Goal: Task Accomplishment & Management: Use online tool/utility

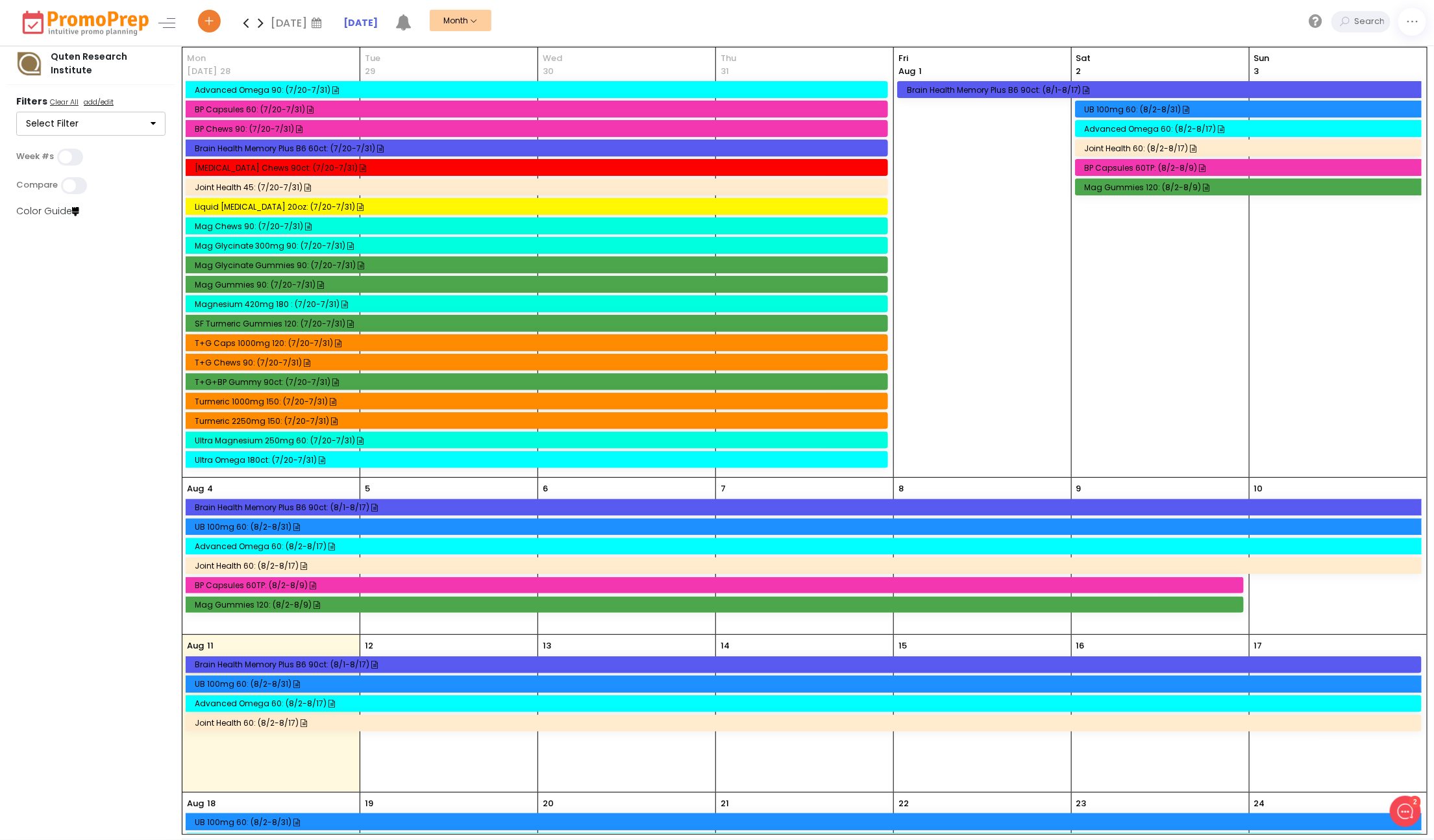
click at [250, 21] on icon at bounding box center [246, 23] width 15 height 26
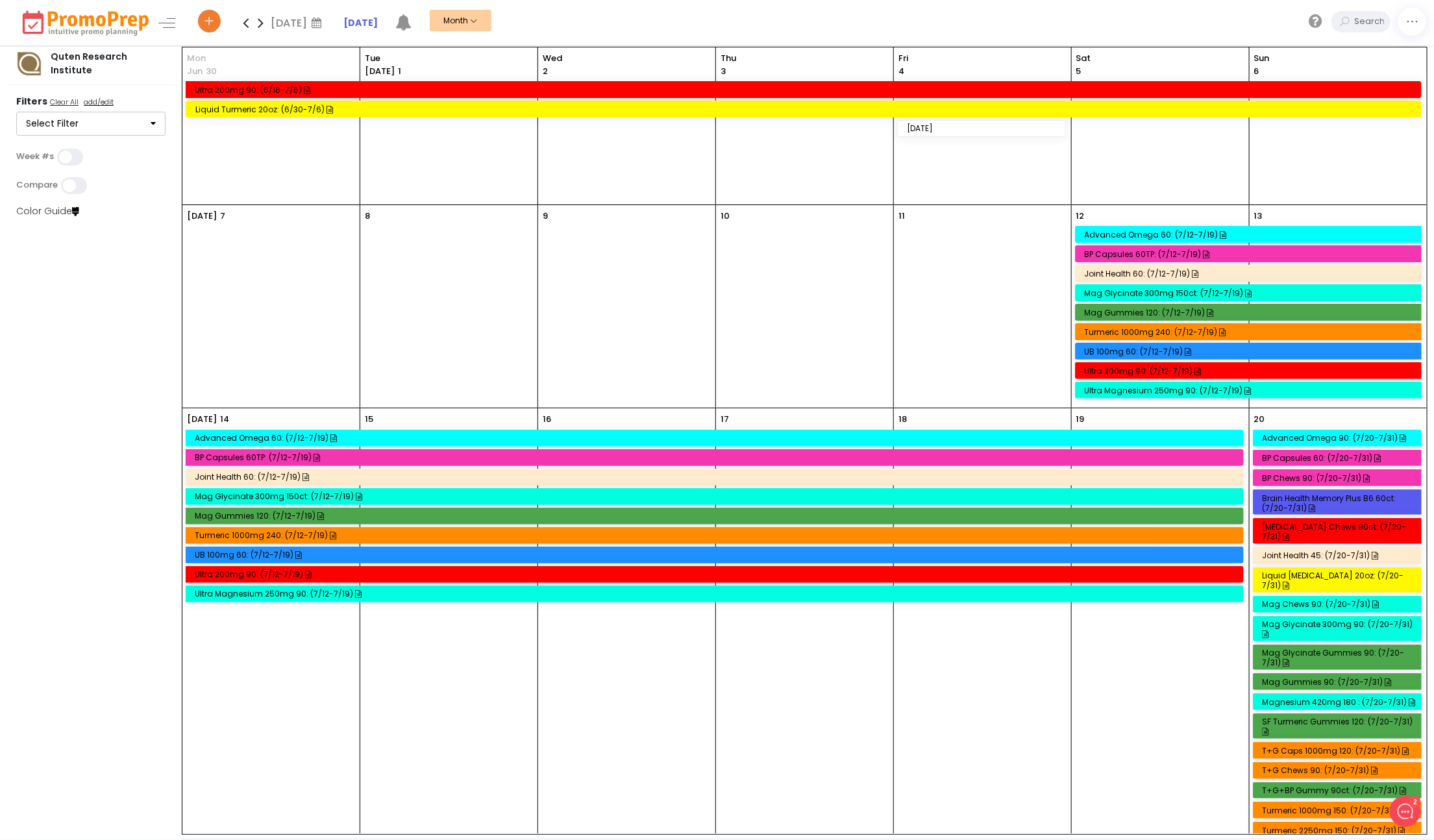
click at [250, 111] on div "Liquid Turmeric 20oz: (6/30-7/6)" at bounding box center [806, 109] width 1220 height 10
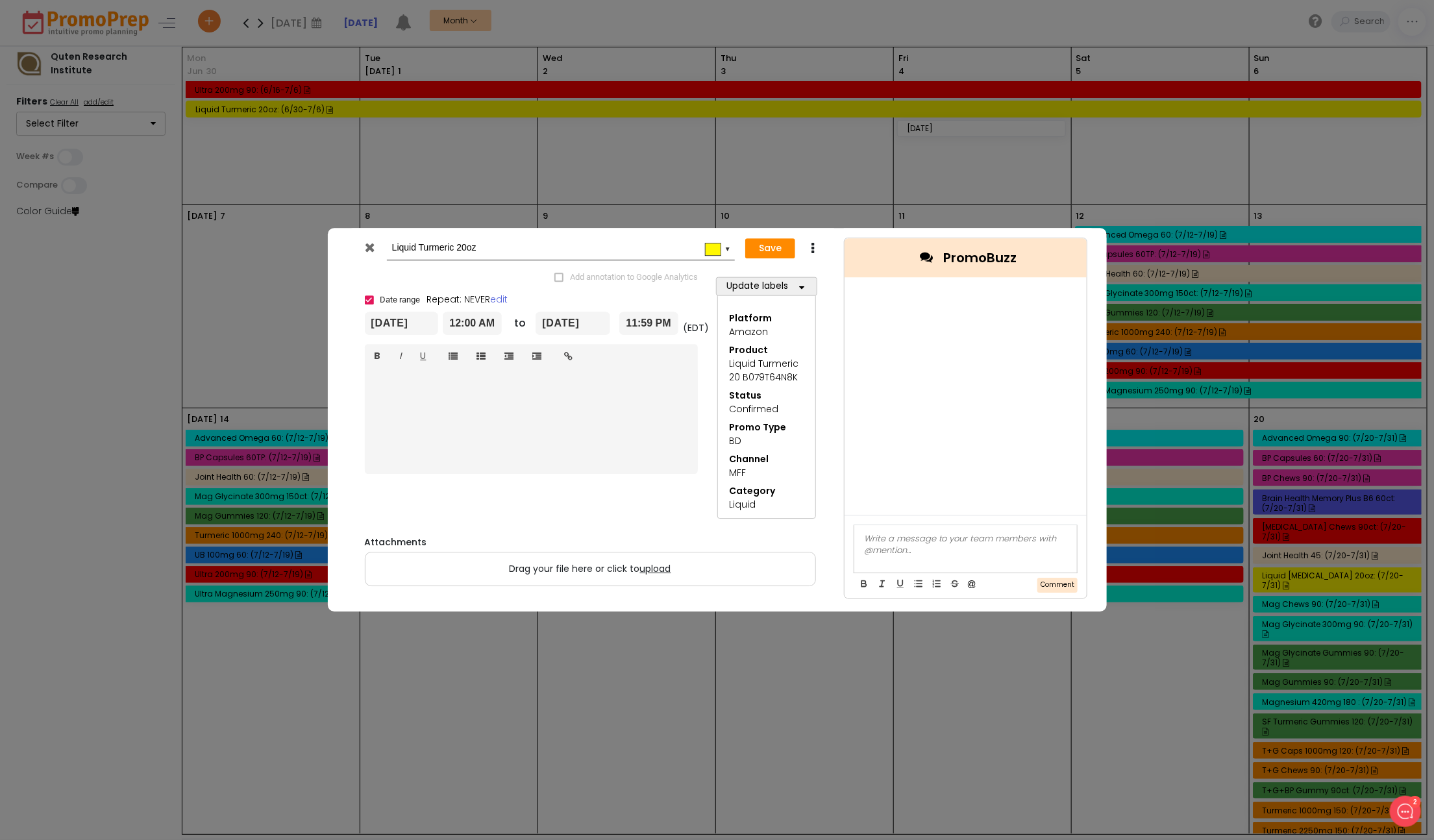
click at [814, 252] on icon at bounding box center [813, 248] width 10 height 13
click at [838, 278] on link "Duplicate" at bounding box center [853, 272] width 90 height 26
click at [397, 248] on input "Copy of Liquid Turmeric 20oz" at bounding box center [558, 248] width 333 height 24
type input "Liquid Turmeric 20oz"
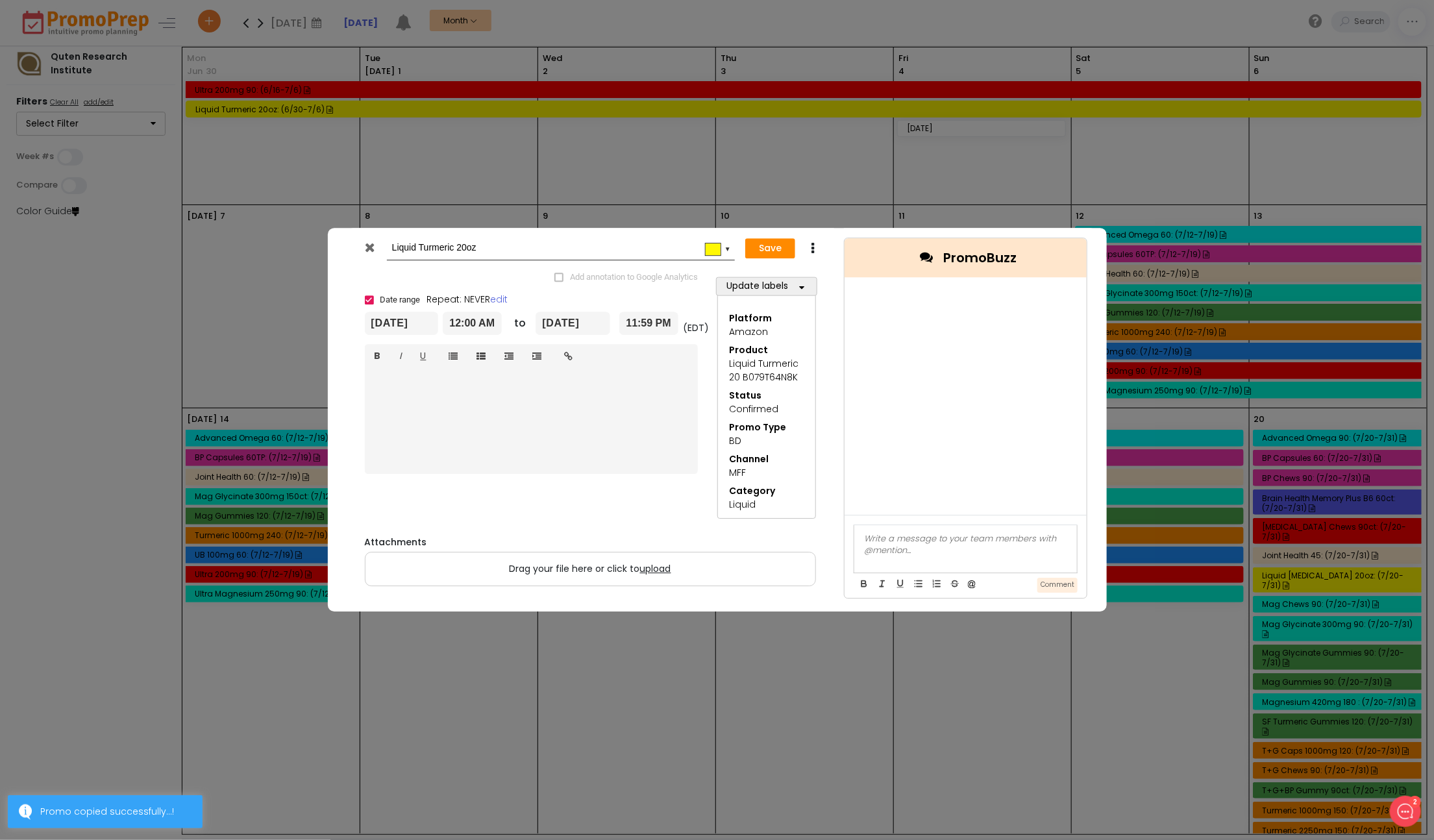
click at [392, 328] on input "[DATE]" at bounding box center [401, 323] width 74 height 24
click at [522, 367] on th at bounding box center [519, 362] width 23 height 19
click at [517, 441] on td "17" at bounding box center [519, 439] width 23 height 19
type input "[DATE]"
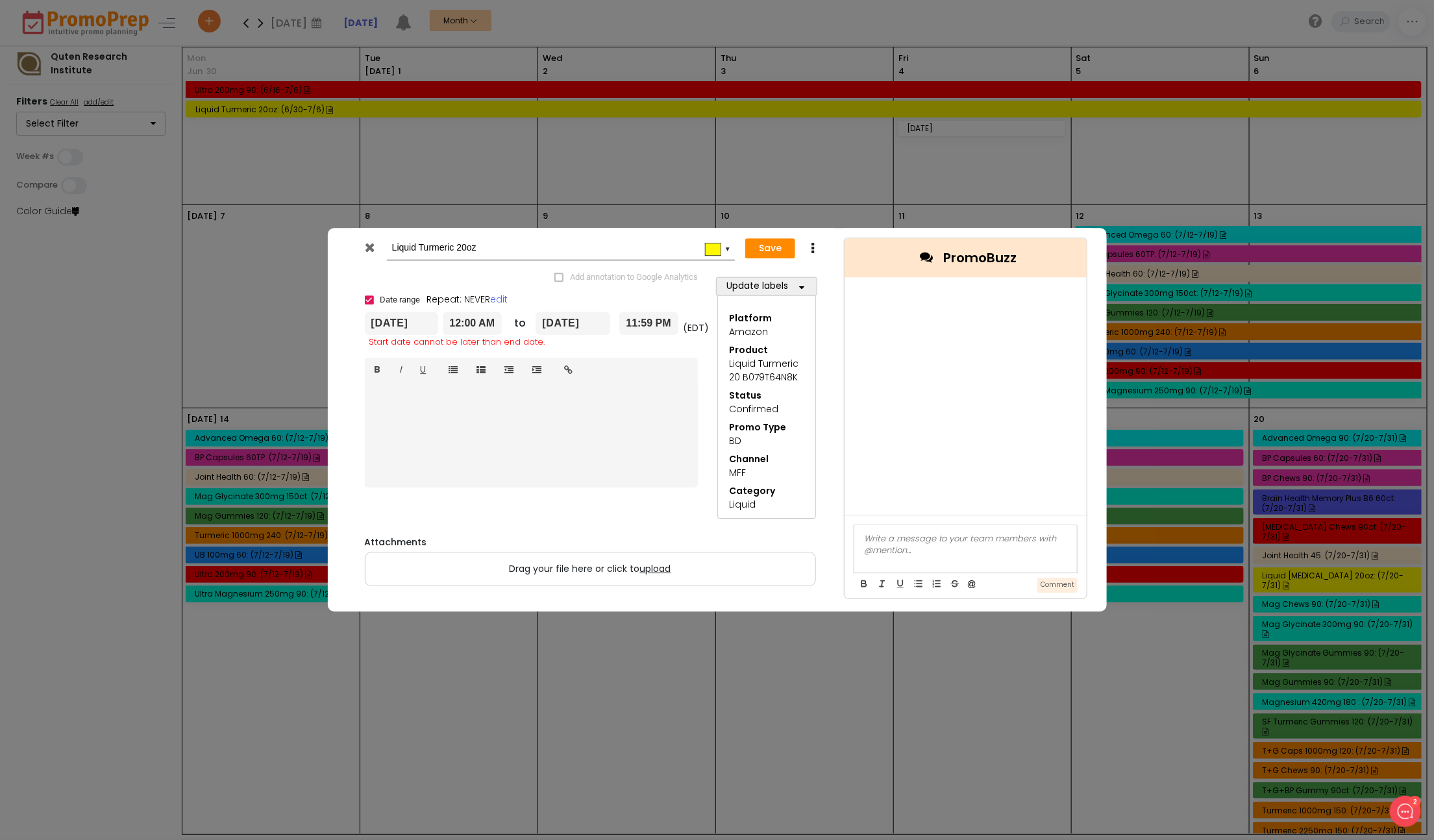
click at [601, 318] on input "[DATE]" at bounding box center [573, 323] width 75 height 24
click at [697, 362] on th at bounding box center [691, 362] width 23 height 19
click at [659, 479] on td "30" at bounding box center [668, 478] width 23 height 19
type input "[DATE]"
click at [759, 248] on button "Save" at bounding box center [770, 248] width 50 height 21
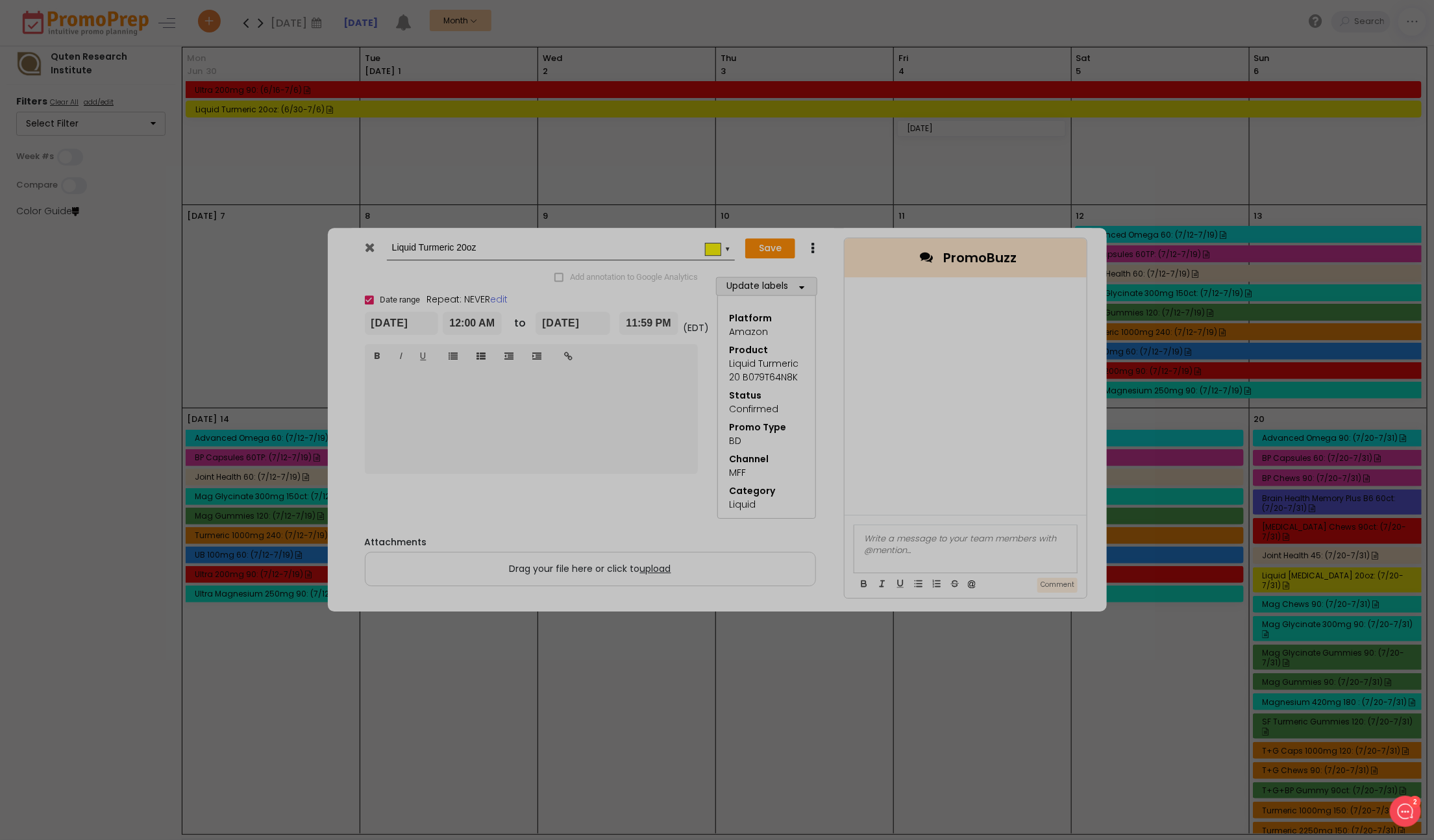
type input "[DATE]"
type input "00:00"
type input "[DATE]"
type input "23:59"
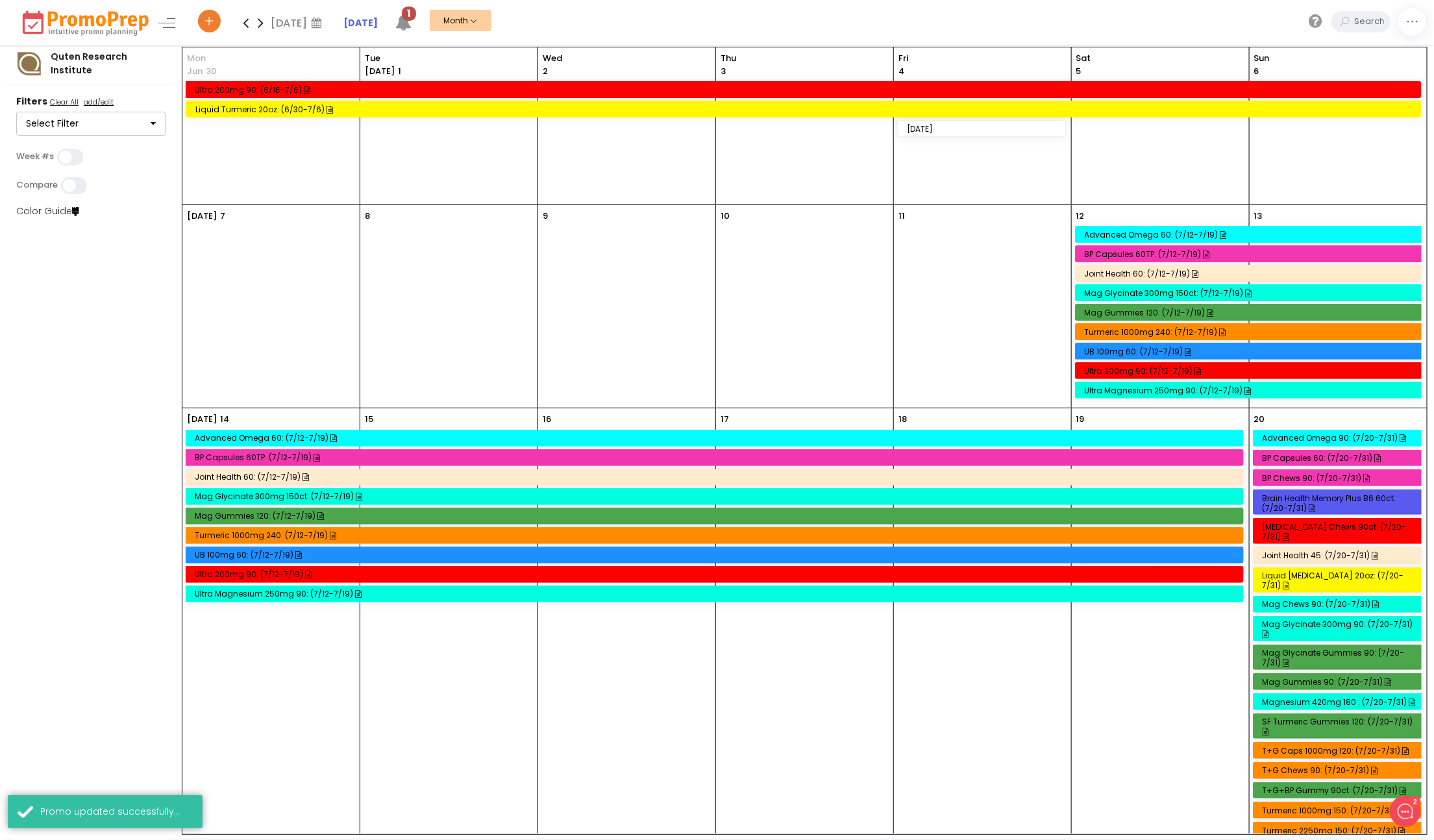
click at [248, 23] on icon at bounding box center [246, 23] width 15 height 26
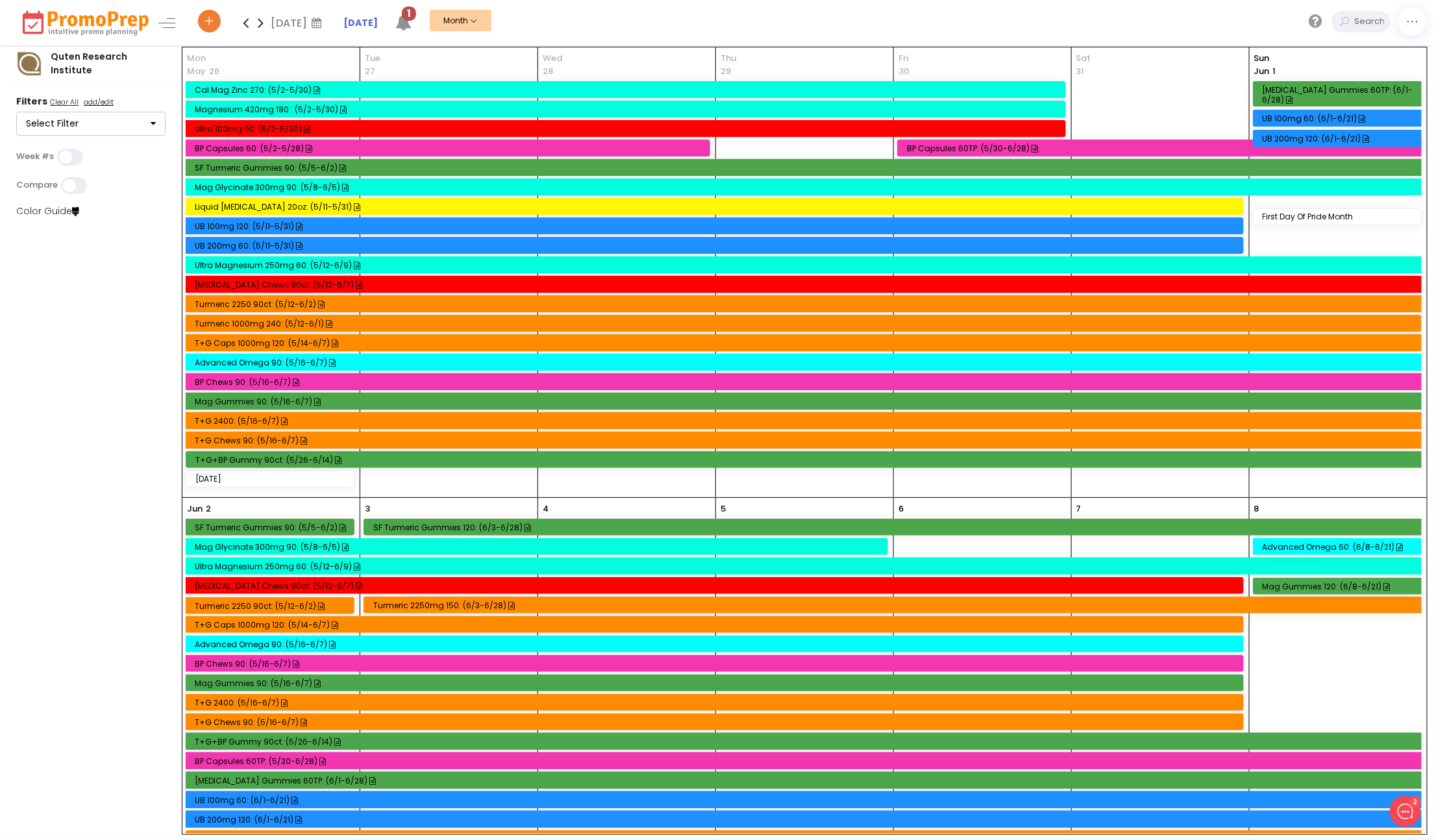
click at [248, 23] on icon at bounding box center [246, 23] width 15 height 26
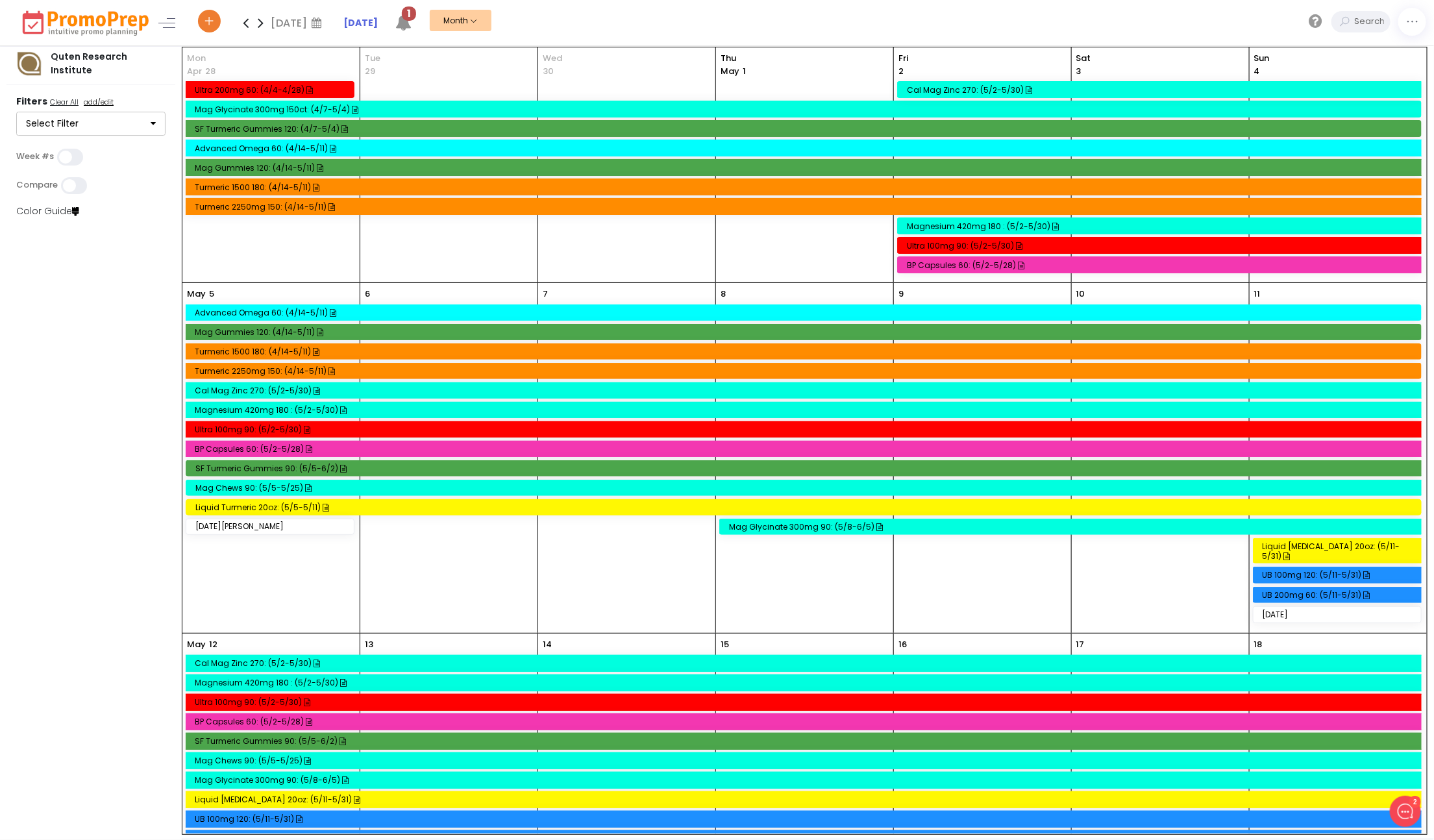
click at [248, 23] on icon at bounding box center [246, 23] width 15 height 26
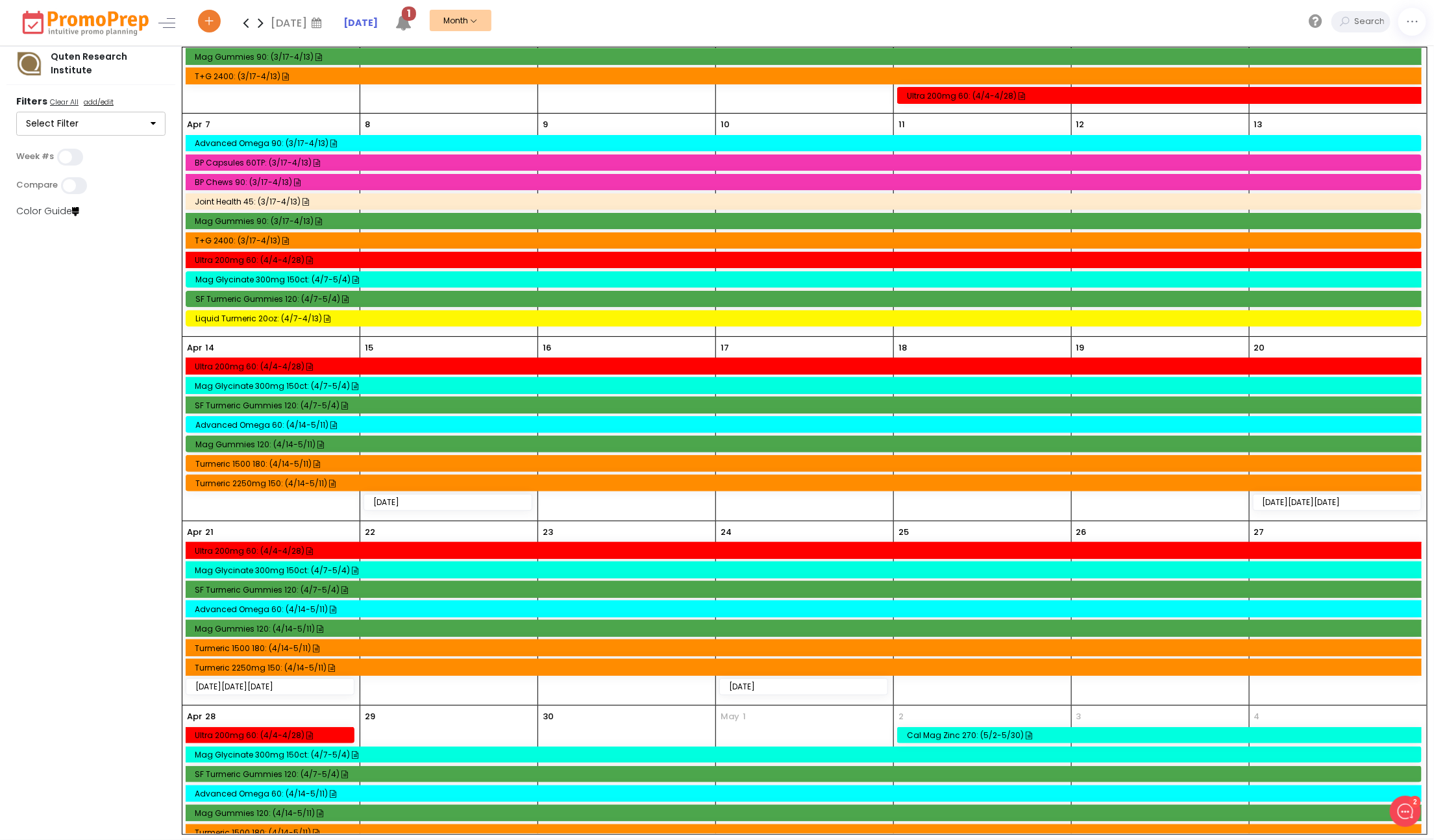
scroll to position [329, 0]
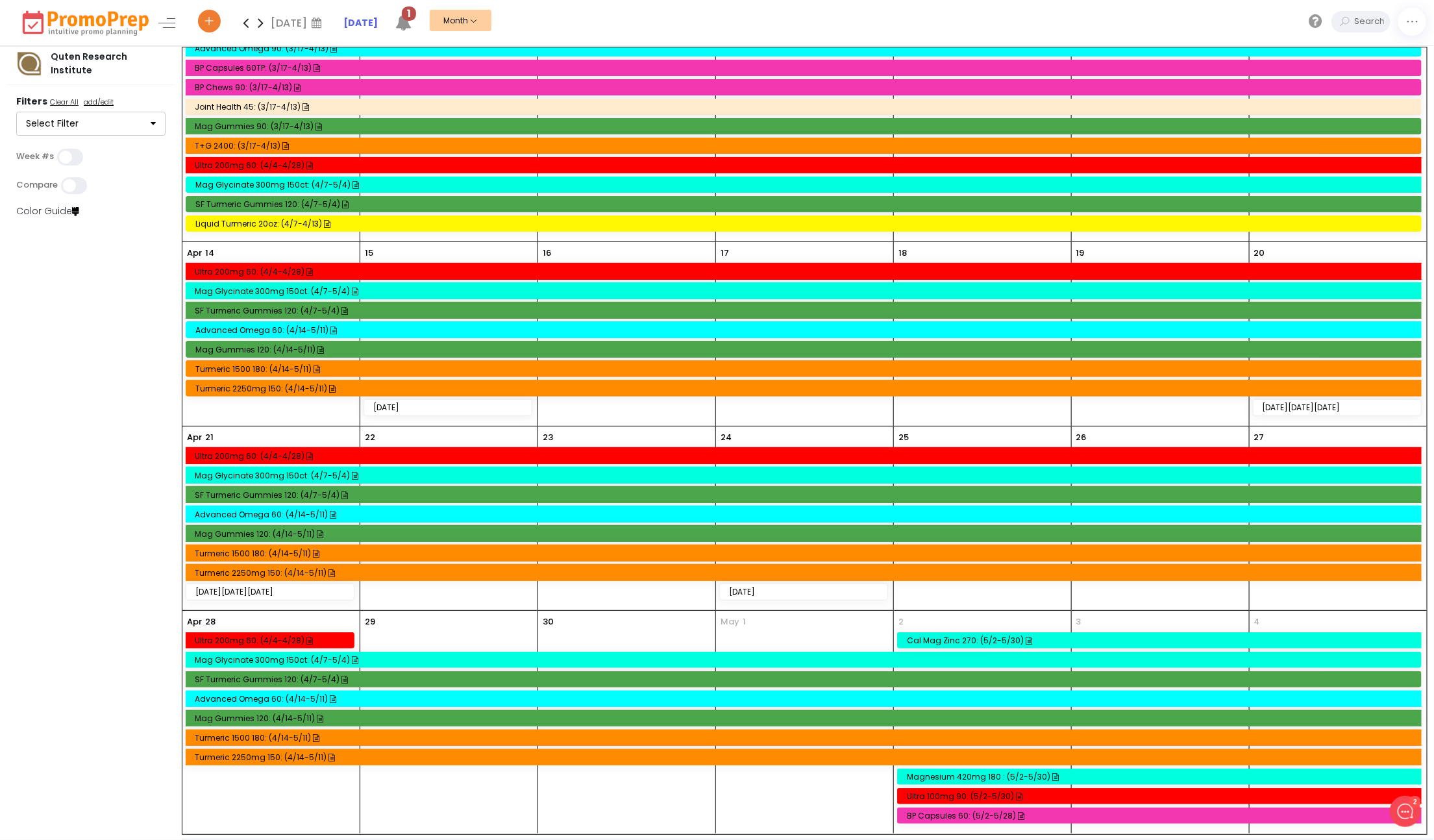
click at [244, 21] on icon at bounding box center [246, 23] width 15 height 26
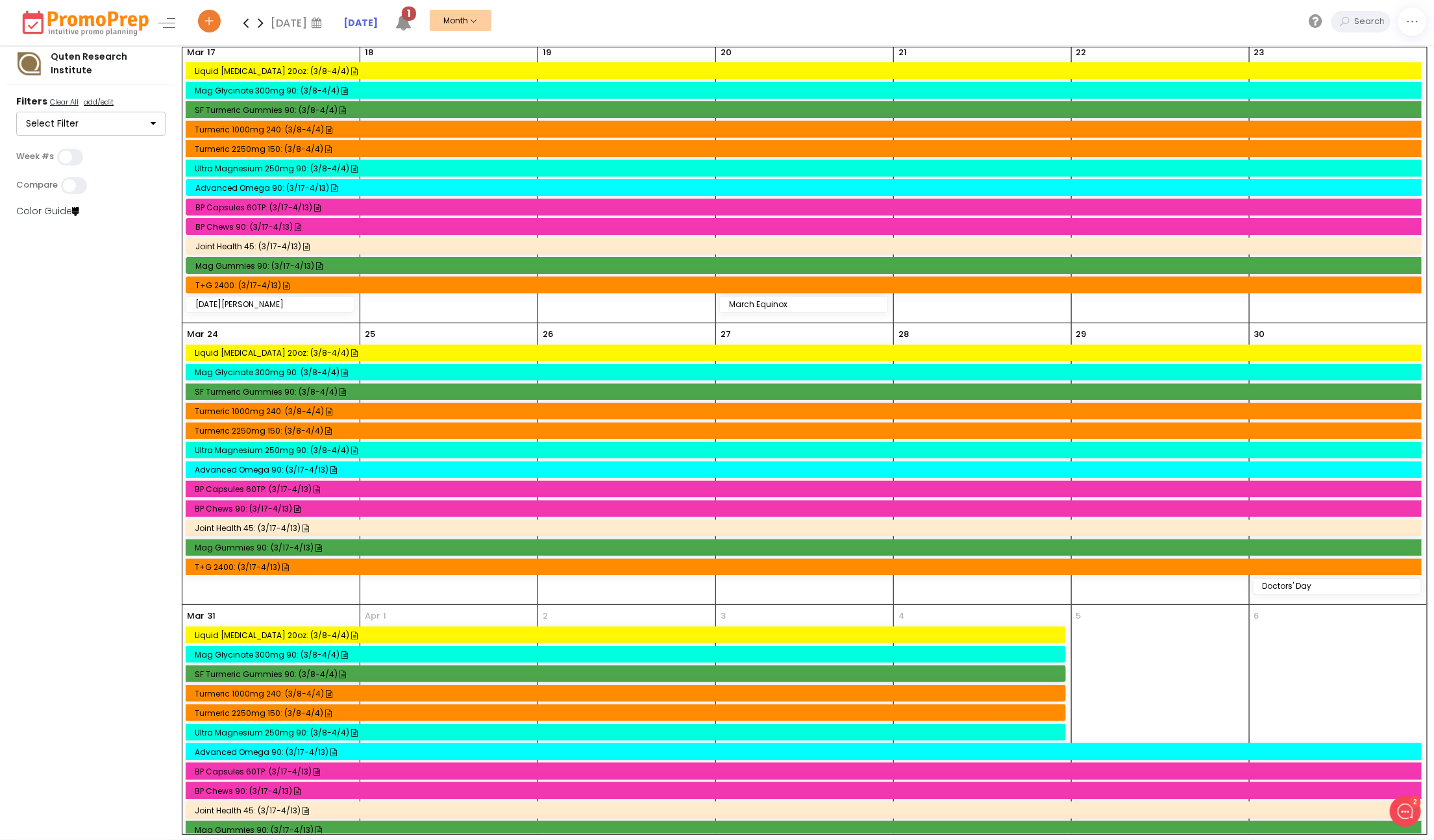
scroll to position [937, 0]
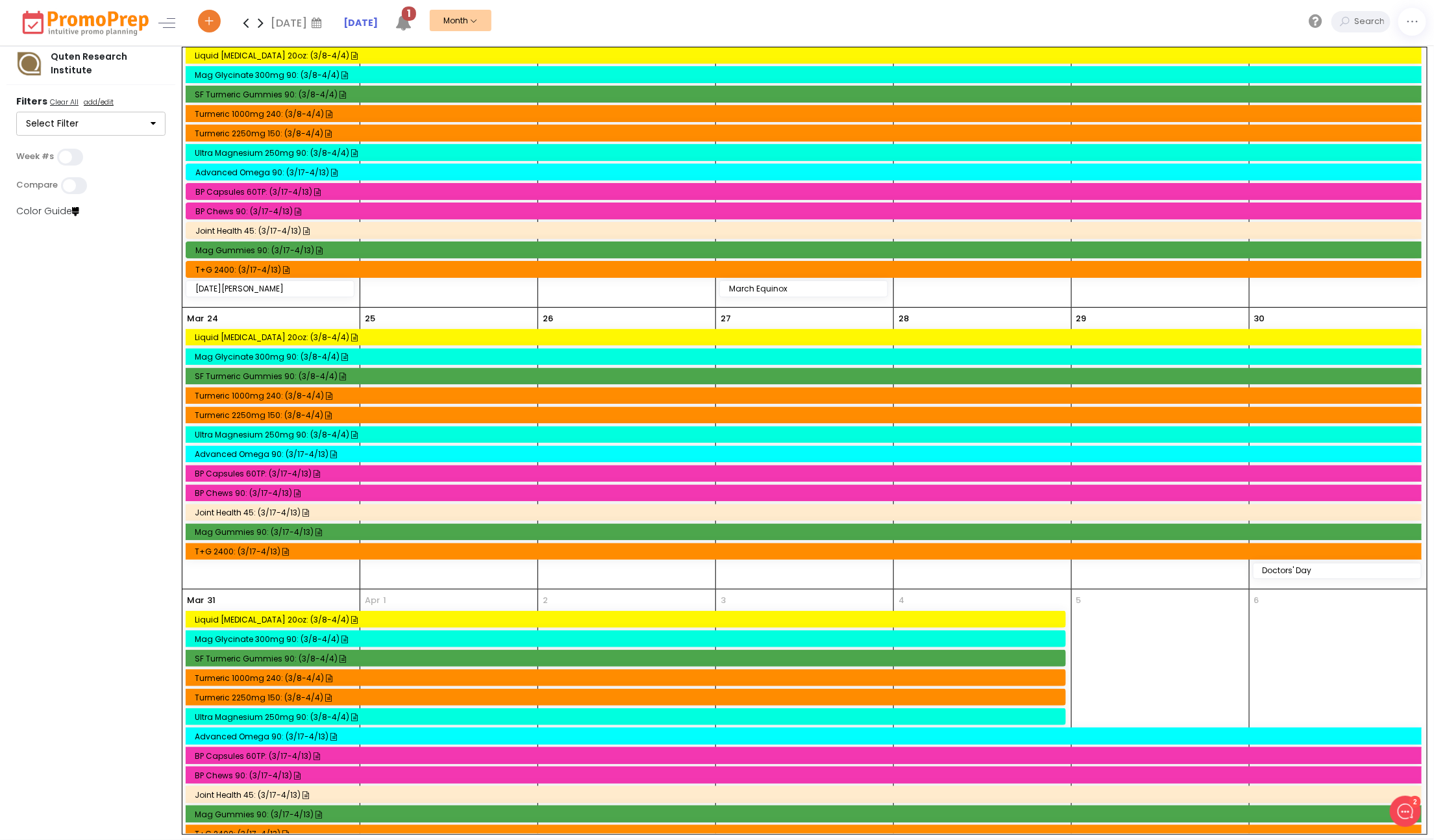
click at [246, 26] on icon at bounding box center [246, 23] width 15 height 26
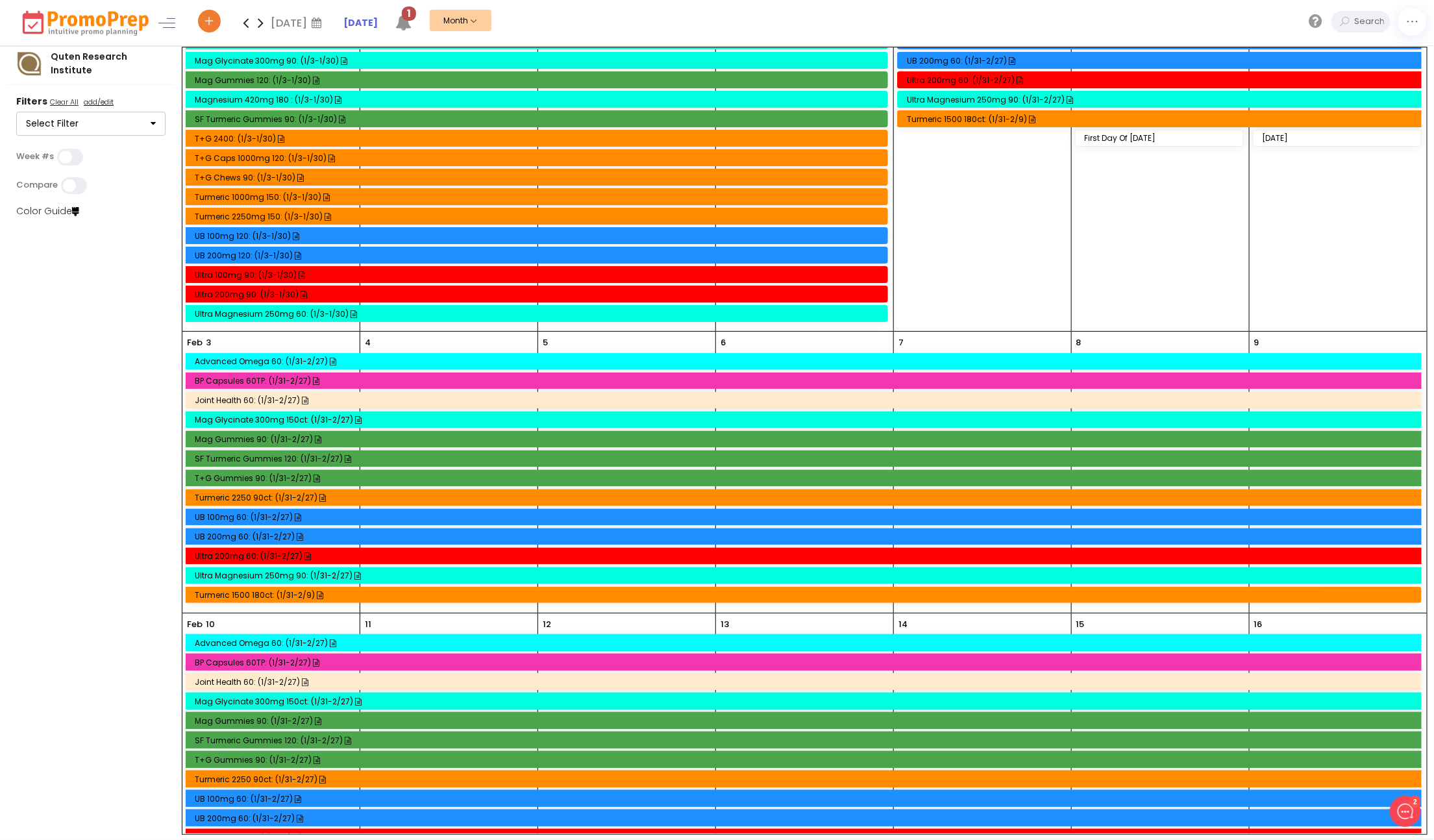
scroll to position [296, 0]
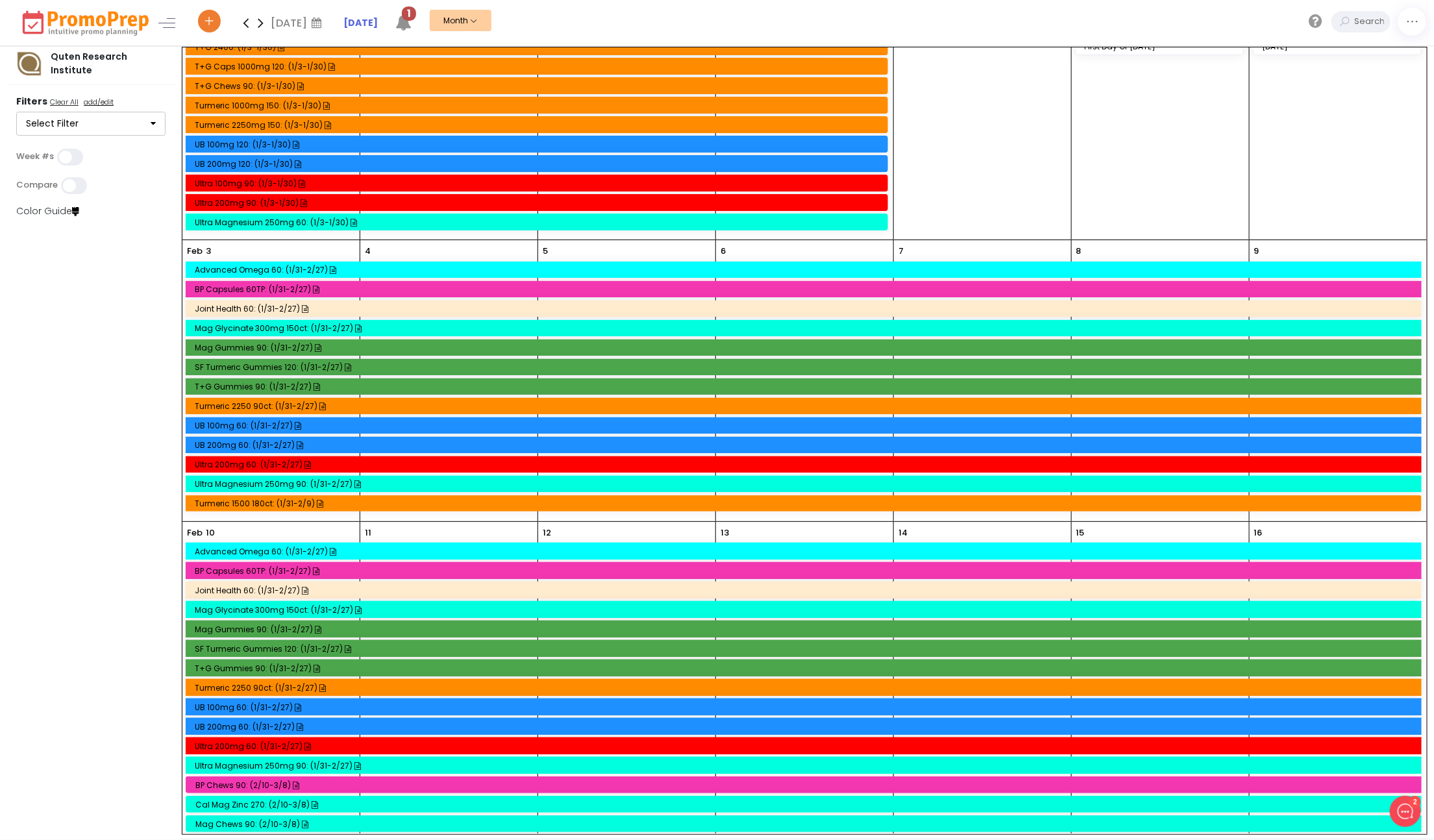
click at [246, 19] on icon at bounding box center [246, 23] width 15 height 26
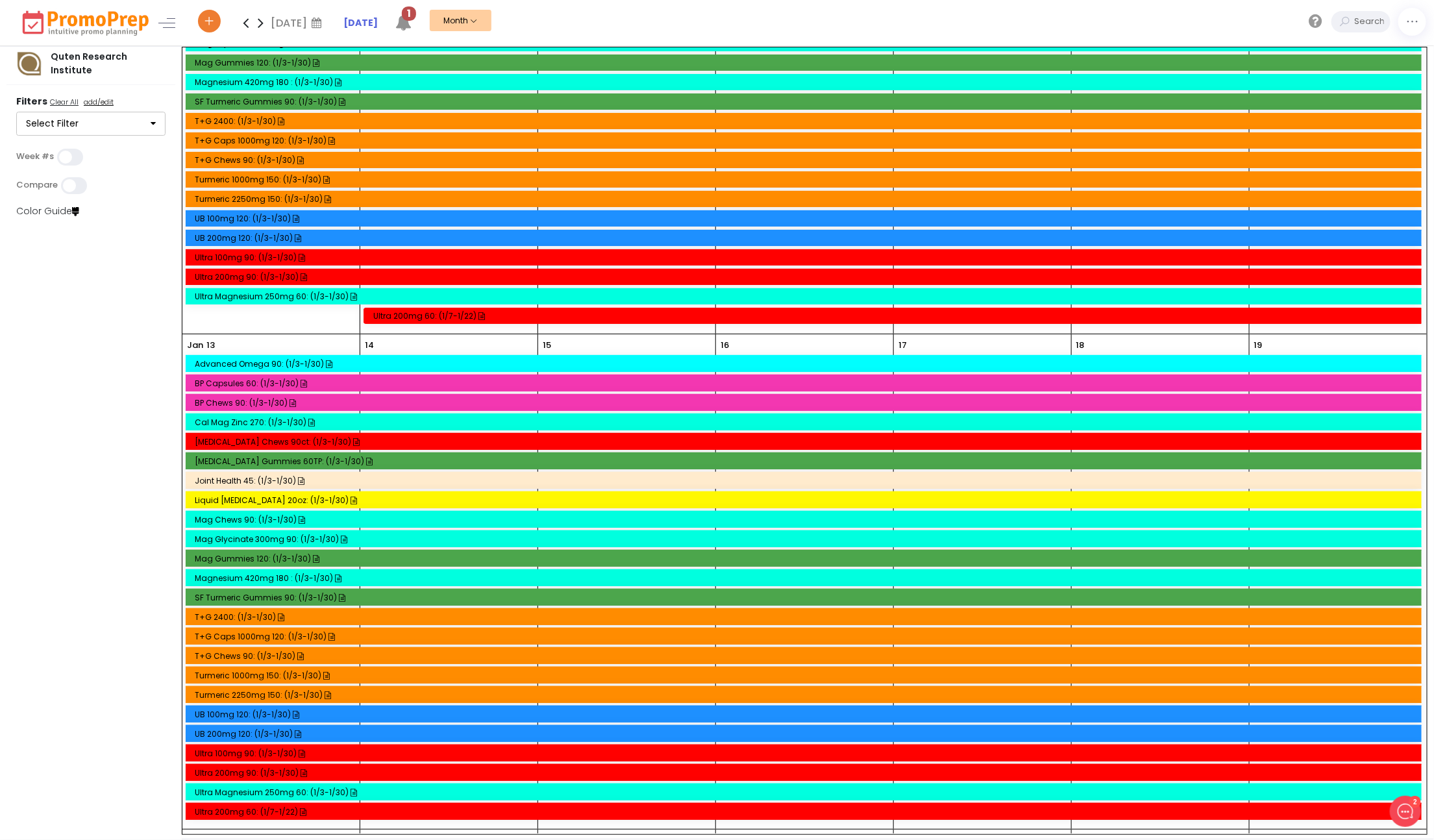
scroll to position [703, 0]
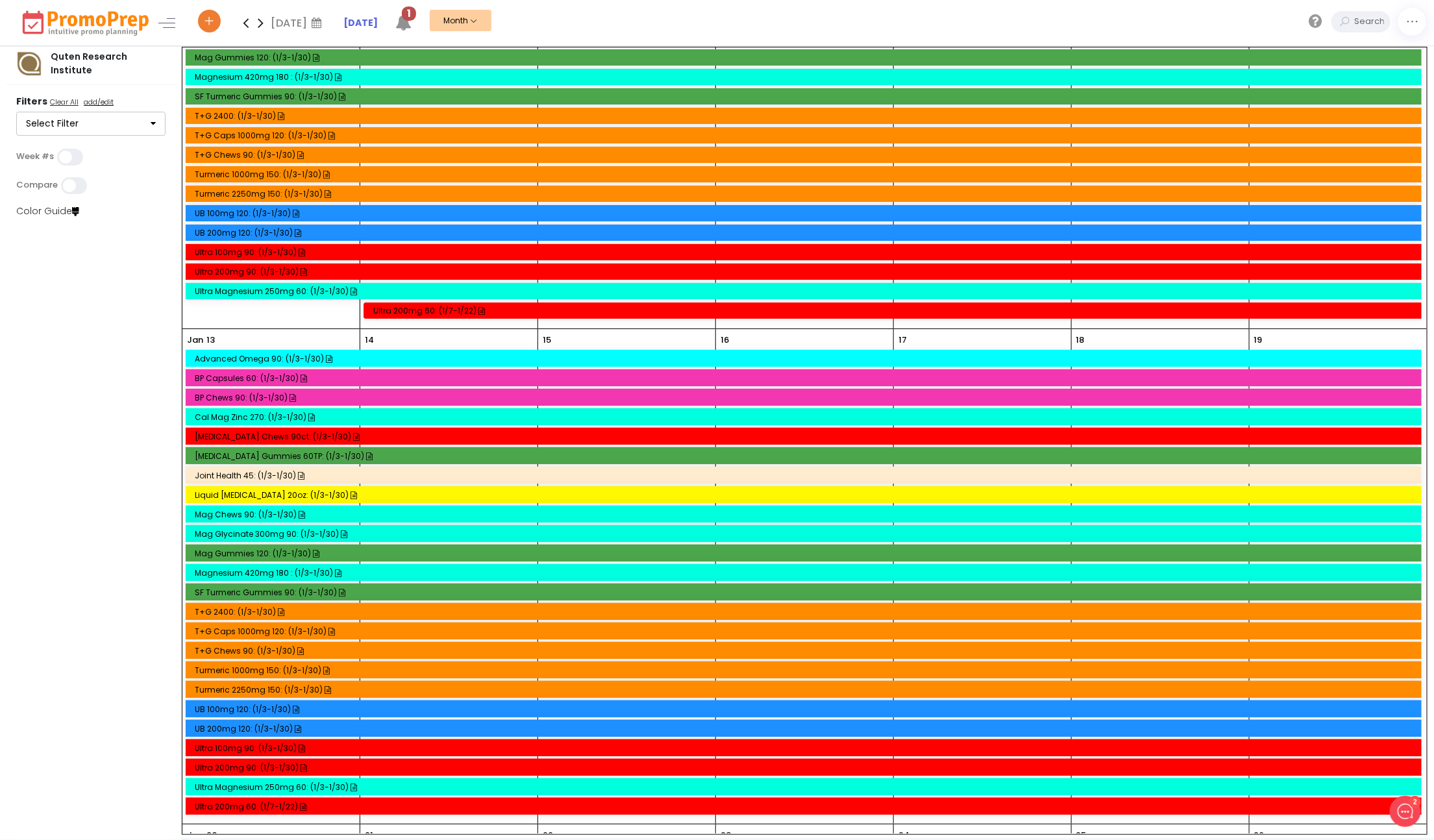
click at [246, 25] on icon at bounding box center [246, 23] width 15 height 26
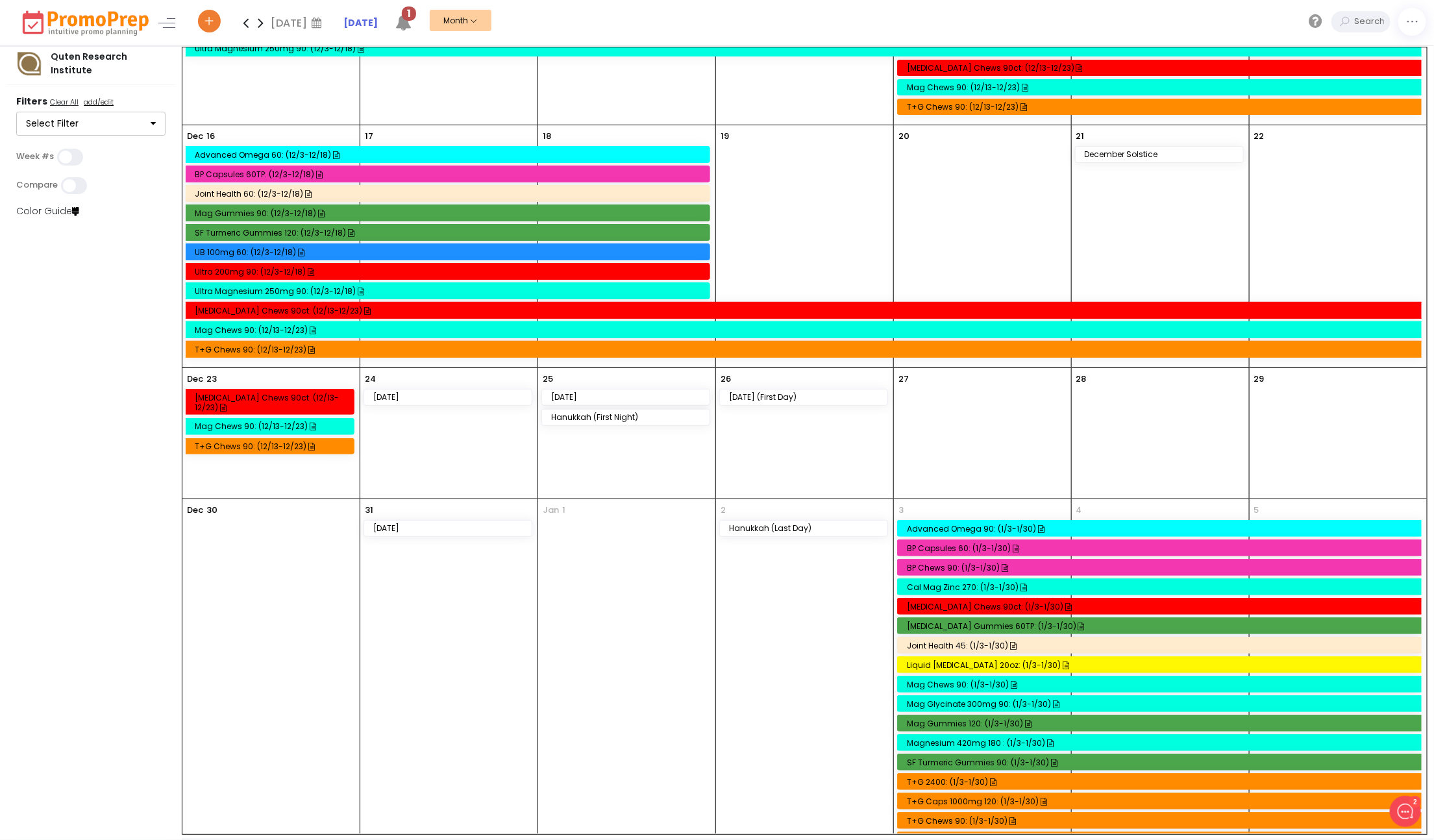
scroll to position [1219, 0]
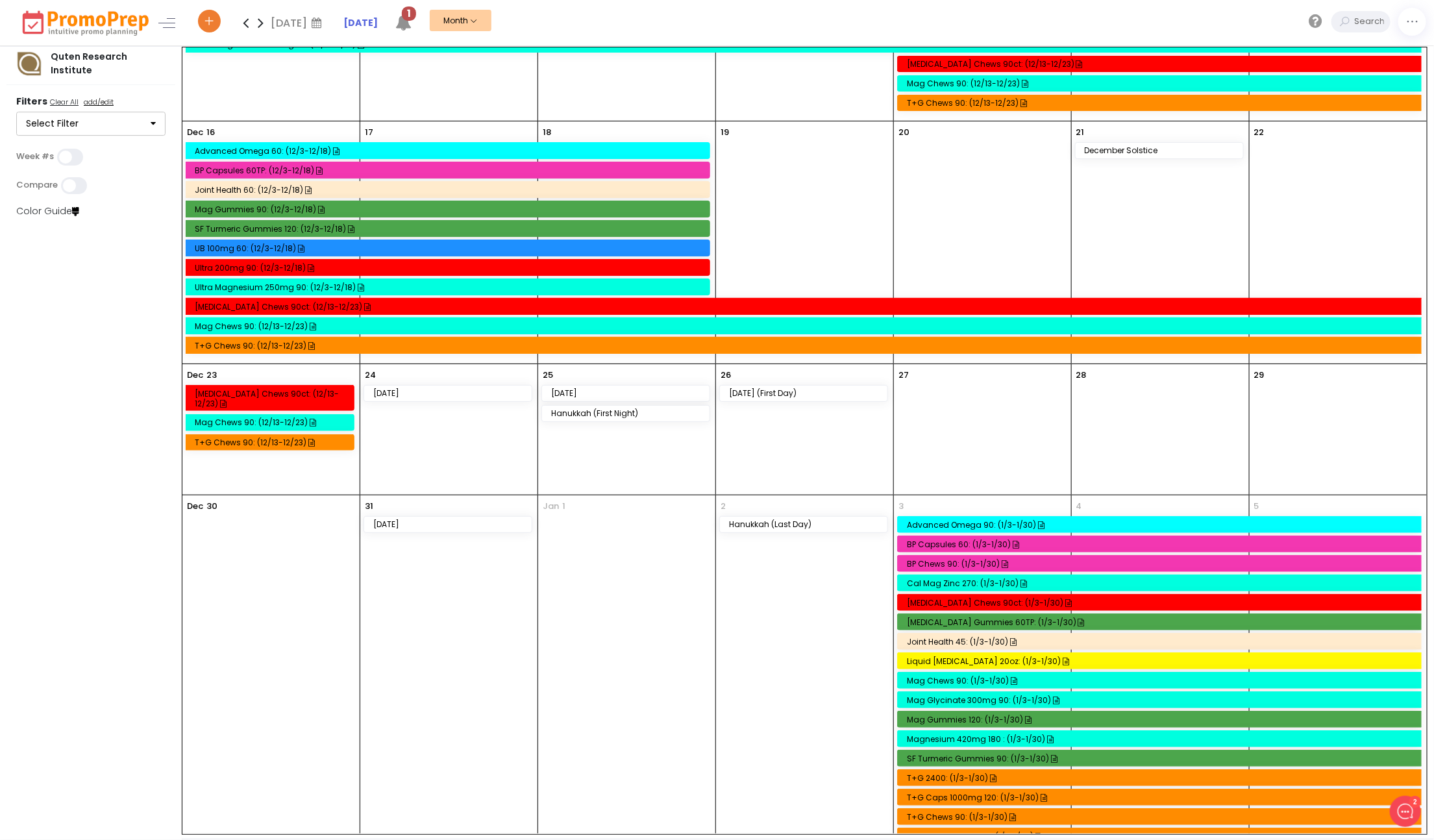
click at [248, 20] on icon at bounding box center [246, 23] width 15 height 26
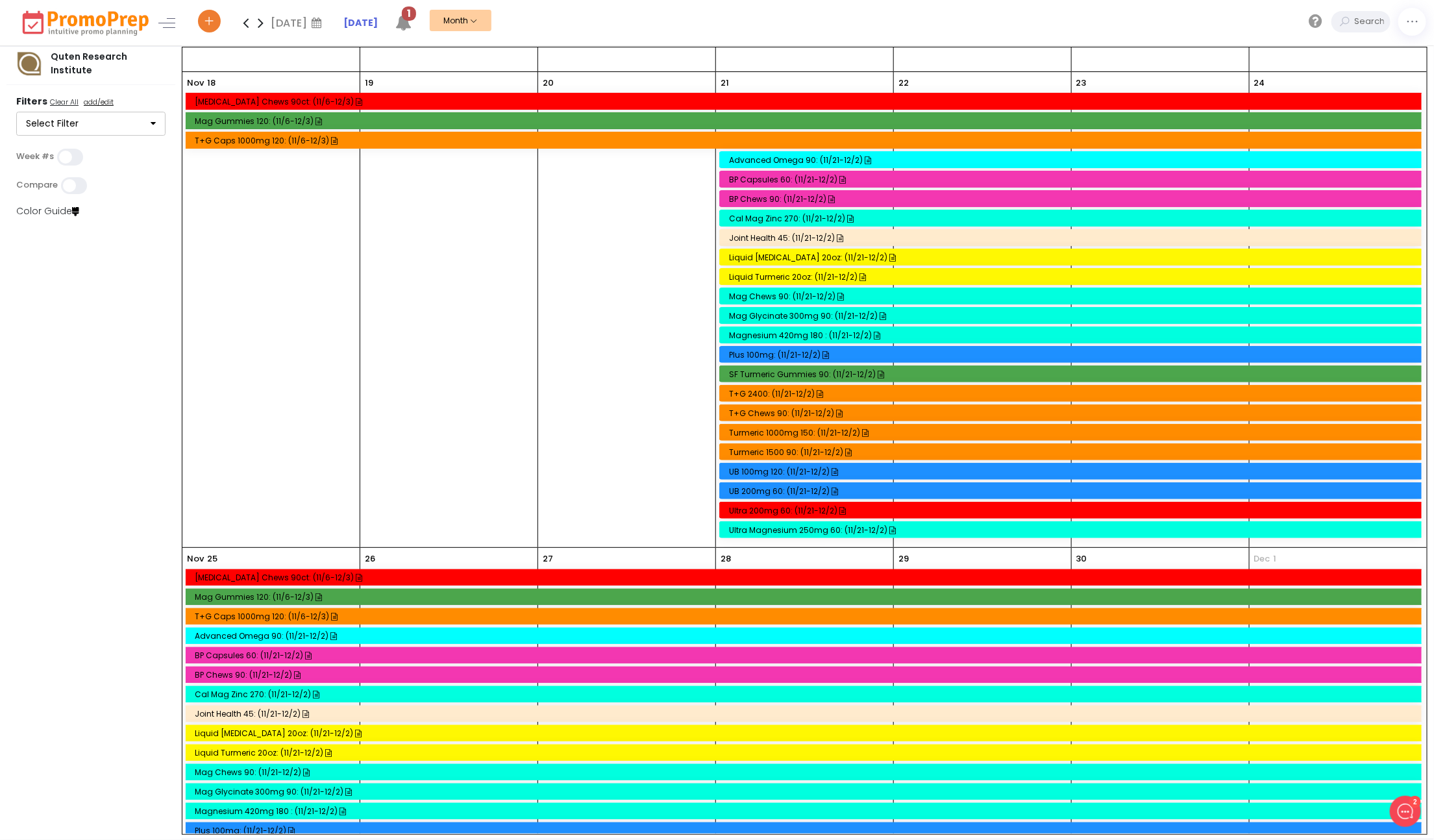
scroll to position [620, 0]
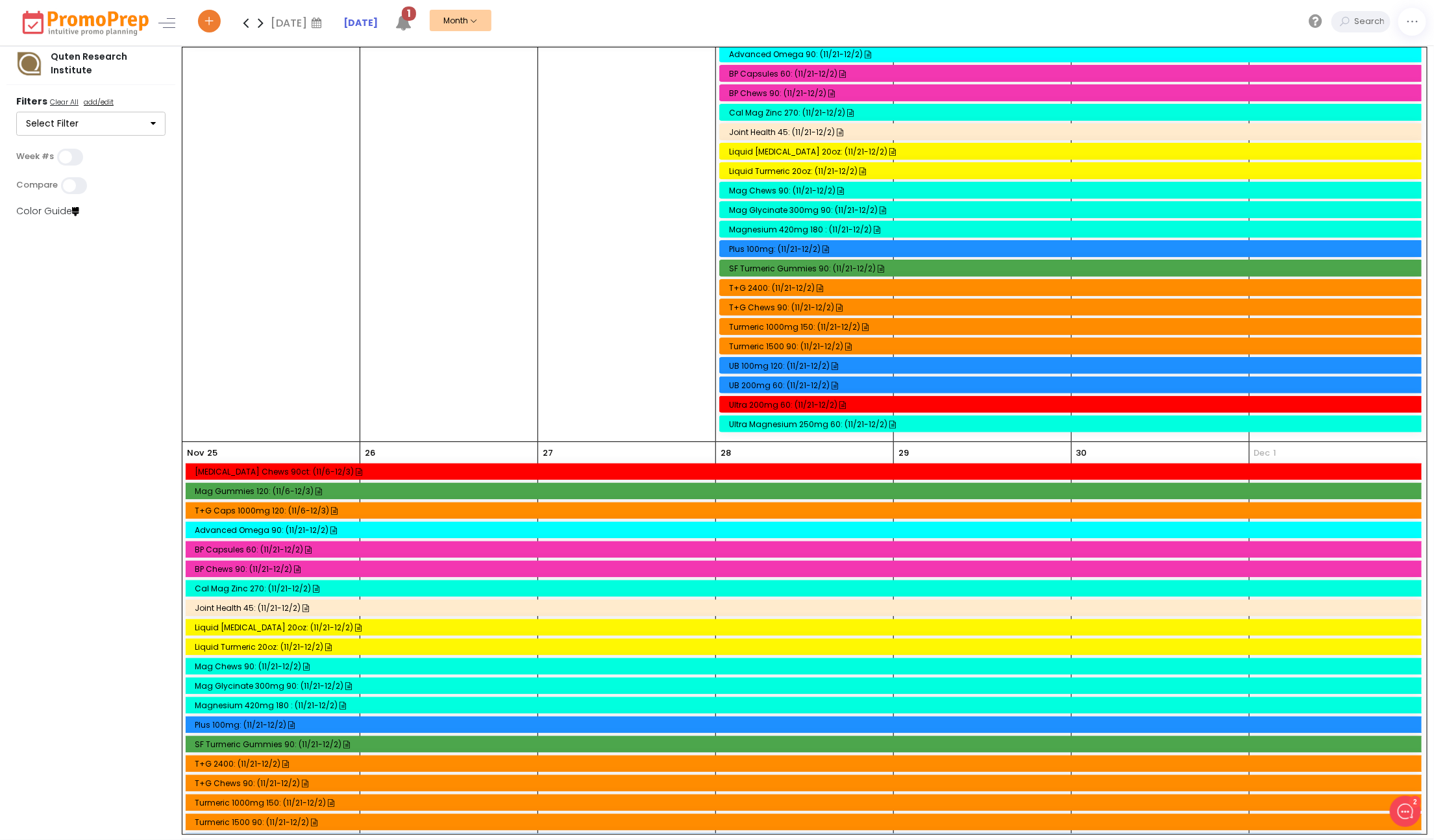
click at [250, 27] on icon at bounding box center [246, 23] width 15 height 26
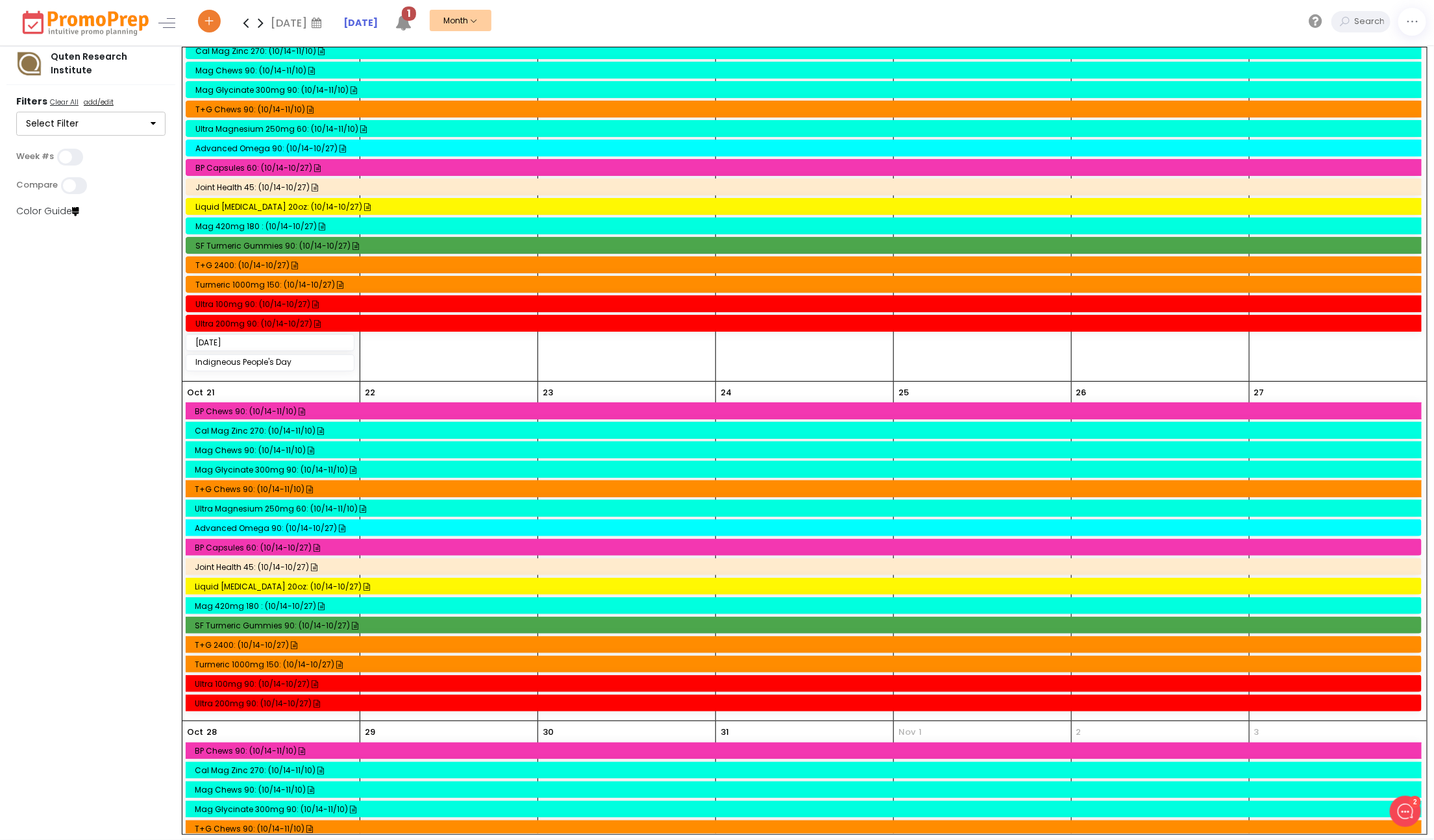
scroll to position [730, 0]
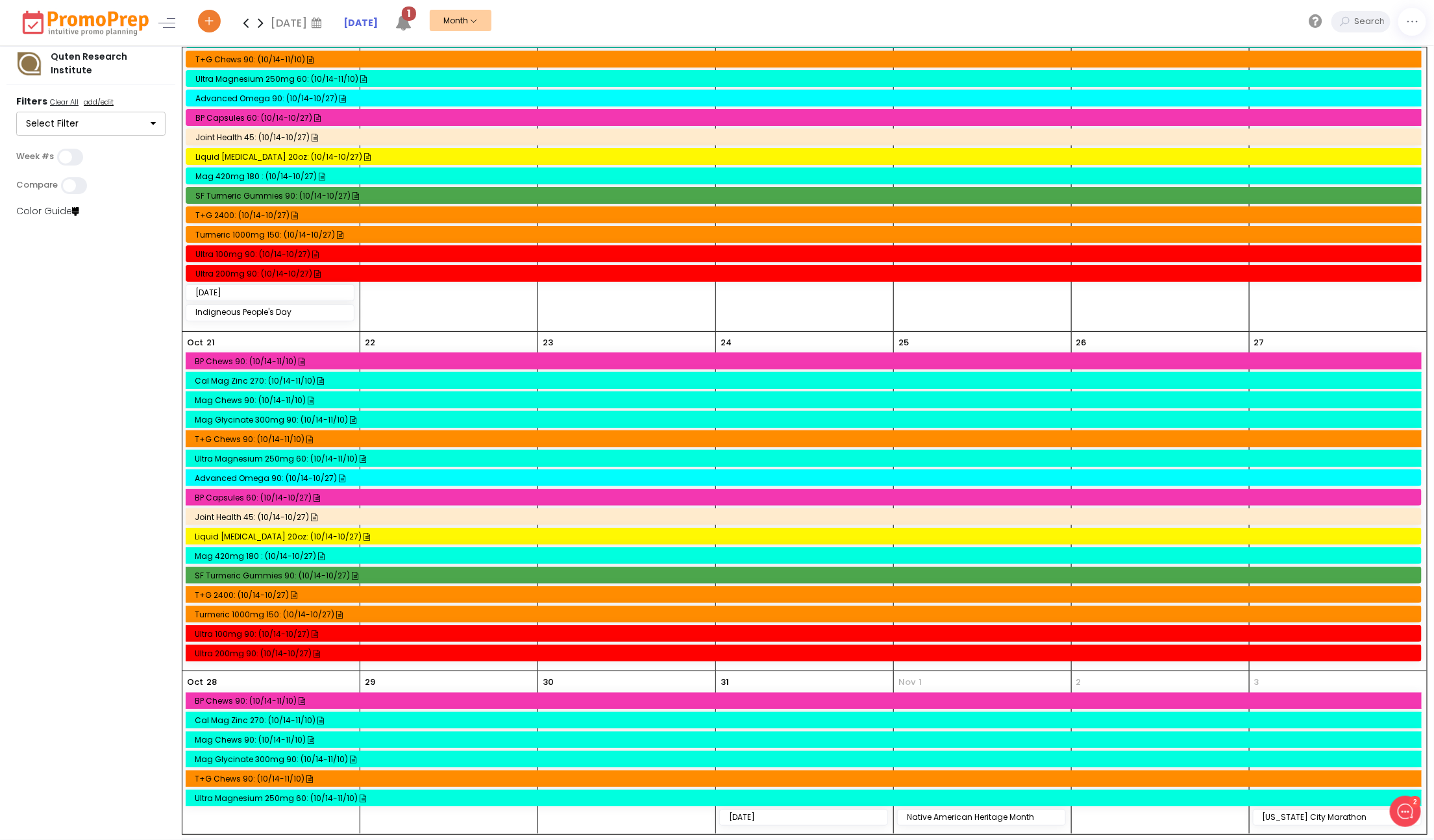
click at [248, 26] on icon at bounding box center [246, 23] width 15 height 26
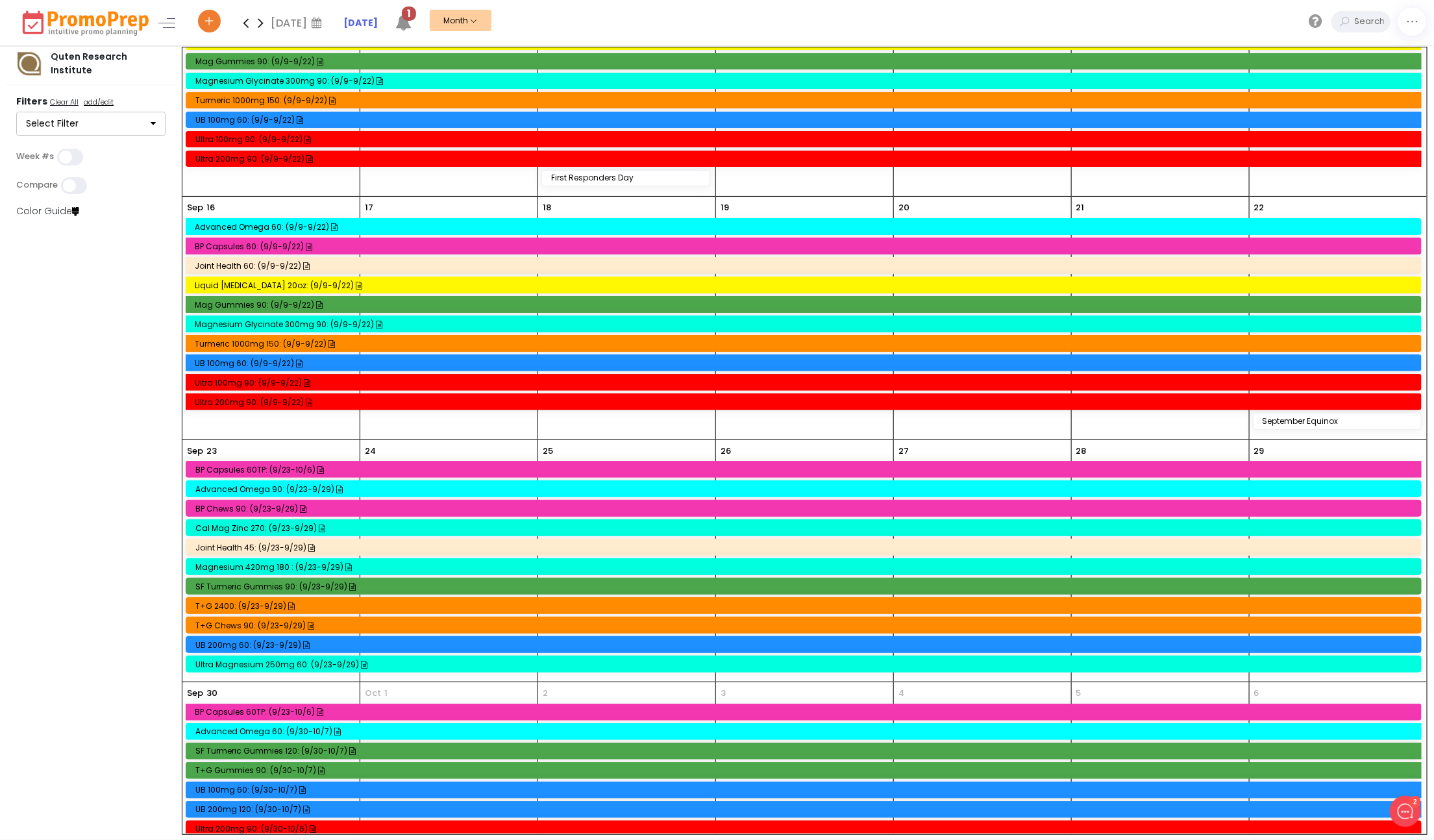
scroll to position [796, 0]
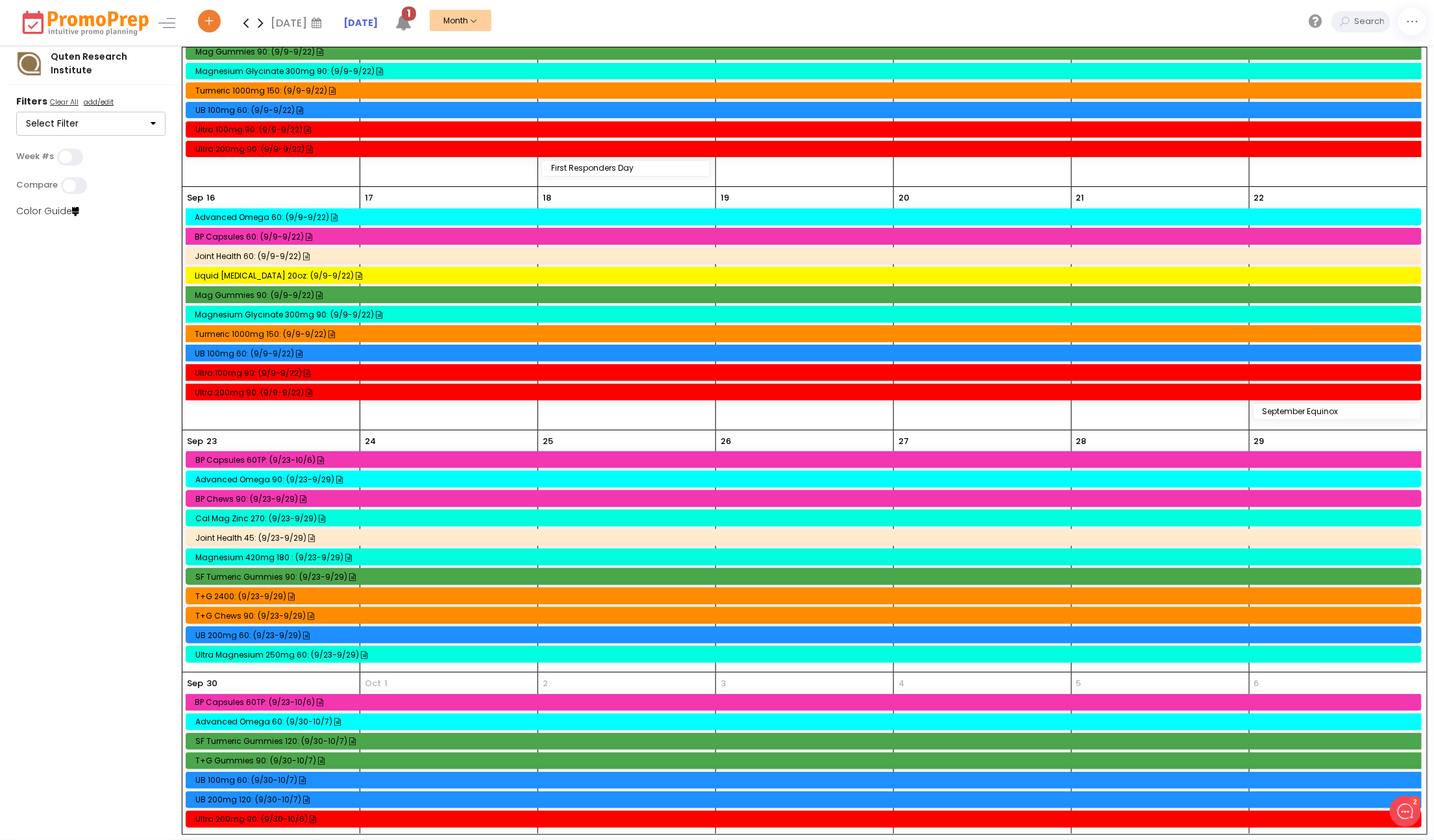
click at [248, 16] on icon at bounding box center [246, 23] width 15 height 26
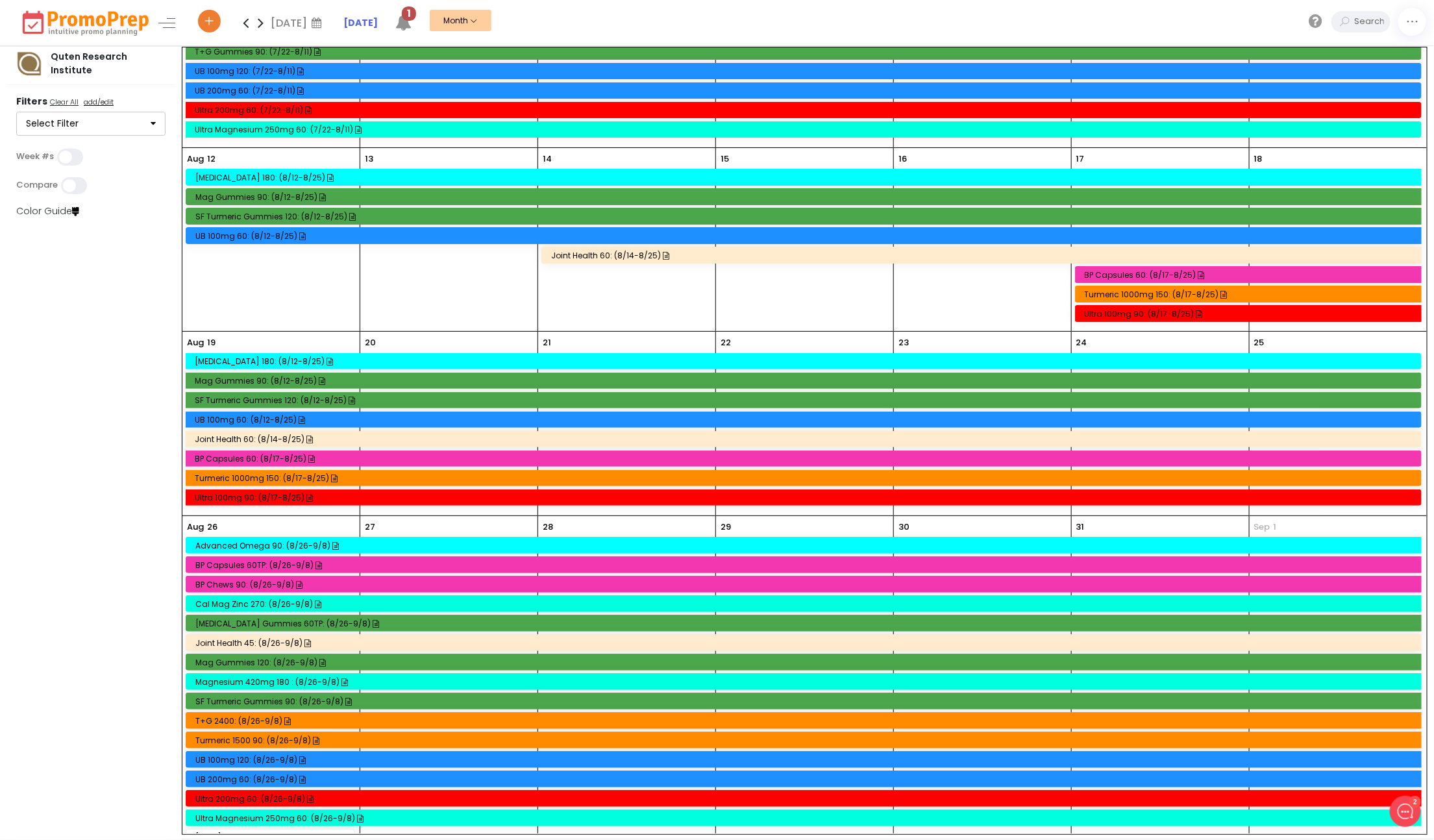
scroll to position [573, 0]
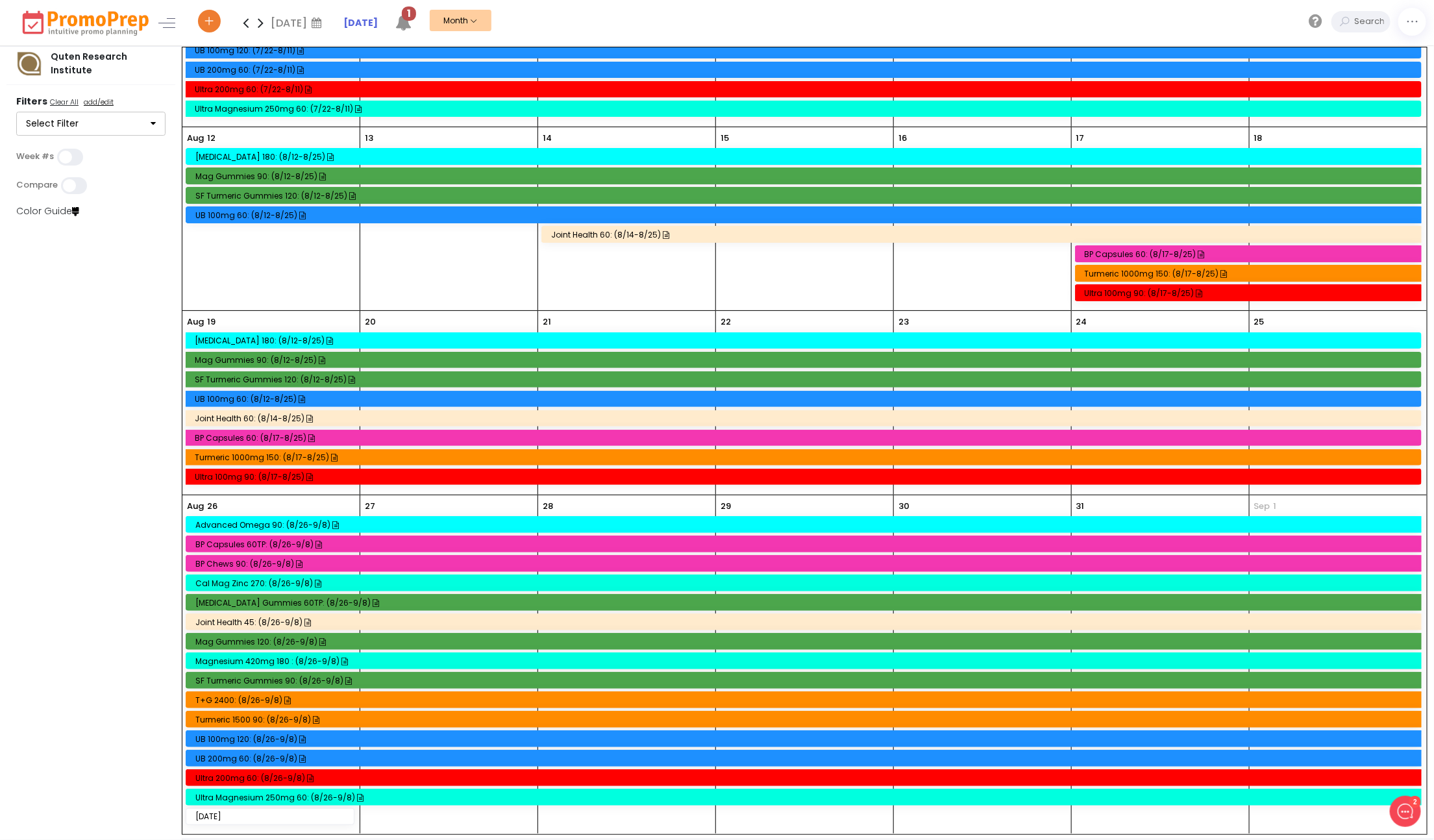
click at [248, 23] on icon at bounding box center [246, 23] width 15 height 26
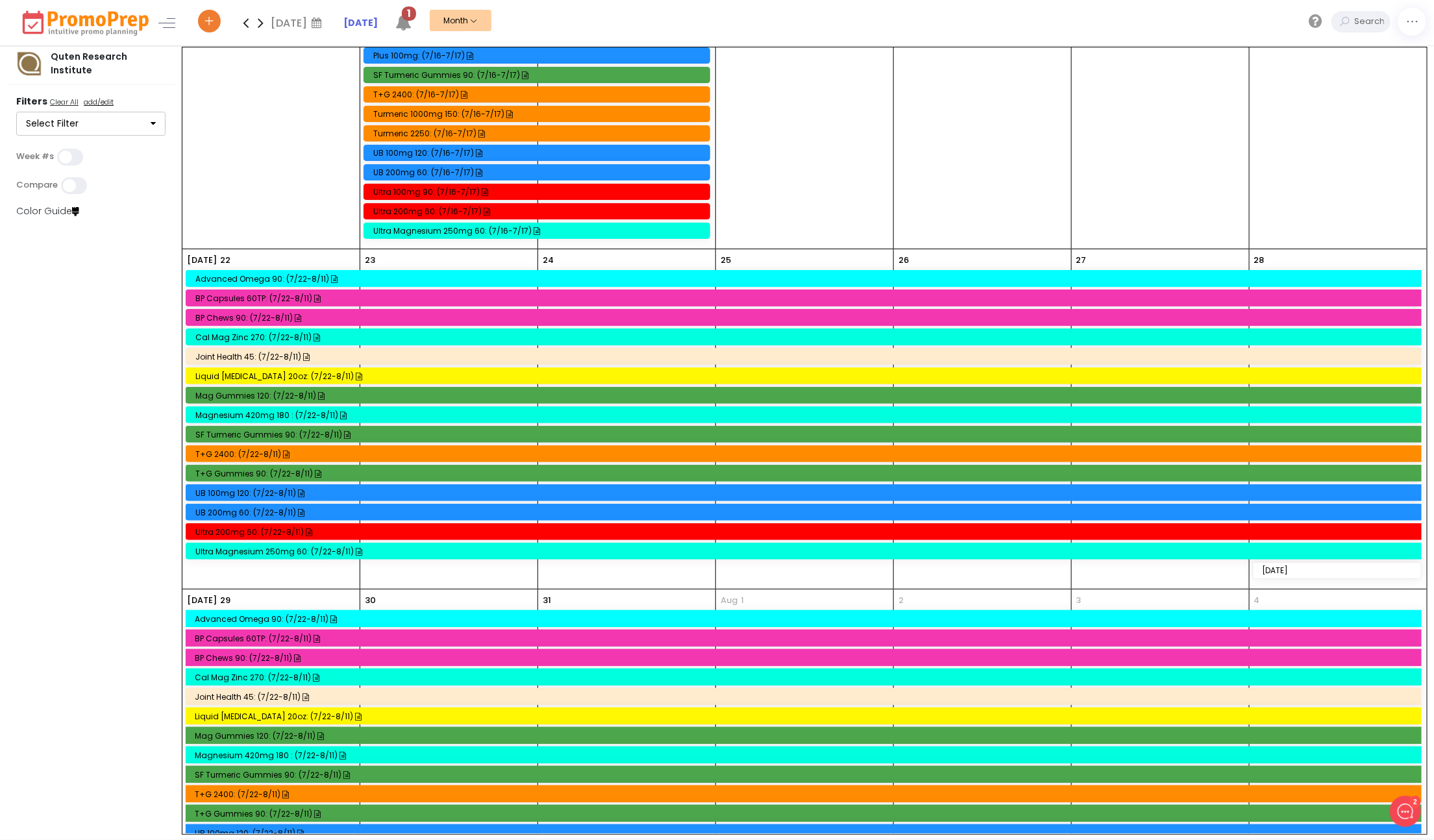
scroll to position [613, 0]
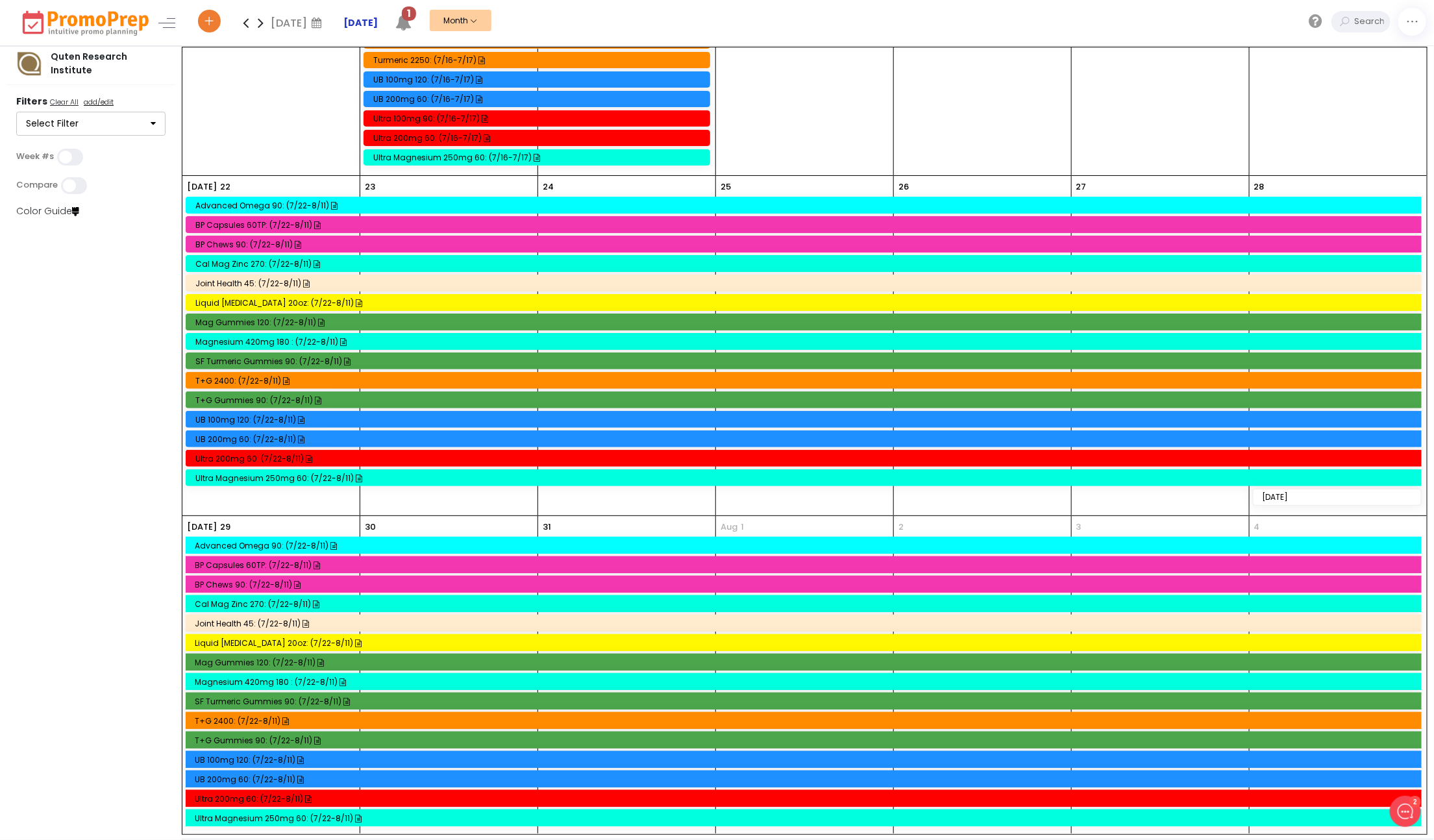
click at [356, 20] on strong "[DATE]" at bounding box center [361, 23] width 35 height 13
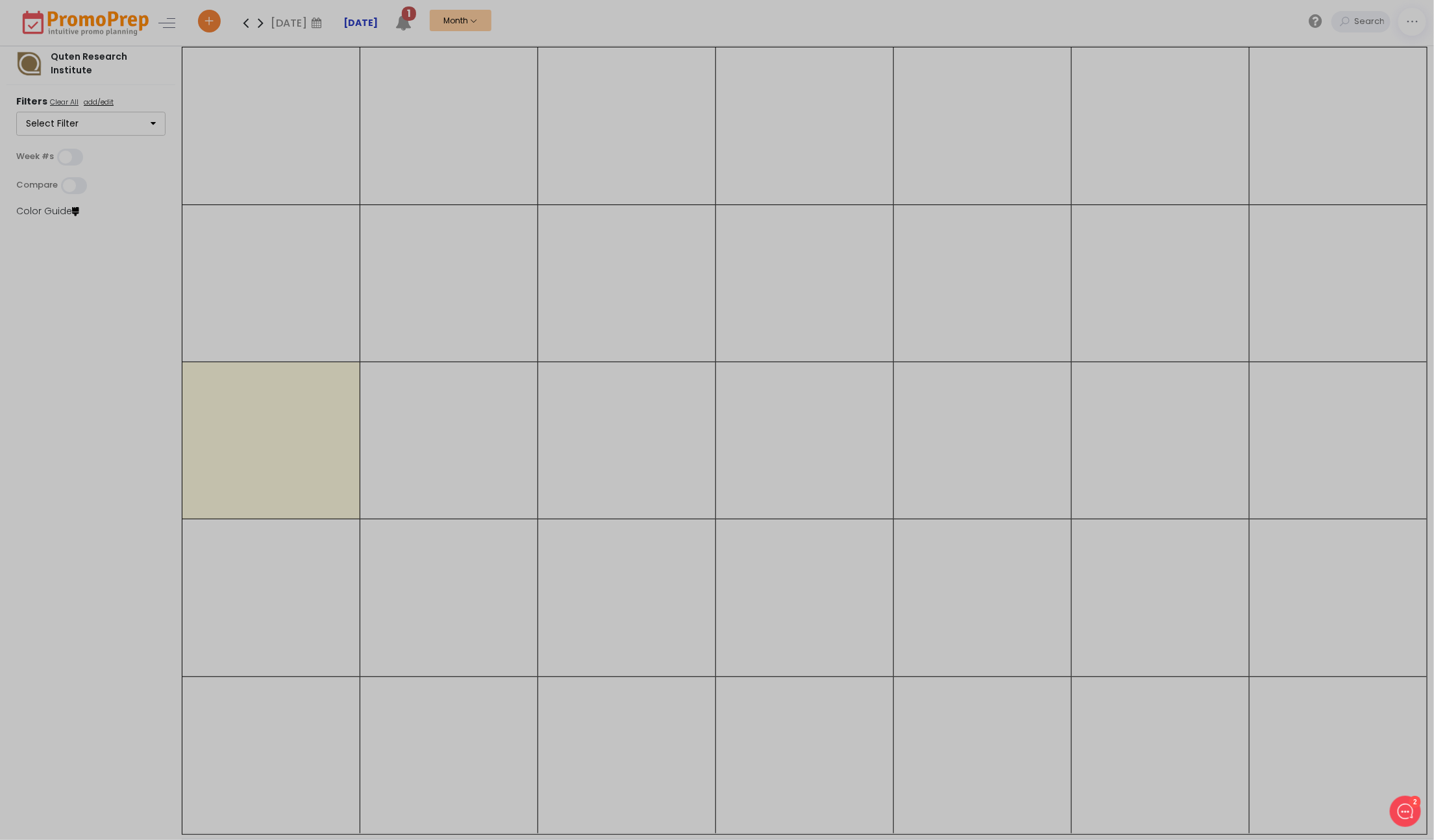
scroll to position [0, 0]
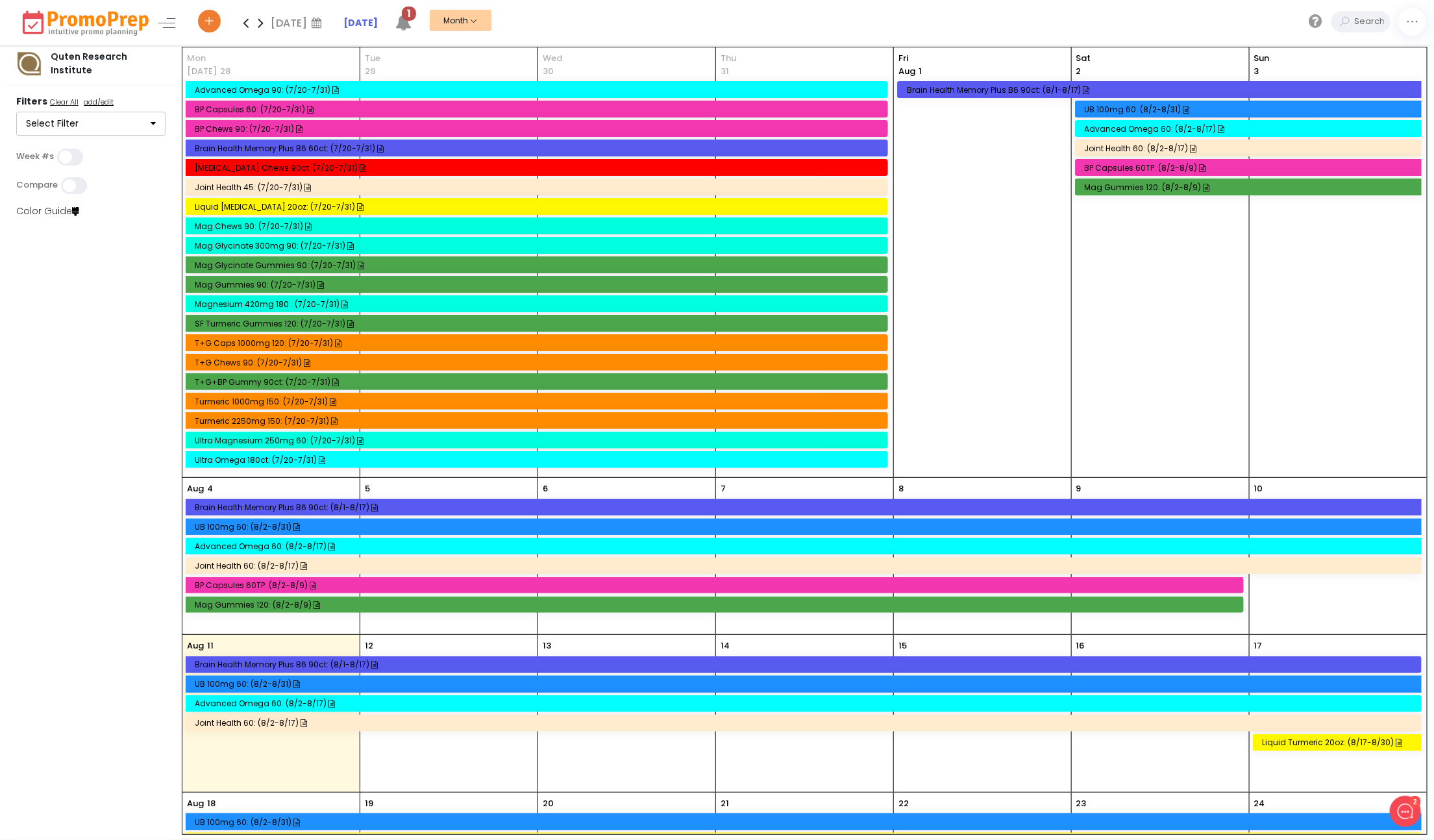
click at [246, 26] on icon at bounding box center [246, 23] width 15 height 26
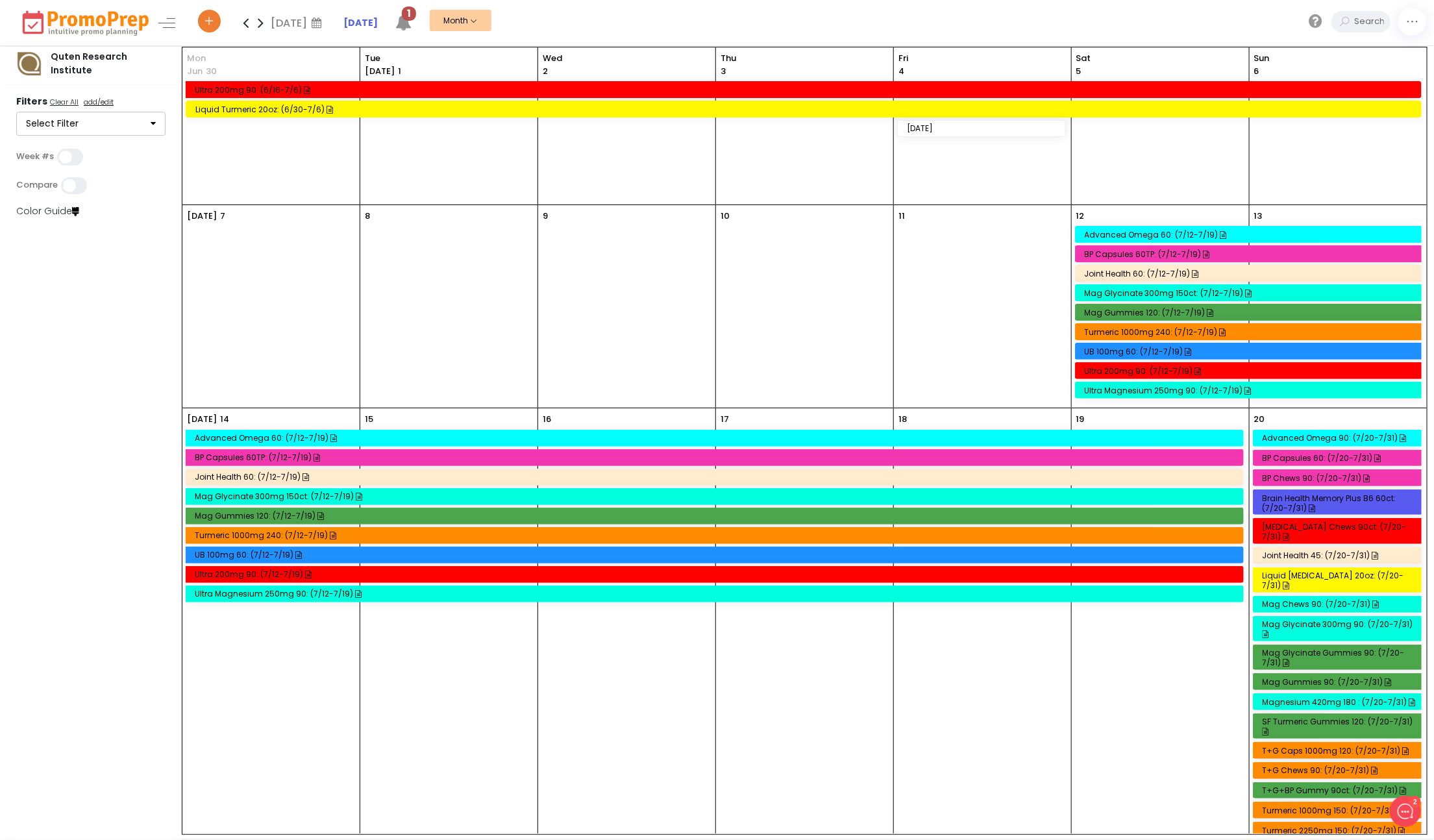
click at [246, 26] on icon at bounding box center [246, 23] width 15 height 26
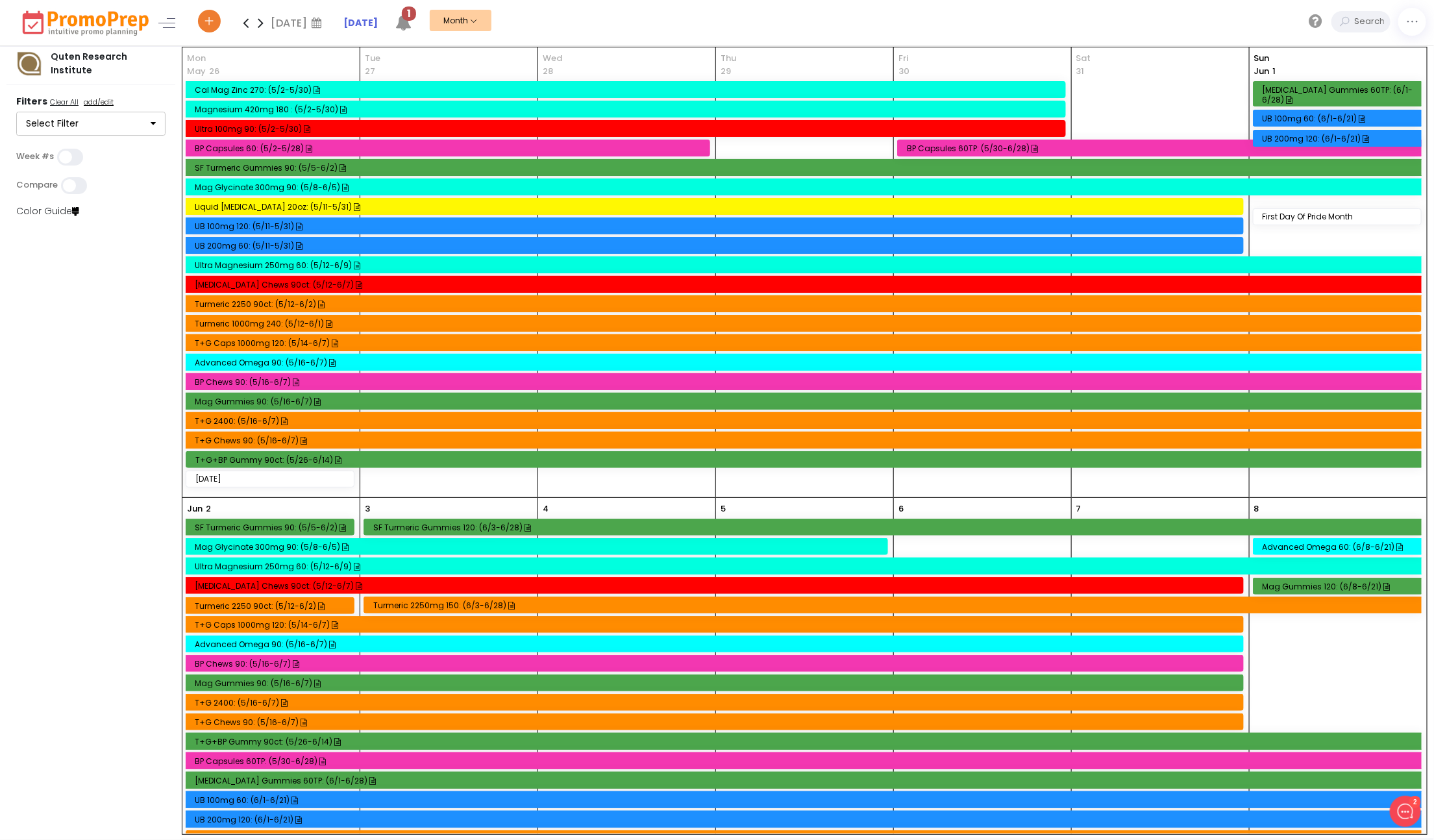
click at [246, 26] on icon at bounding box center [246, 23] width 15 height 26
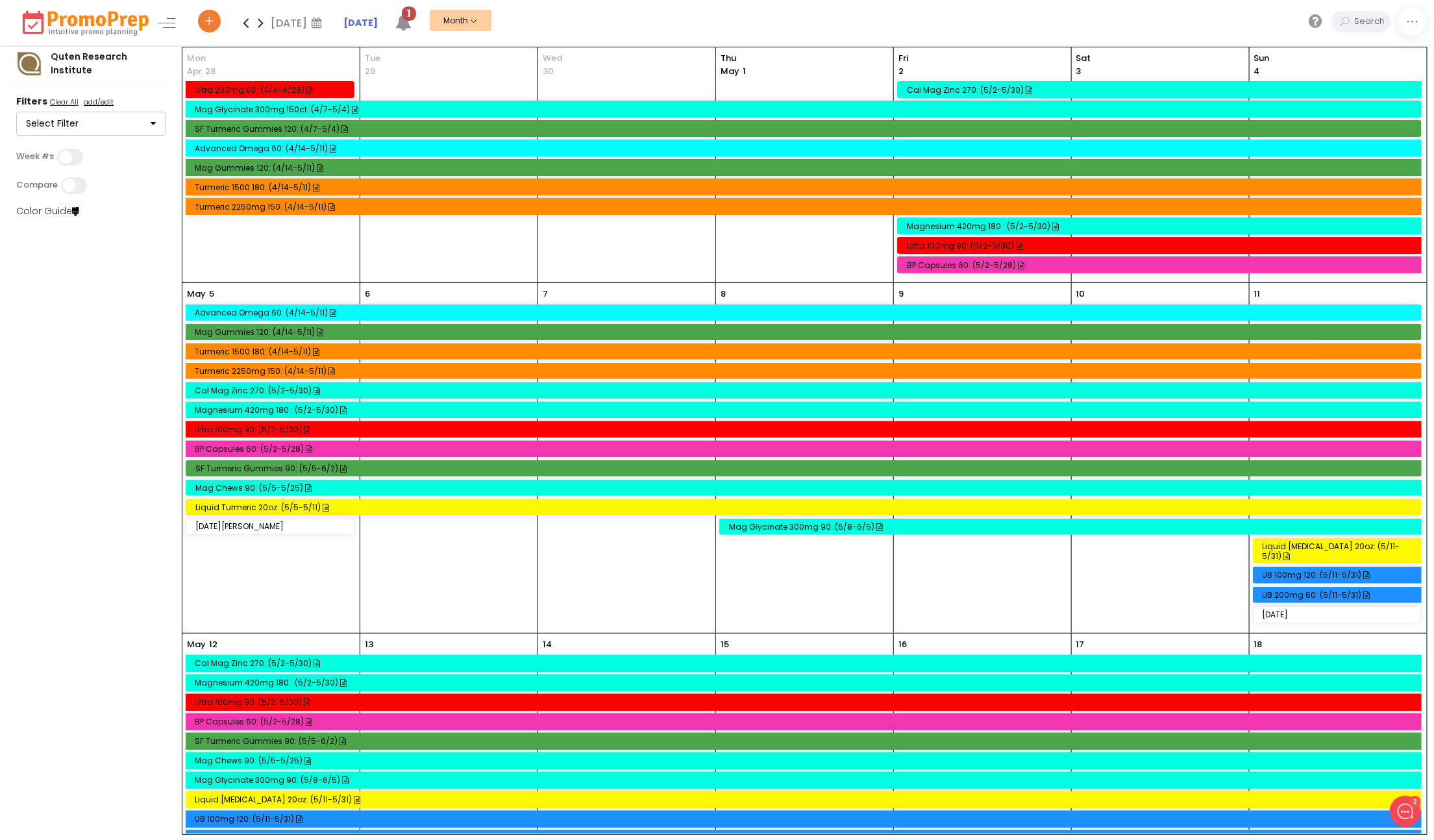
click at [246, 26] on icon at bounding box center [246, 23] width 15 height 26
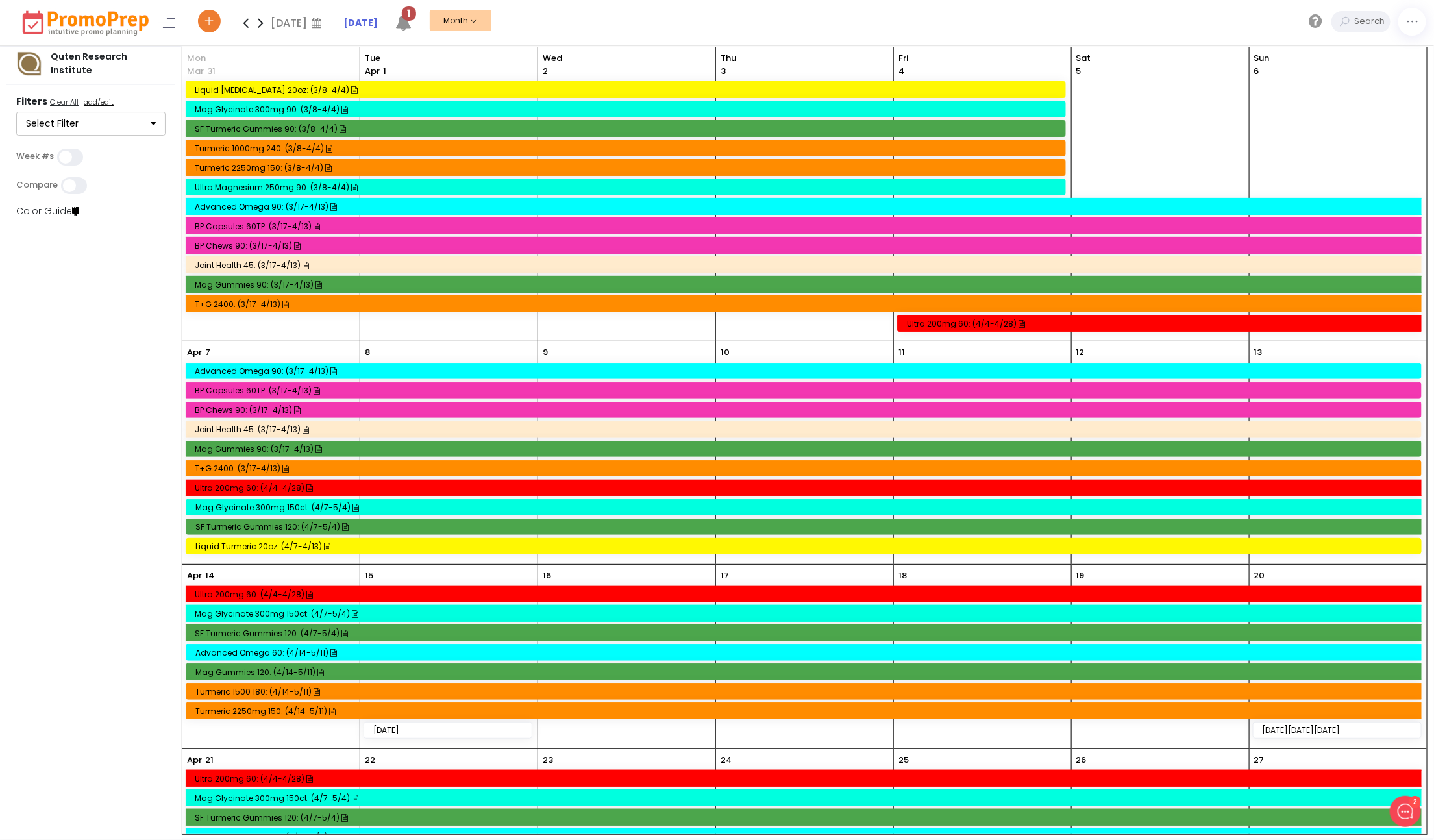
click at [246, 26] on icon at bounding box center [246, 23] width 15 height 26
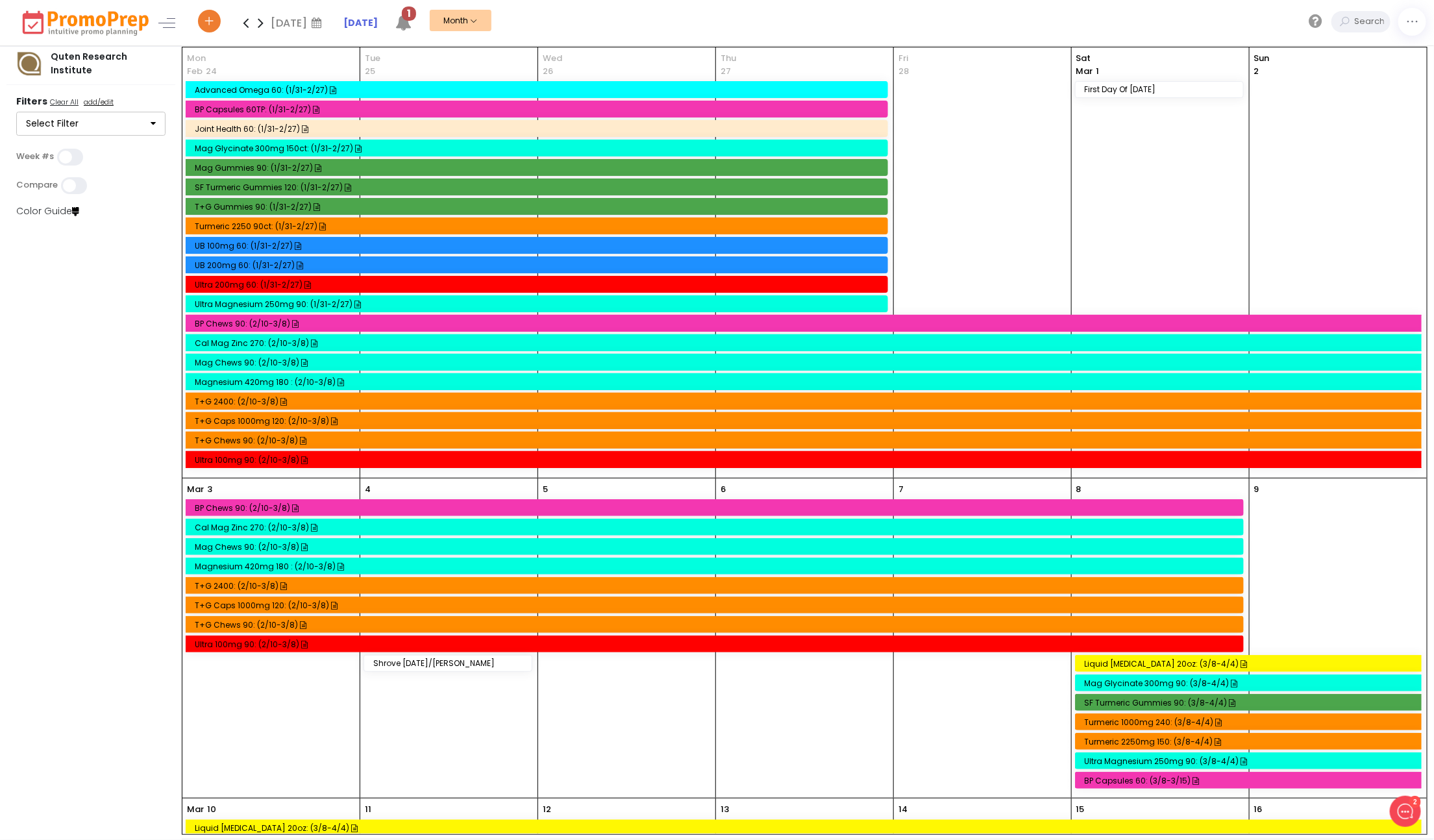
click at [246, 26] on icon at bounding box center [246, 23] width 15 height 26
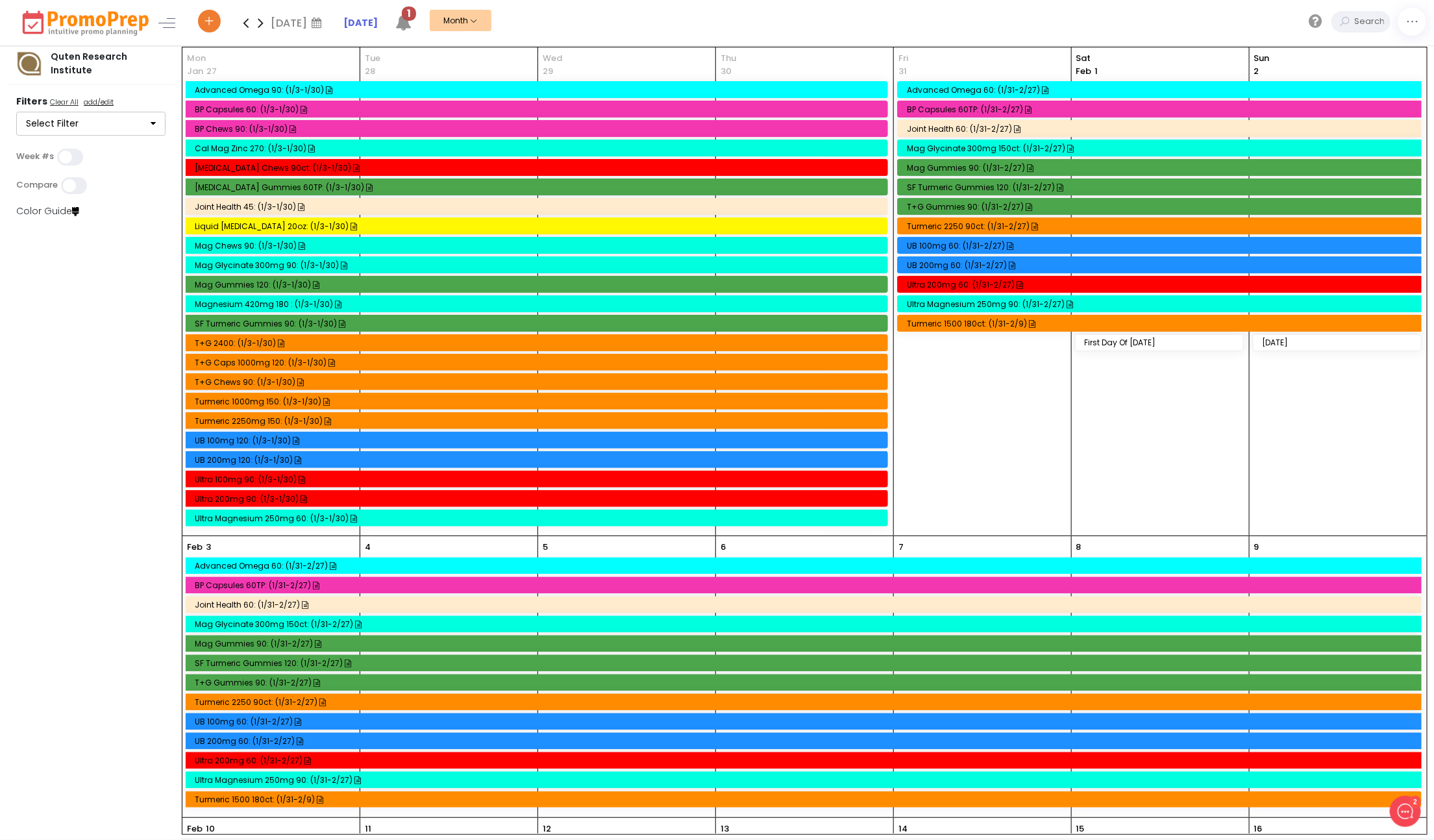
click at [246, 26] on icon at bounding box center [246, 23] width 15 height 26
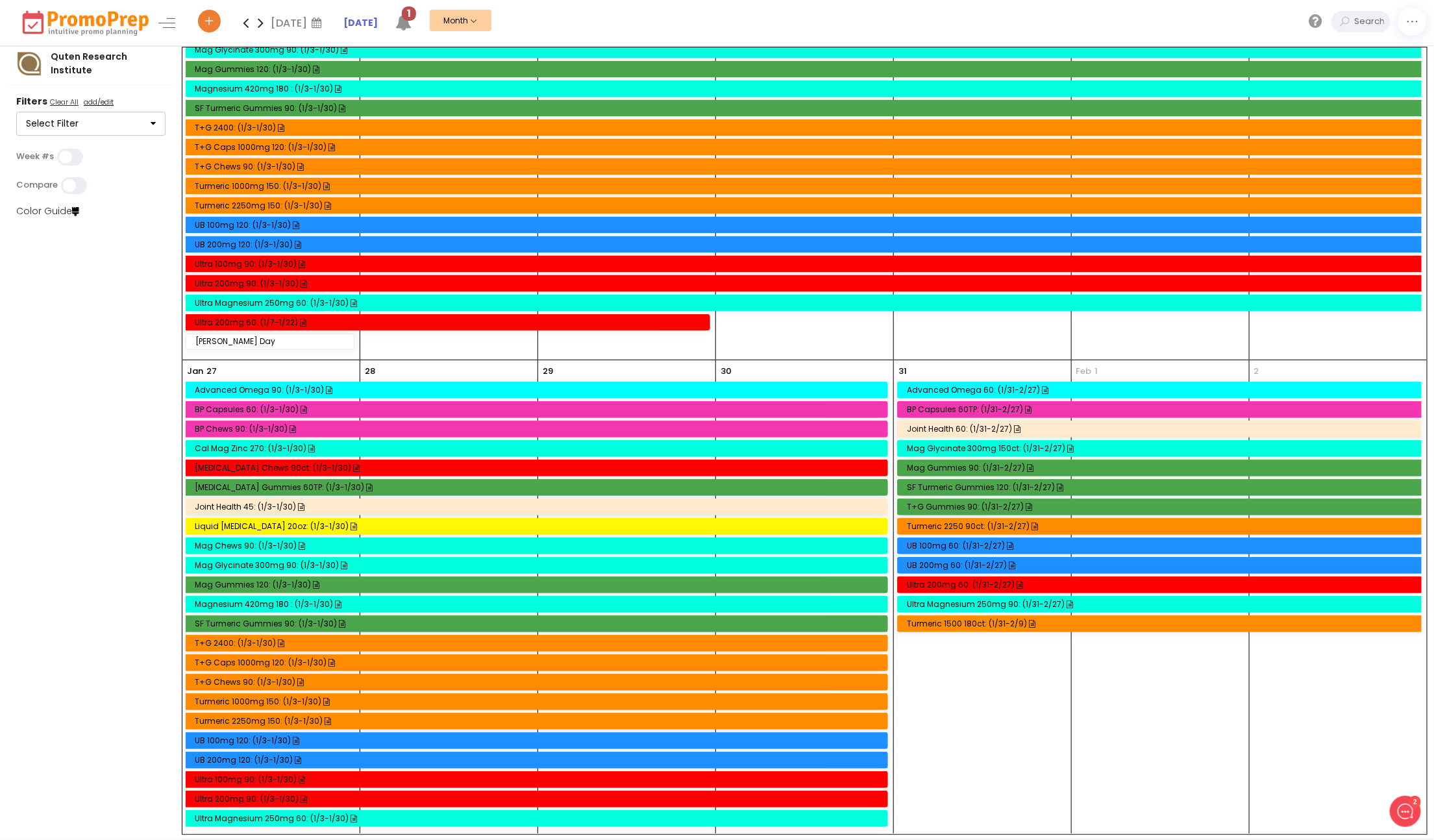
scroll to position [1684, 0]
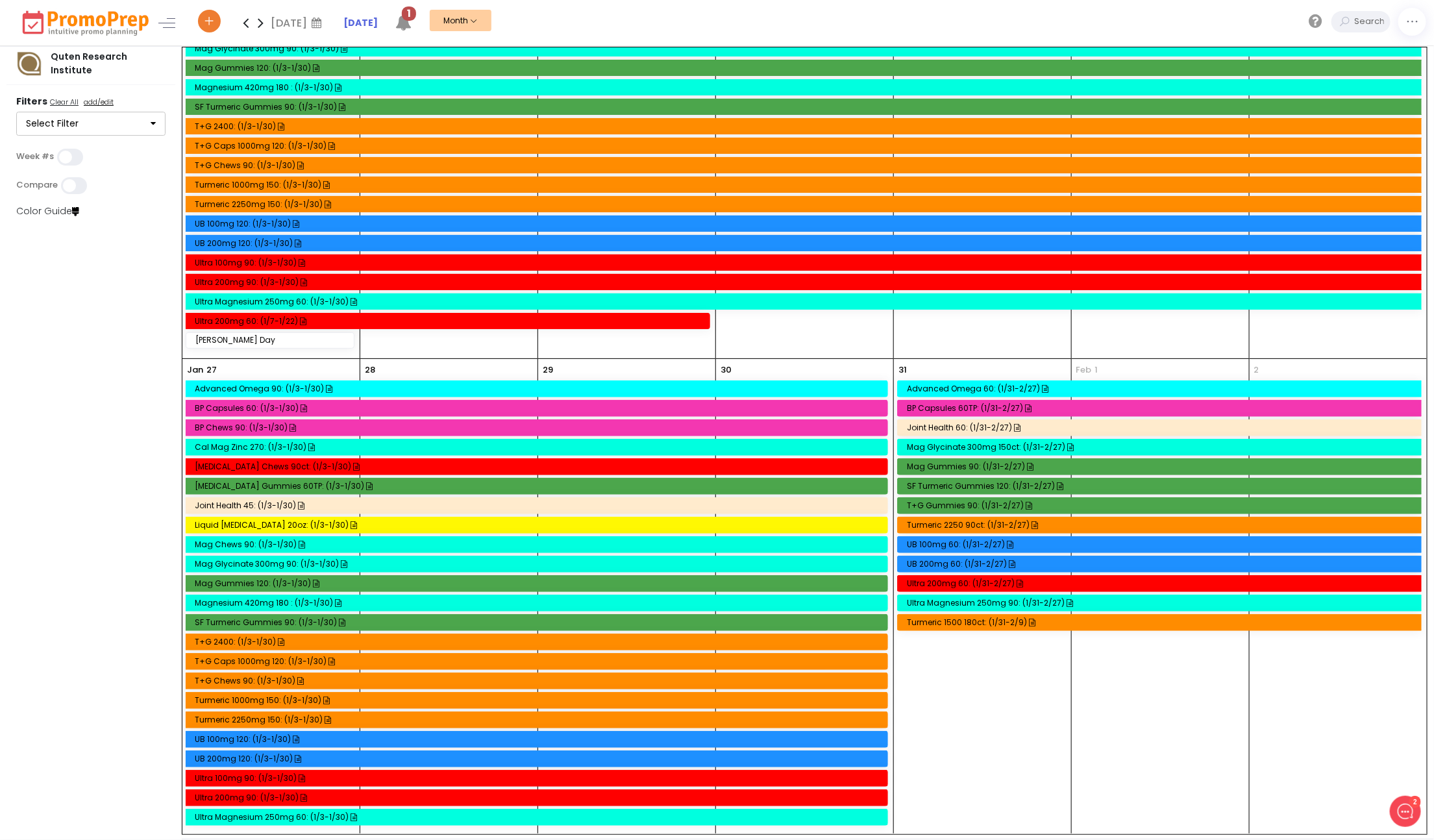
click at [243, 26] on icon at bounding box center [246, 23] width 15 height 26
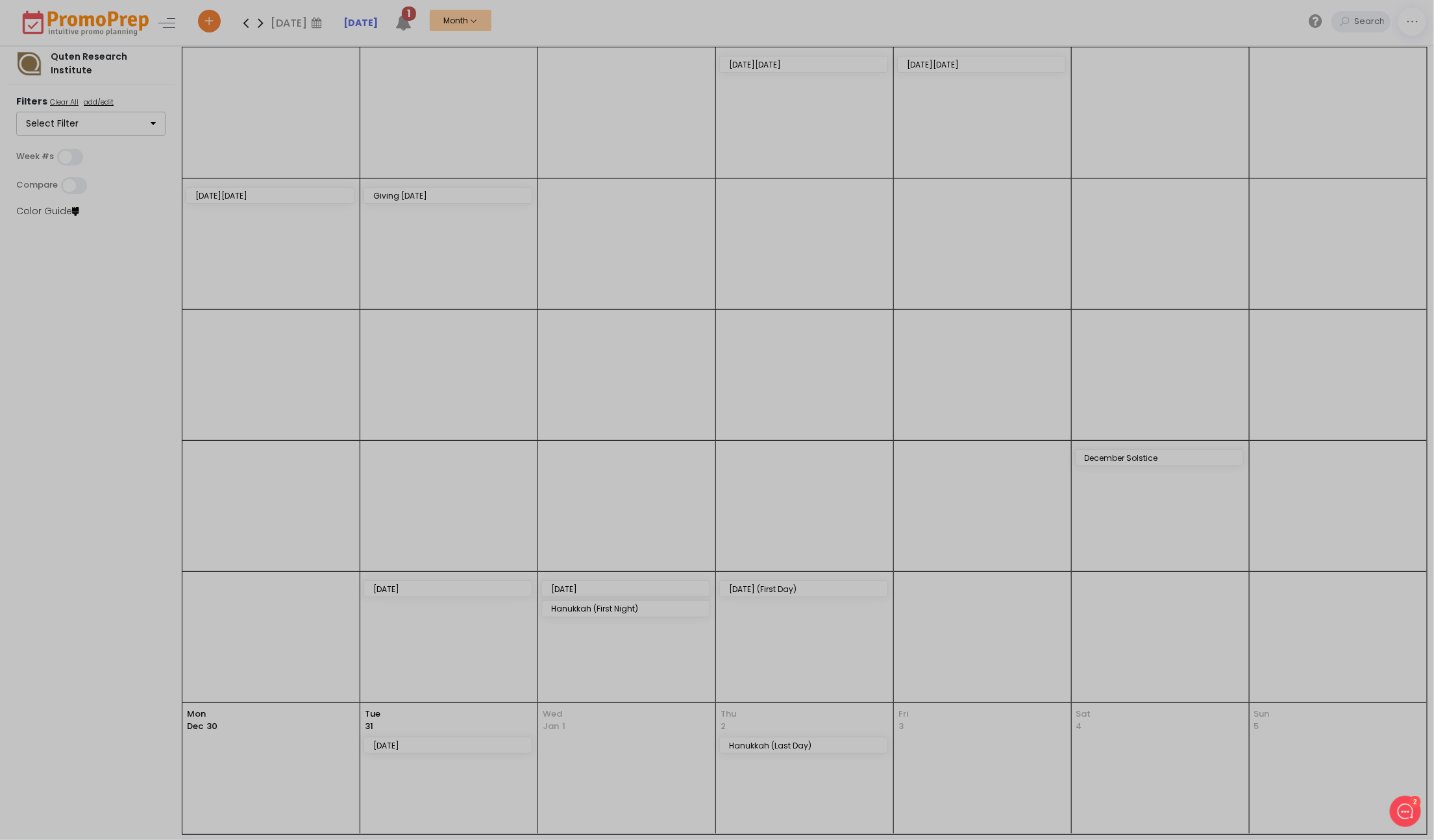
scroll to position [0, 0]
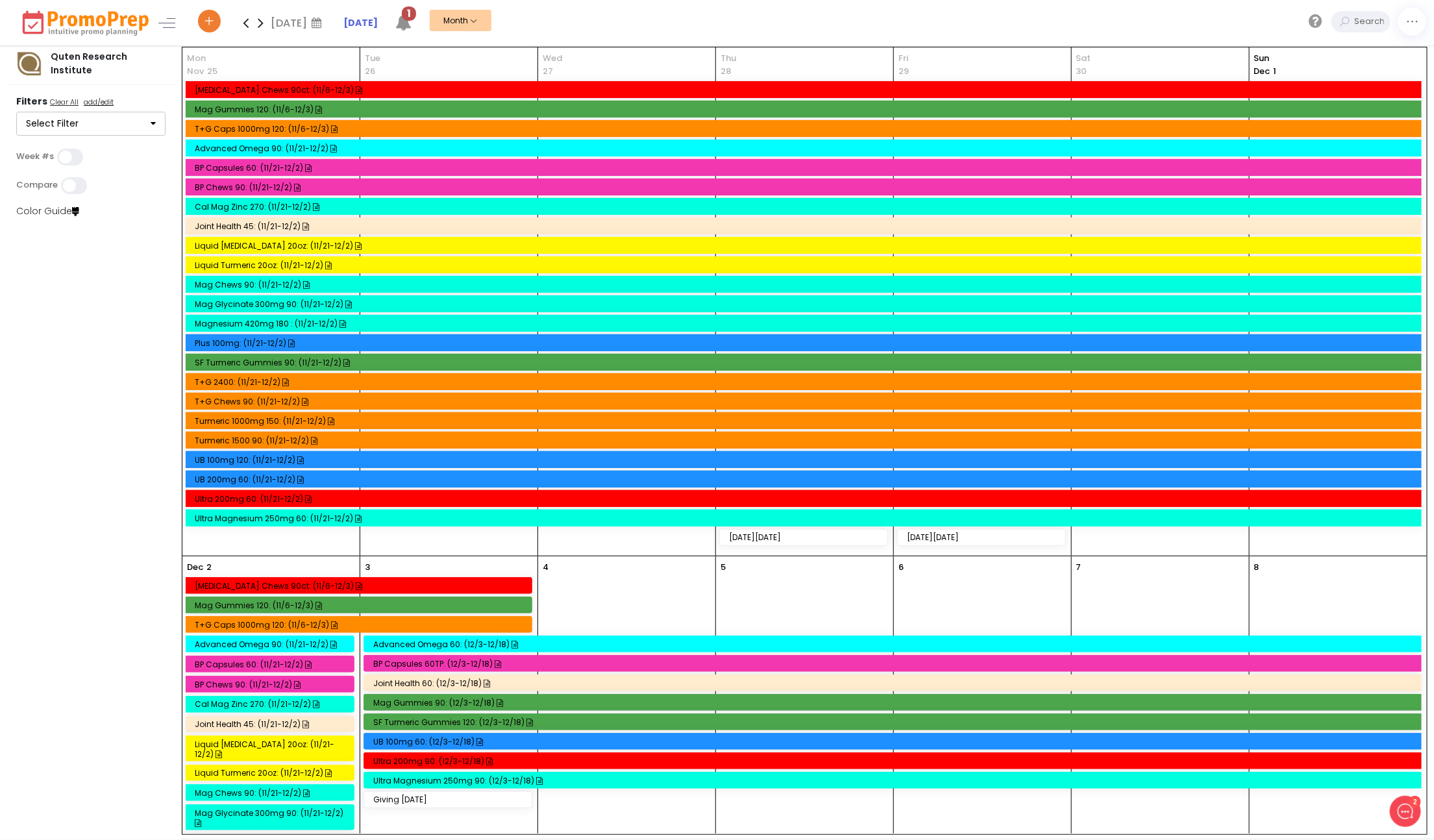
click at [261, 338] on div "Plus 100mg: (11/21-12/2)" at bounding box center [806, 342] width 1222 height 10
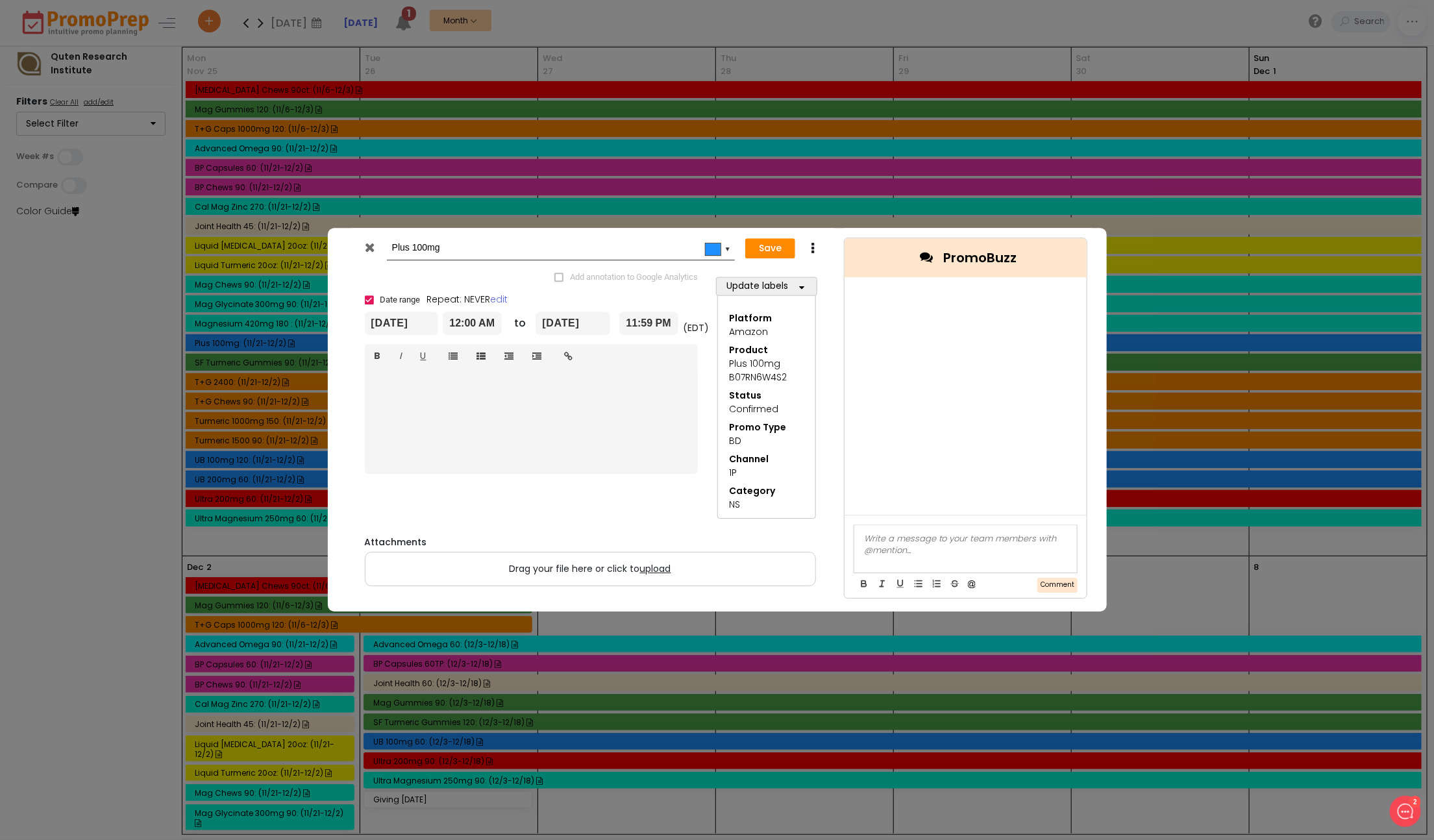
click at [815, 248] on icon at bounding box center [813, 248] width 10 height 13
click at [838, 269] on link "Duplicate" at bounding box center [853, 272] width 90 height 26
click at [394, 257] on input "Copy of Plus 100mg" at bounding box center [558, 248] width 333 height 24
click at [398, 251] on input "Copy of Plus 100mg" at bounding box center [558, 248] width 333 height 24
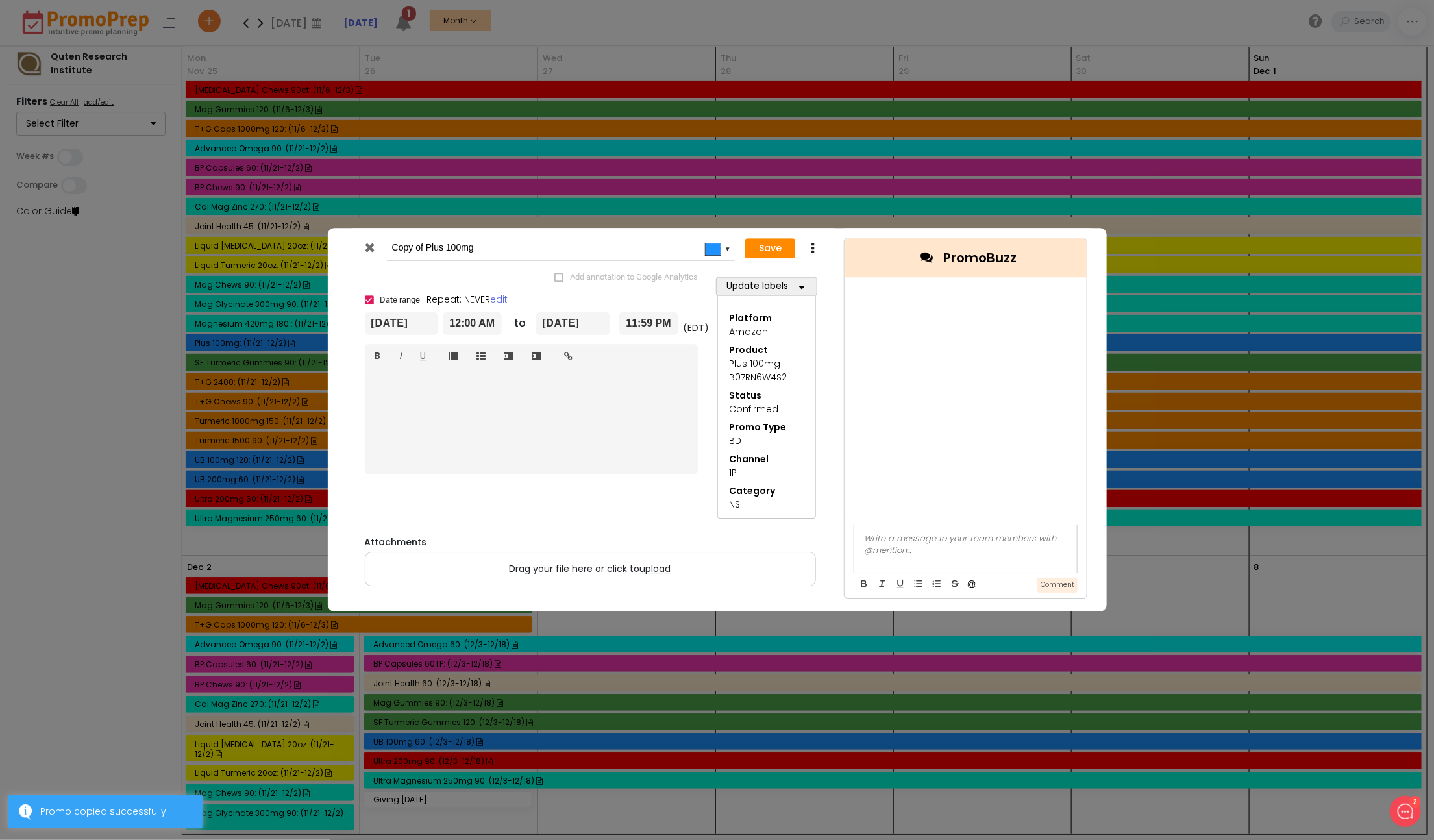
click at [398, 251] on input "Copy of Plus 100mg" at bounding box center [558, 248] width 333 height 24
click at [430, 246] on input "UB Plus 100mg" at bounding box center [558, 248] width 333 height 24
type input "UB Plus 200mg"
click at [775, 281] on button "Update labels" at bounding box center [766, 286] width 101 height 19
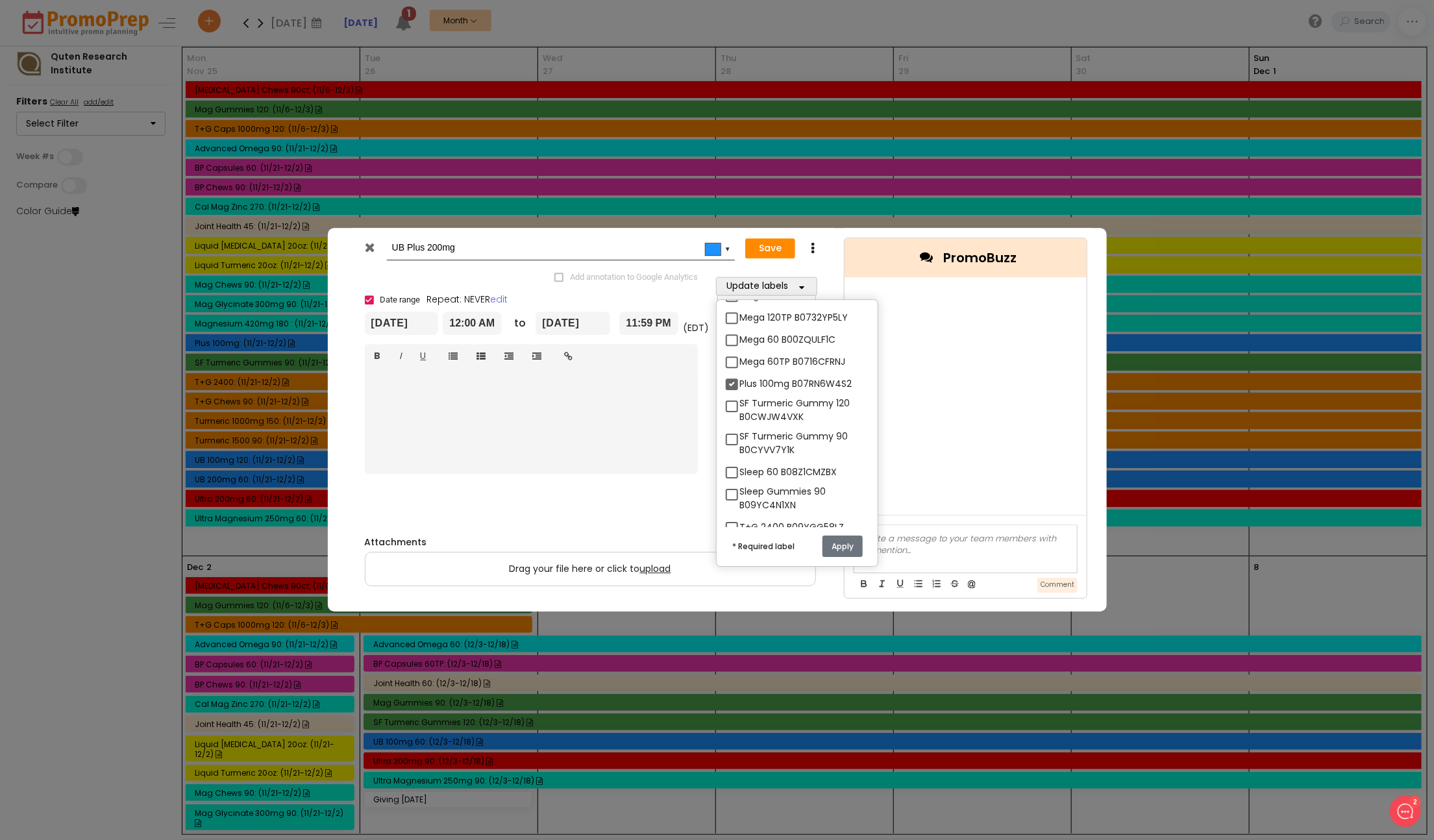
scroll to position [1210, 0]
click at [777, 373] on label "Plus 100mg B07RN6W4S2" at bounding box center [796, 379] width 112 height 14
click at [748, 373] on input "Plus 100mg B07RN6W4S2" at bounding box center [743, 373] width 8 height 8
checkbox input "false"
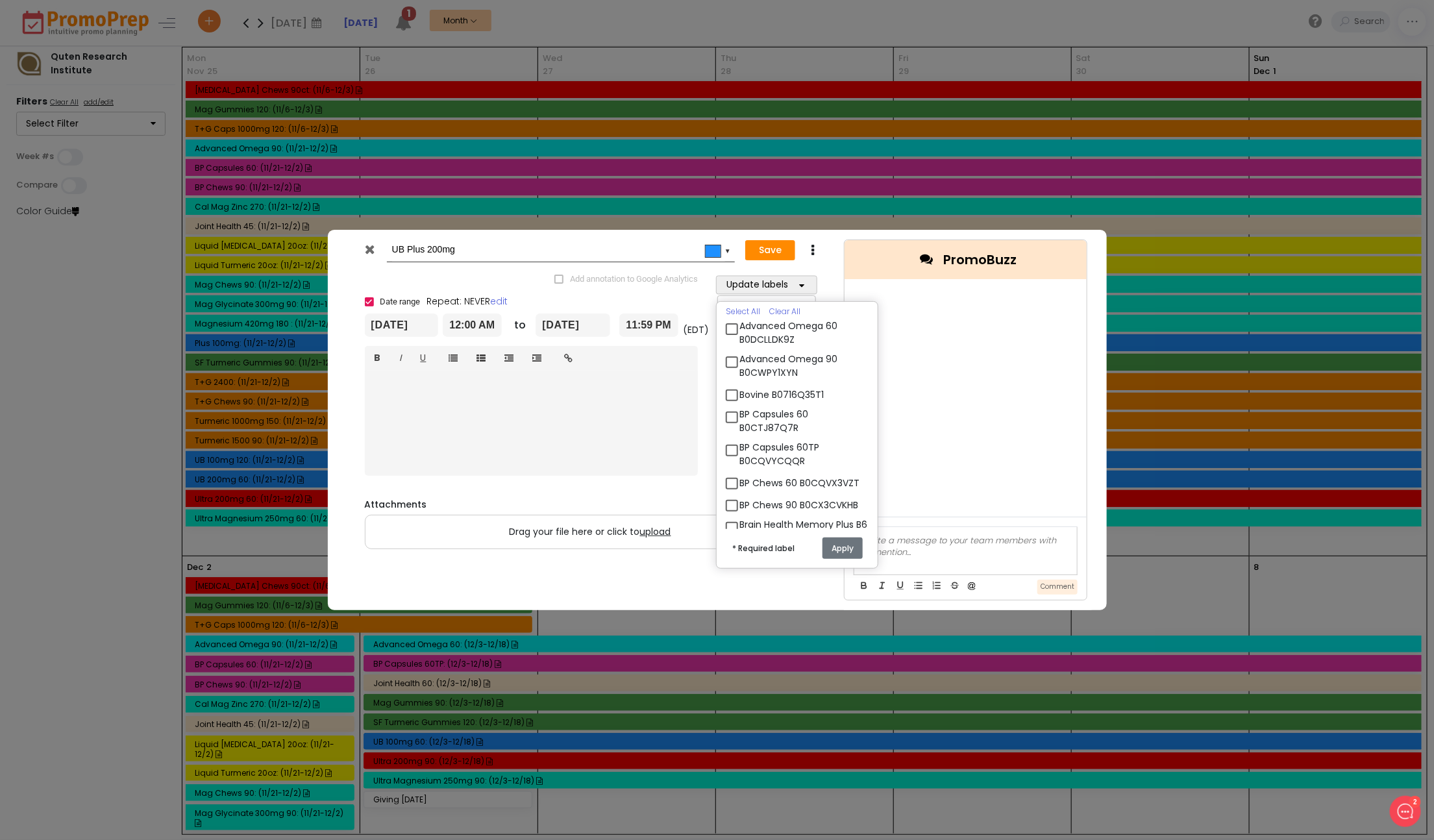
scroll to position [76, 0]
click at [772, 404] on label "Bovine B0716Q35T1" at bounding box center [782, 400] width 84 height 14
click at [748, 400] on input "Bovine B0716Q35T1" at bounding box center [743, 395] width 8 height 8
checkbox input "true"
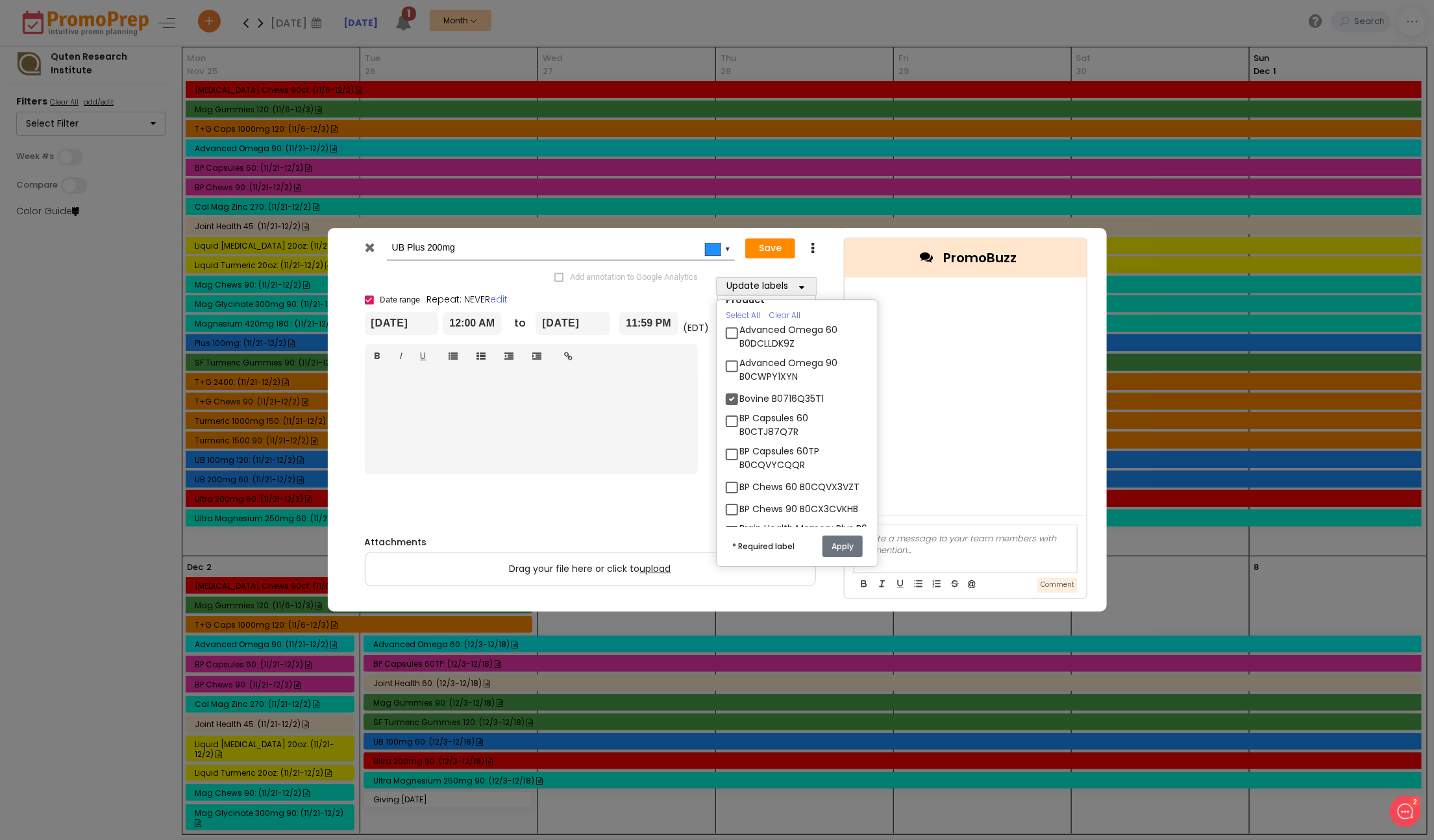
click at [838, 543] on button "Apply" at bounding box center [843, 545] width 40 height 21
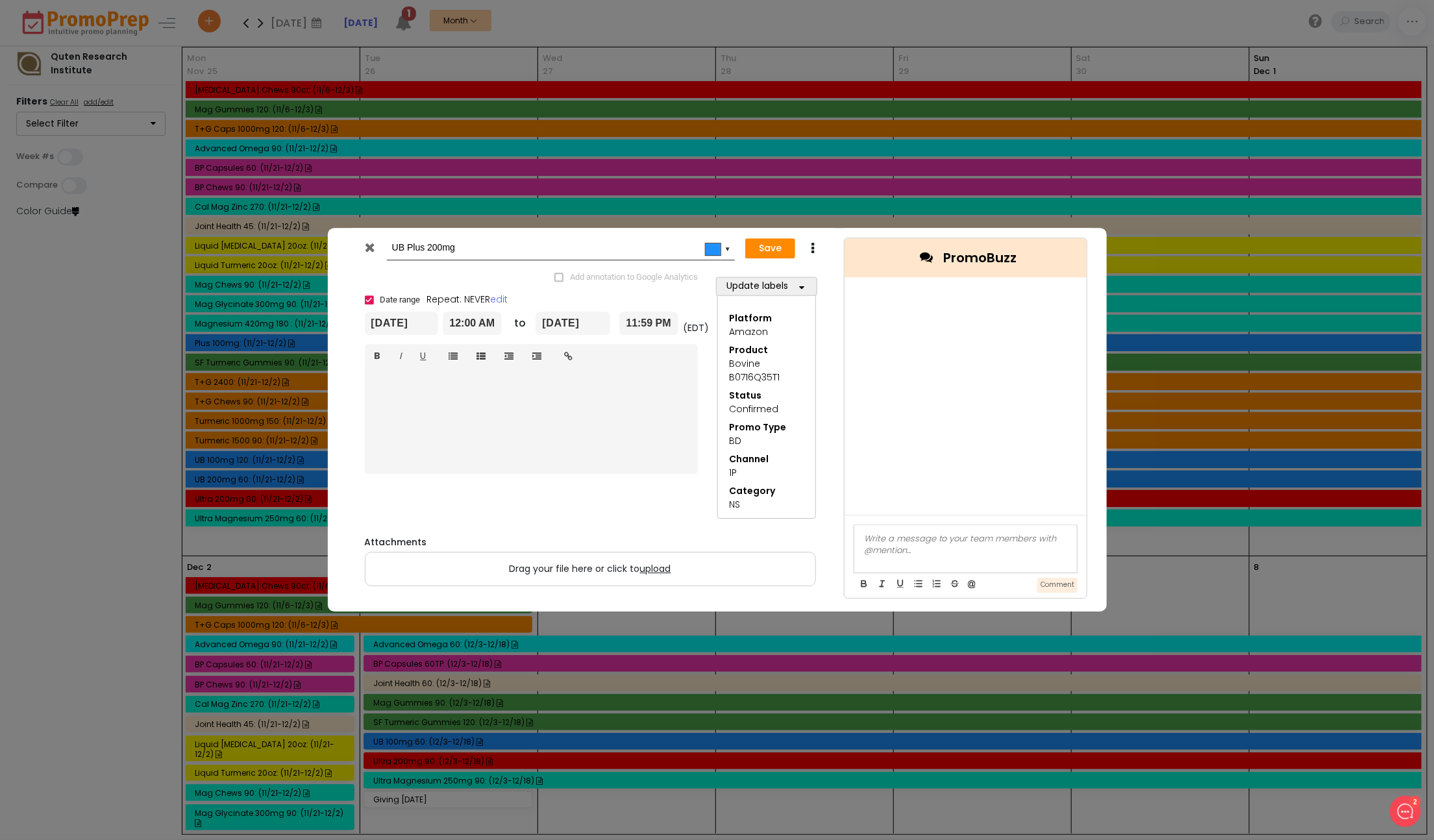
click at [753, 370] on div "Bovine B0716Q35T1" at bounding box center [766, 371] width 75 height 27
copy div "Bovine B0716Q35T1"
click at [775, 290] on button "Update labels" at bounding box center [766, 286] width 101 height 19
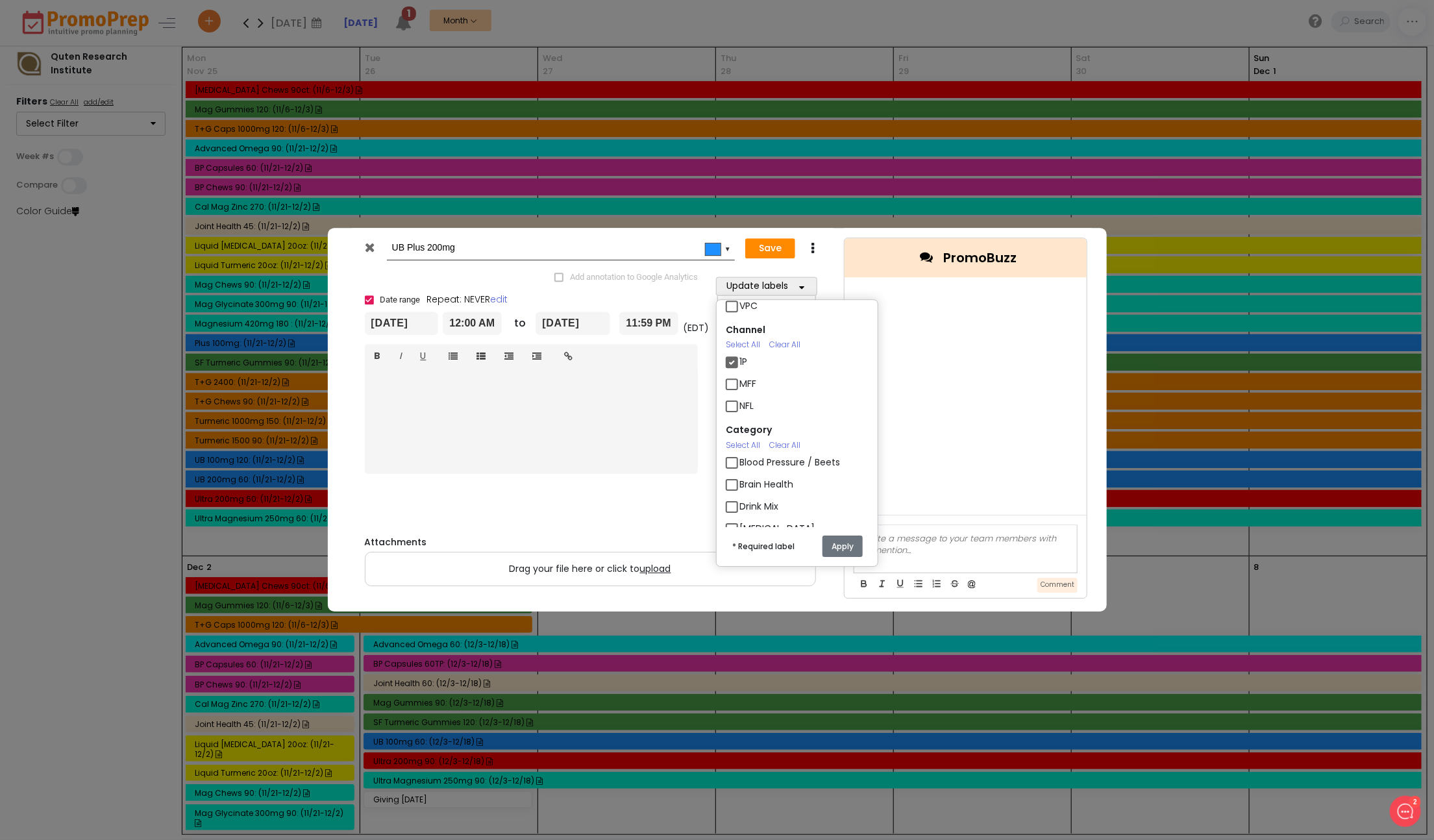
scroll to position [2792, 0]
click at [740, 406] on label "MFF" at bounding box center [748, 399] width 16 height 14
click at [740, 398] on input "MFF" at bounding box center [743, 394] width 8 height 8
checkbox input "true"
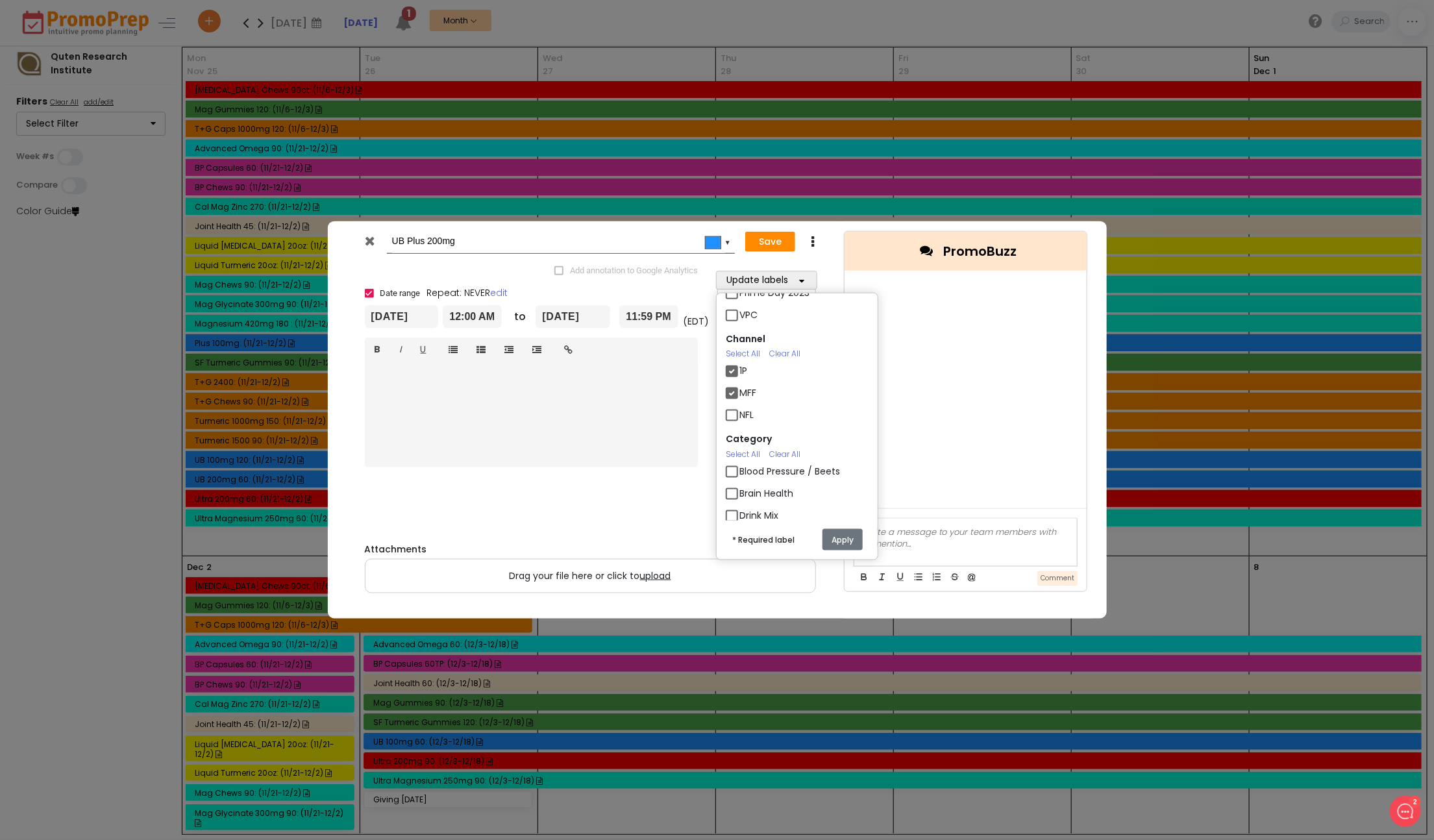
click at [740, 378] on label "1P" at bounding box center [743, 371] width 8 height 14
click at [740, 370] on input "1P" at bounding box center [743, 365] width 8 height 8
checkbox input "false"
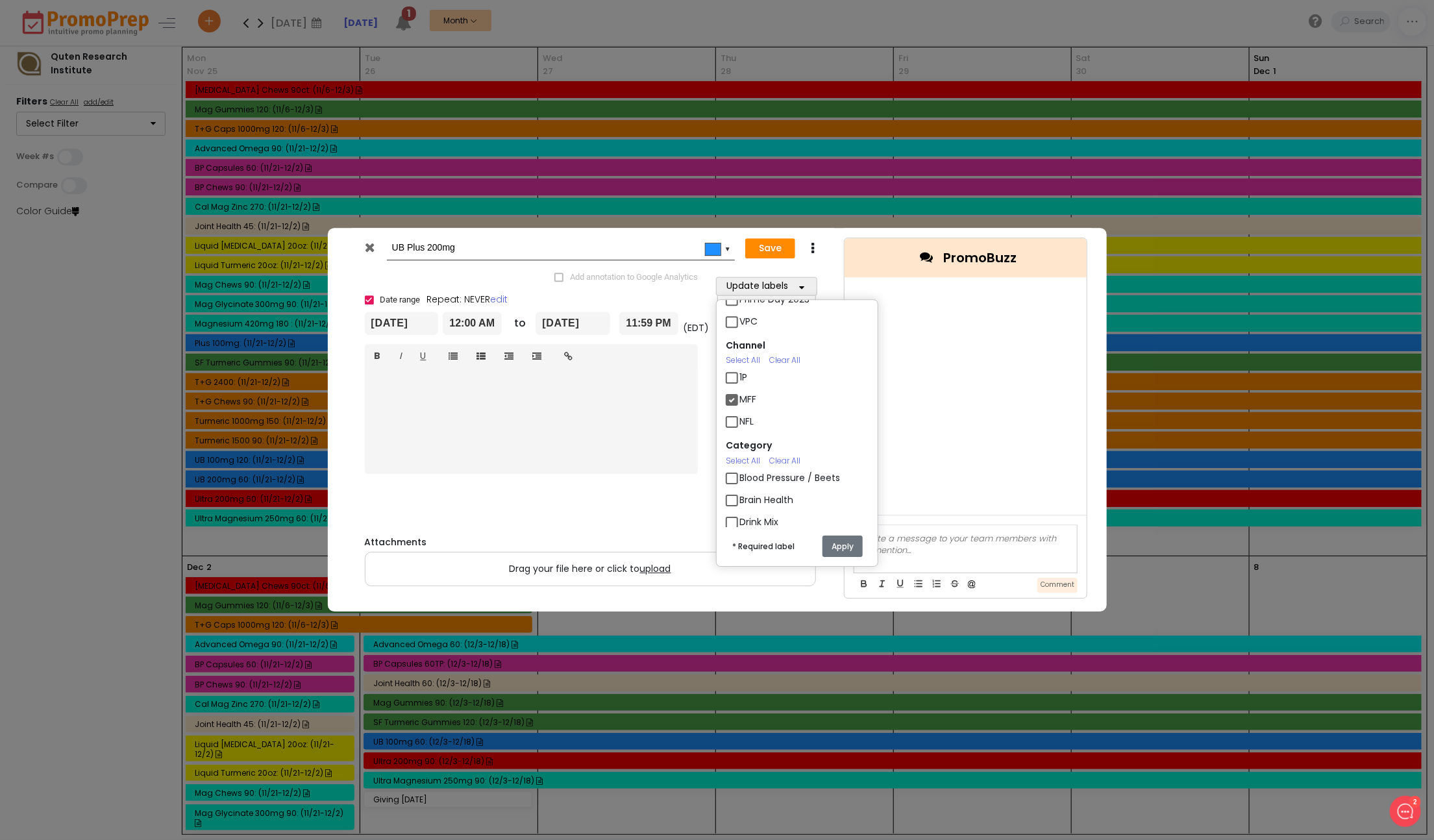
click at [845, 551] on button "Apply" at bounding box center [843, 545] width 40 height 21
click at [423, 320] on input "[DATE]" at bounding box center [401, 323] width 74 height 24
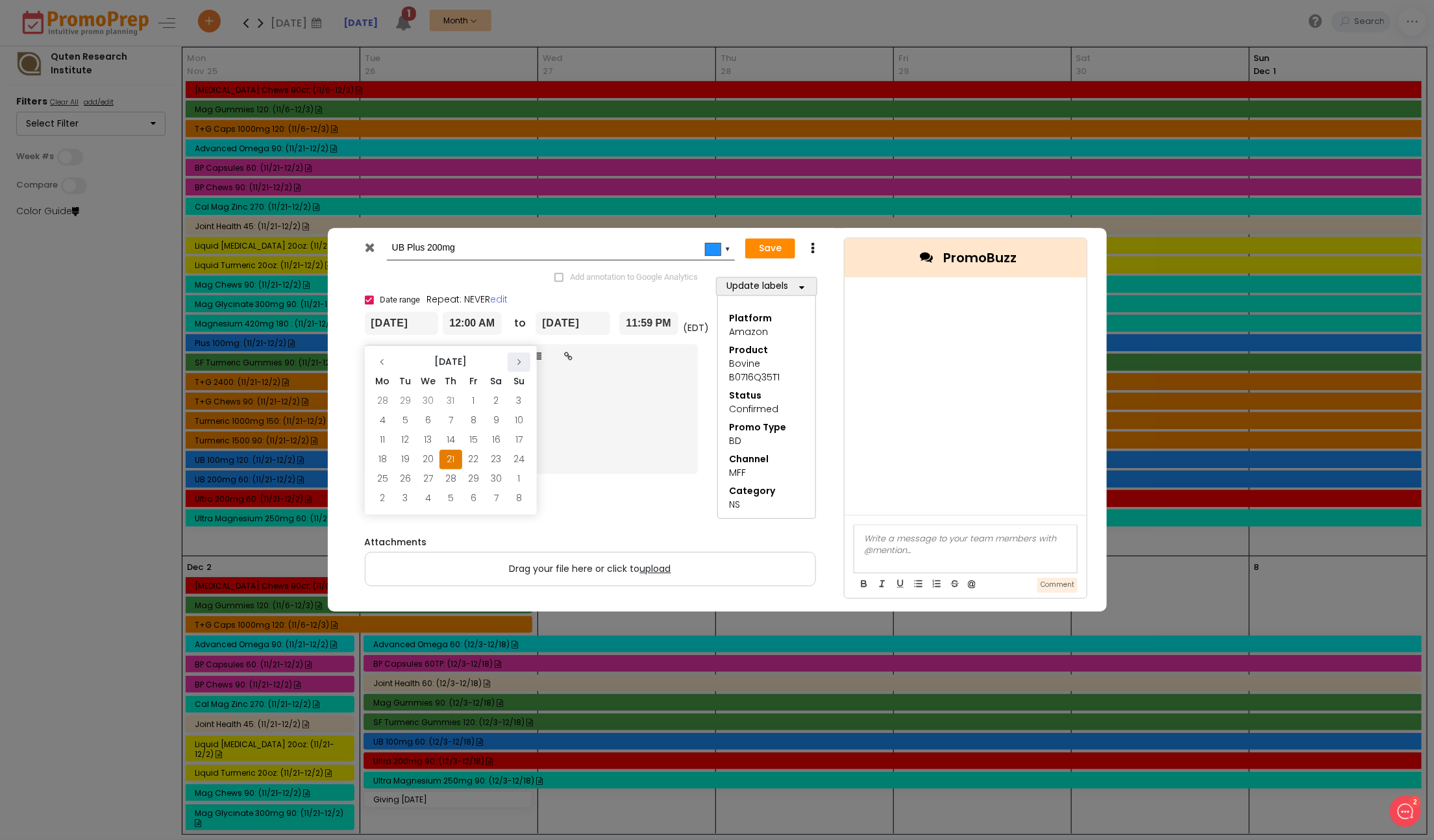
click at [522, 359] on th at bounding box center [519, 362] width 23 height 19
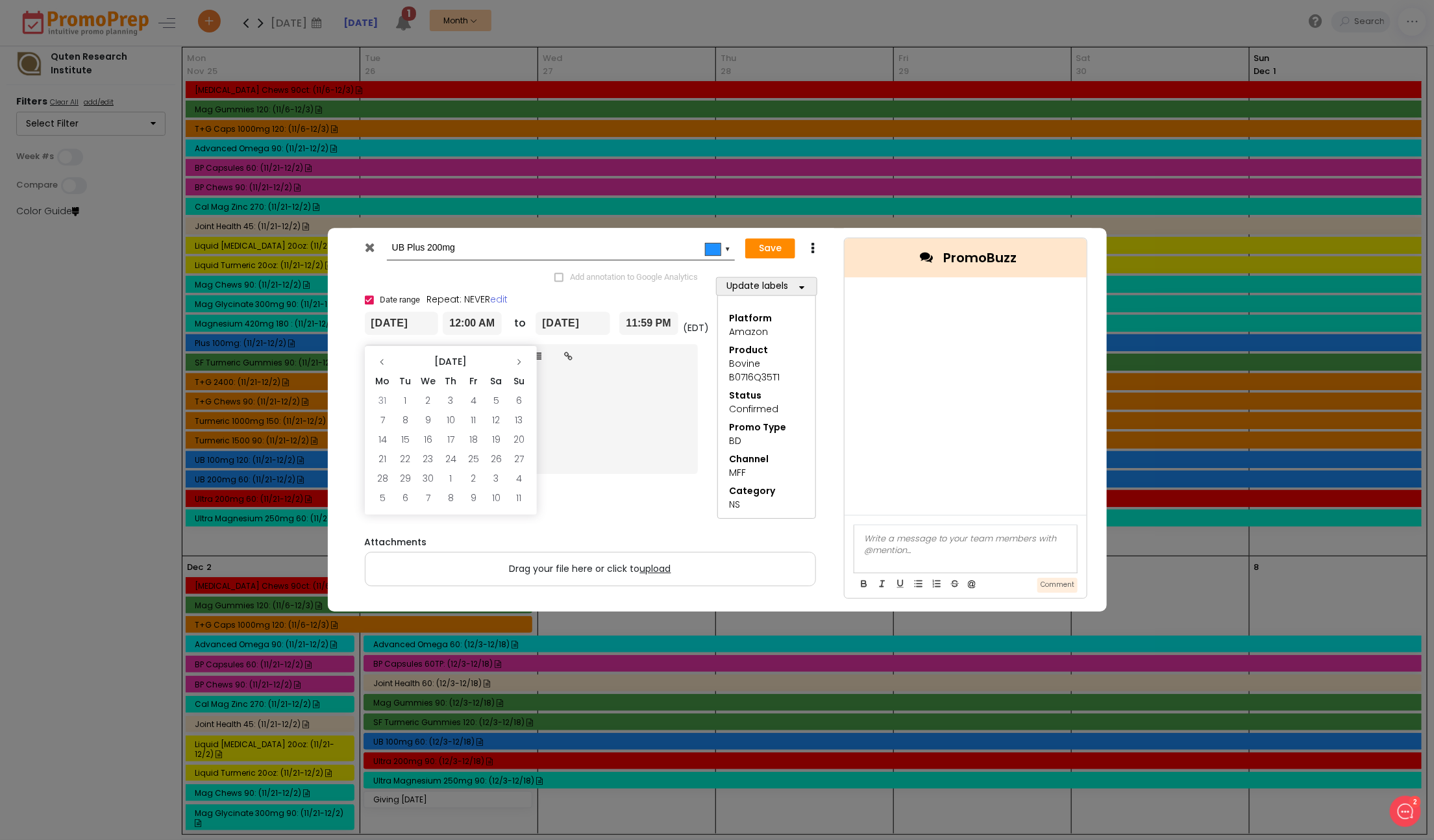
click at [522, 359] on th at bounding box center [519, 362] width 23 height 19
click at [513, 441] on td "17" at bounding box center [519, 439] width 23 height 19
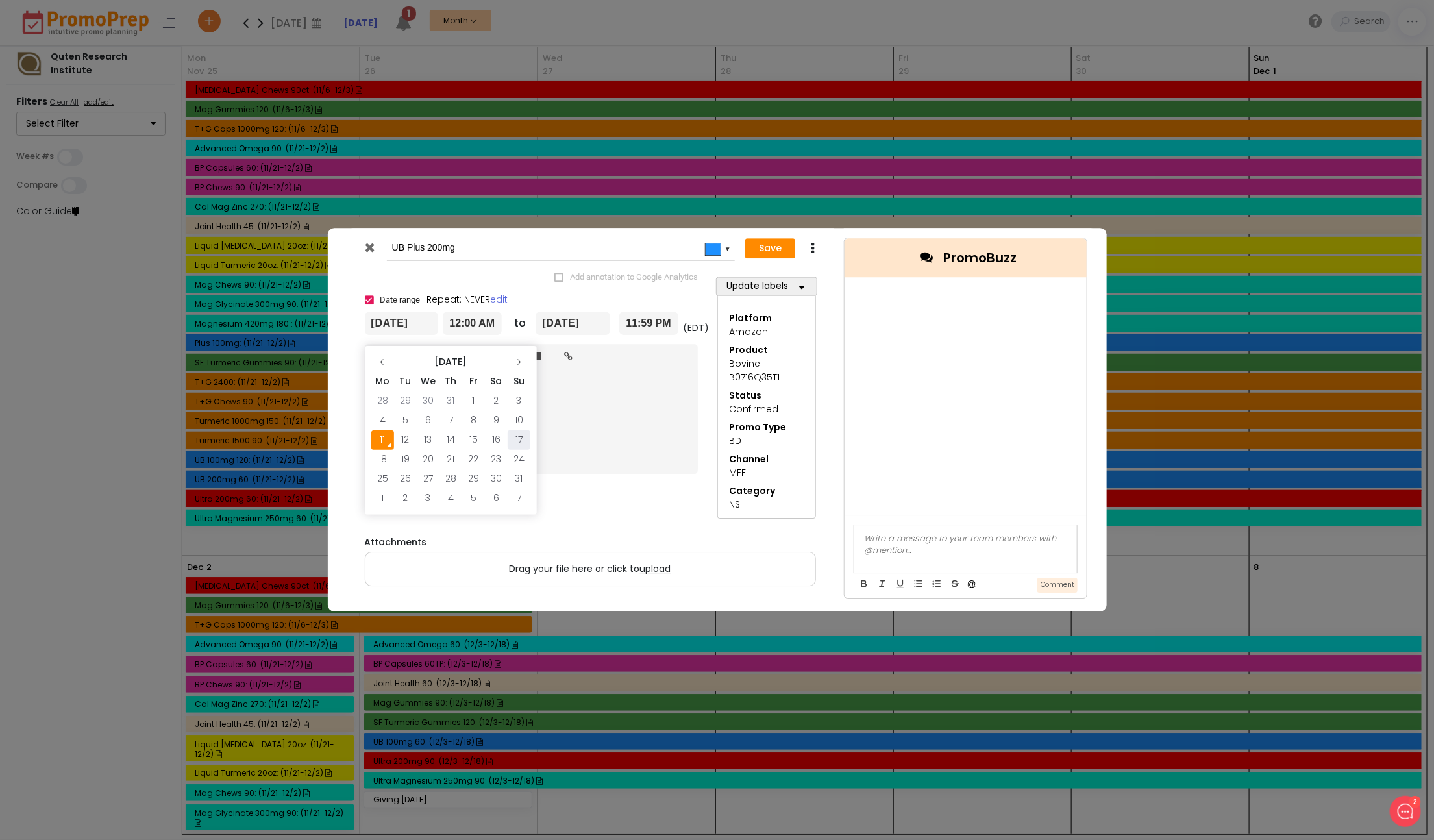
type input "[DATE]"
click at [569, 318] on input "[DATE]" at bounding box center [573, 323] width 75 height 24
click at [692, 362] on icon at bounding box center [690, 362] width 8 height 8
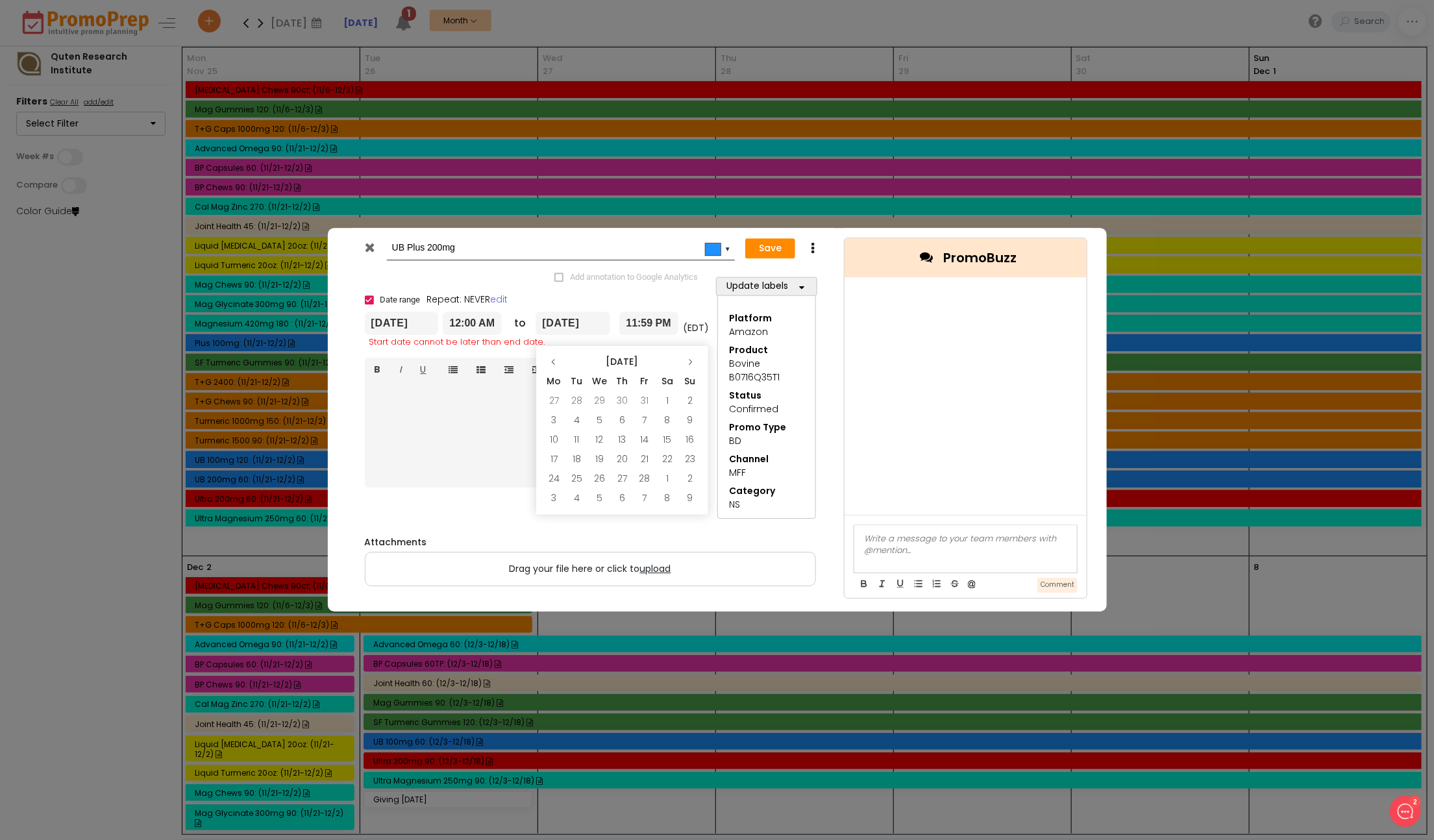
click at [692, 362] on icon at bounding box center [690, 362] width 8 height 8
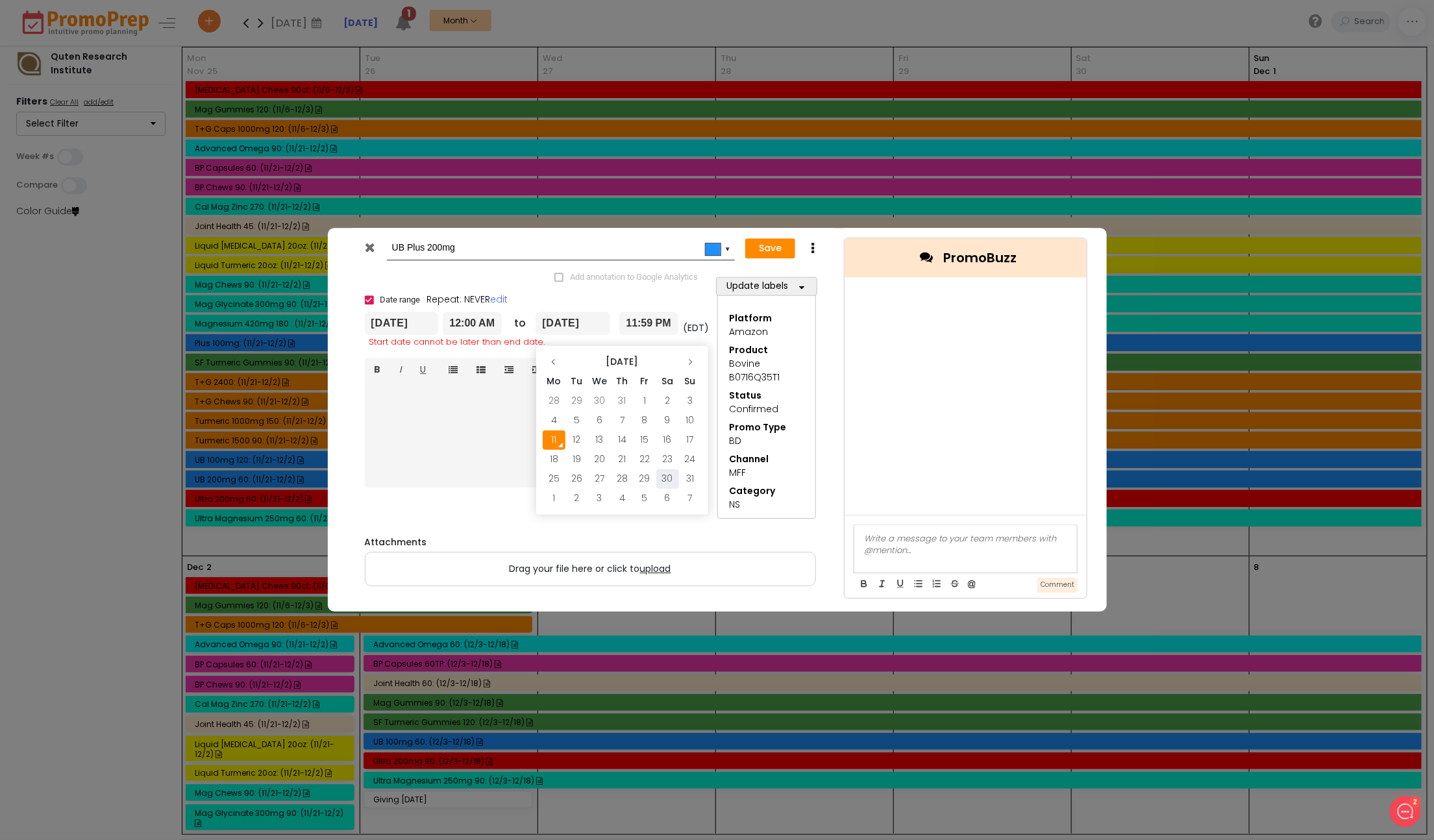
click at [669, 478] on td "30" at bounding box center [668, 478] width 23 height 19
type input "[DATE]"
click at [775, 250] on button "Save" at bounding box center [770, 248] width 50 height 21
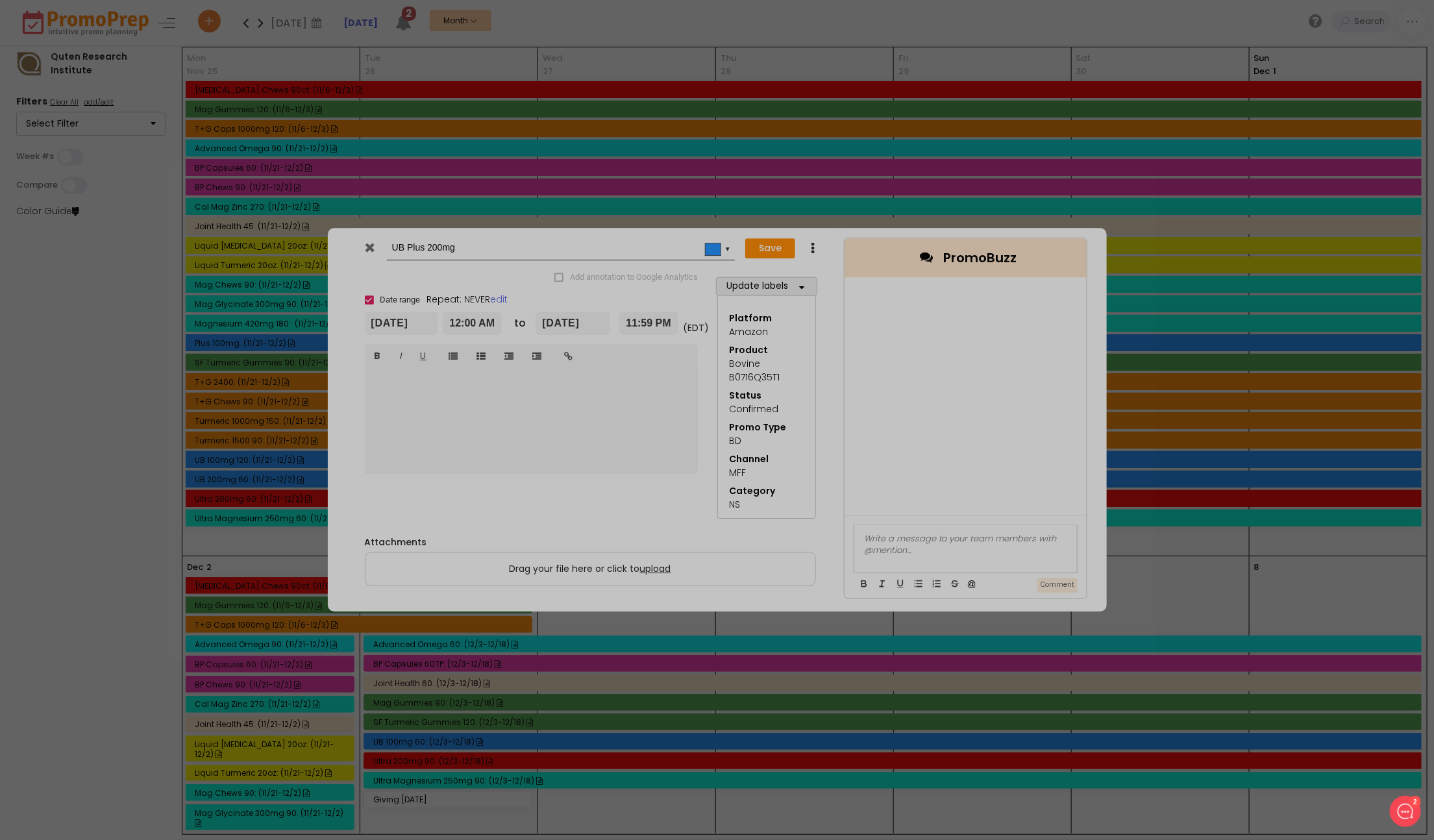
type input "[DATE]"
type input "00:00"
type input "[DATE]"
type input "23:59"
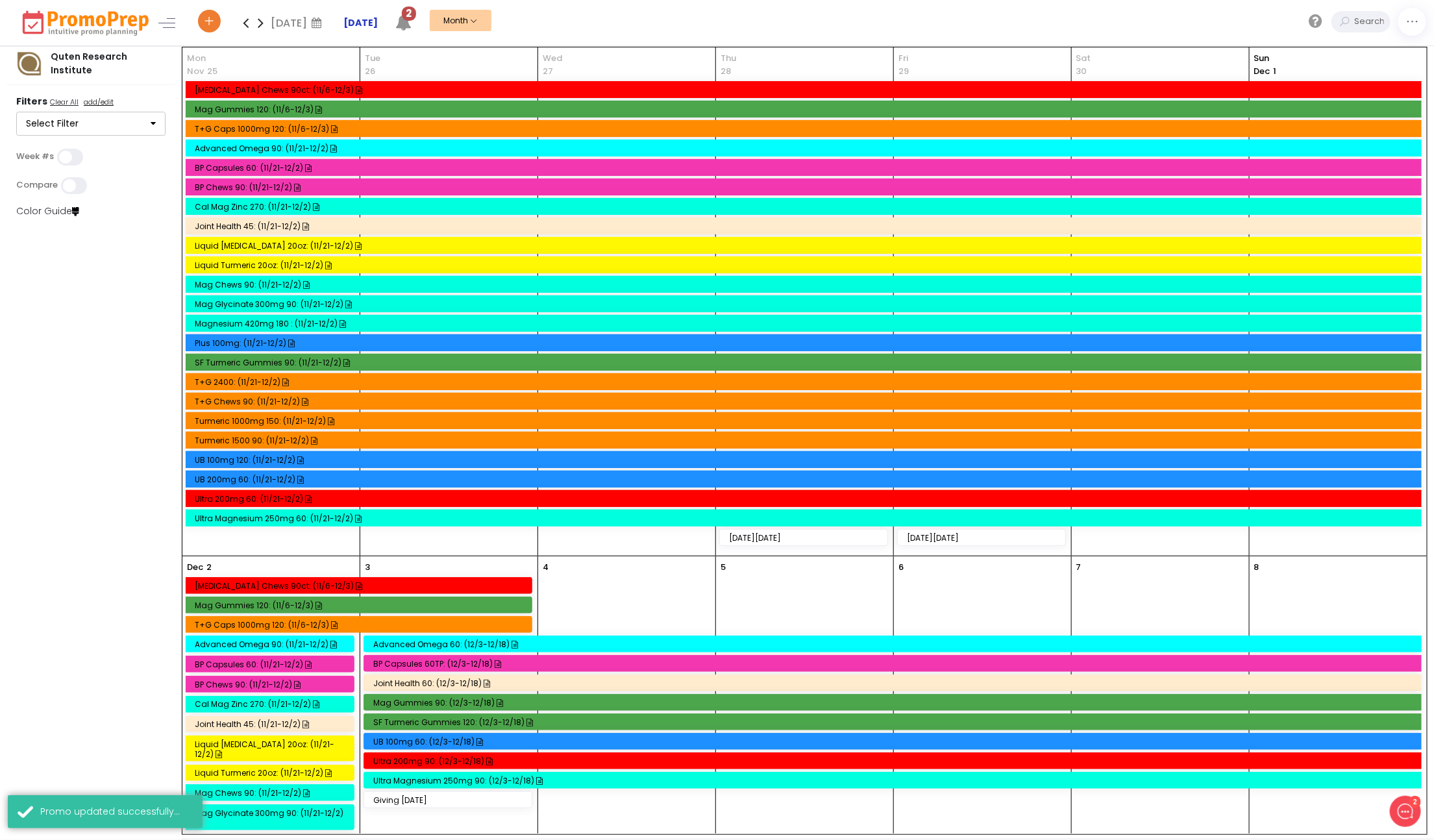
click at [363, 19] on strong "[DATE]" at bounding box center [361, 23] width 35 height 13
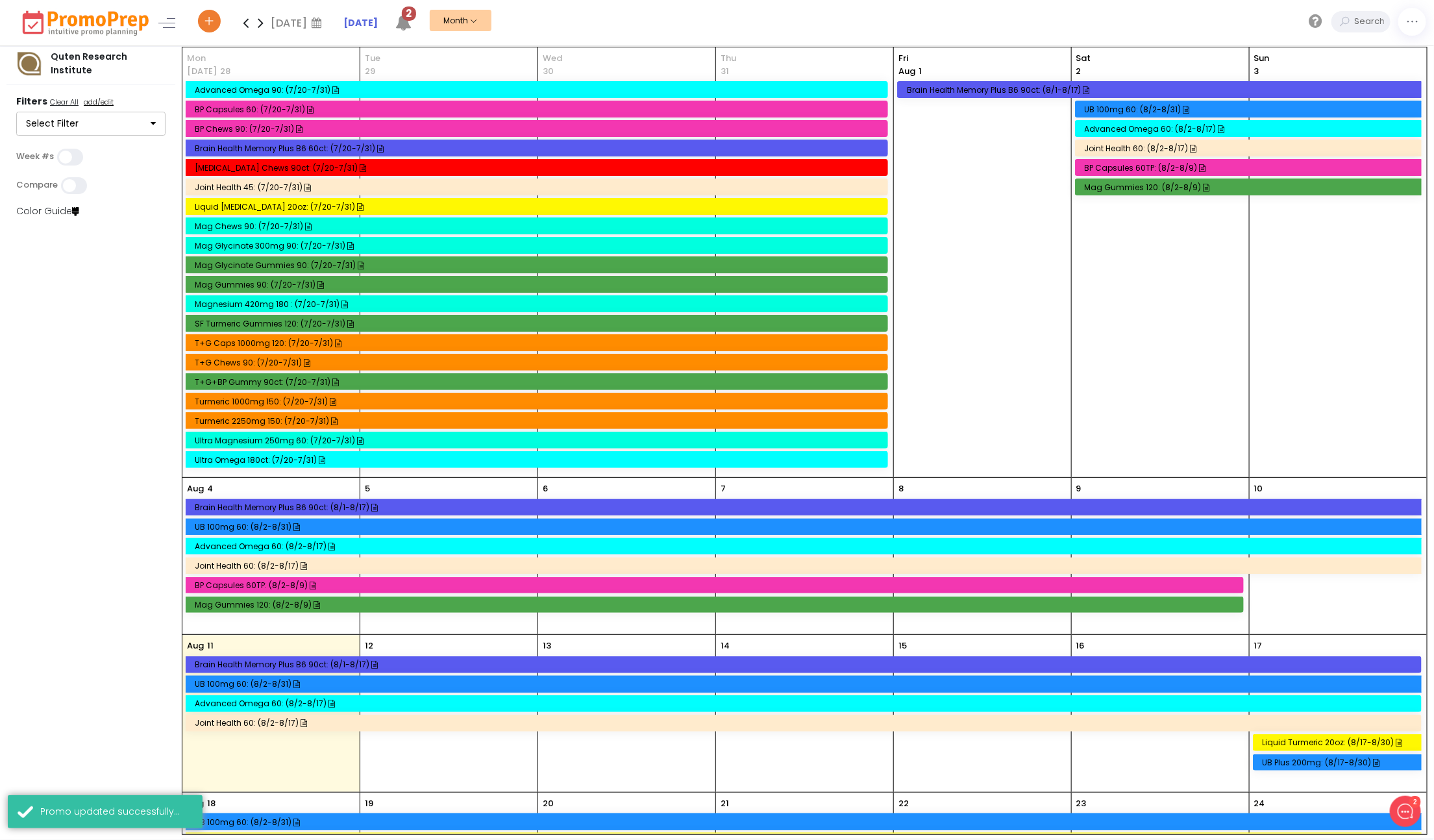
click at [263, 25] on icon at bounding box center [260, 23] width 15 height 26
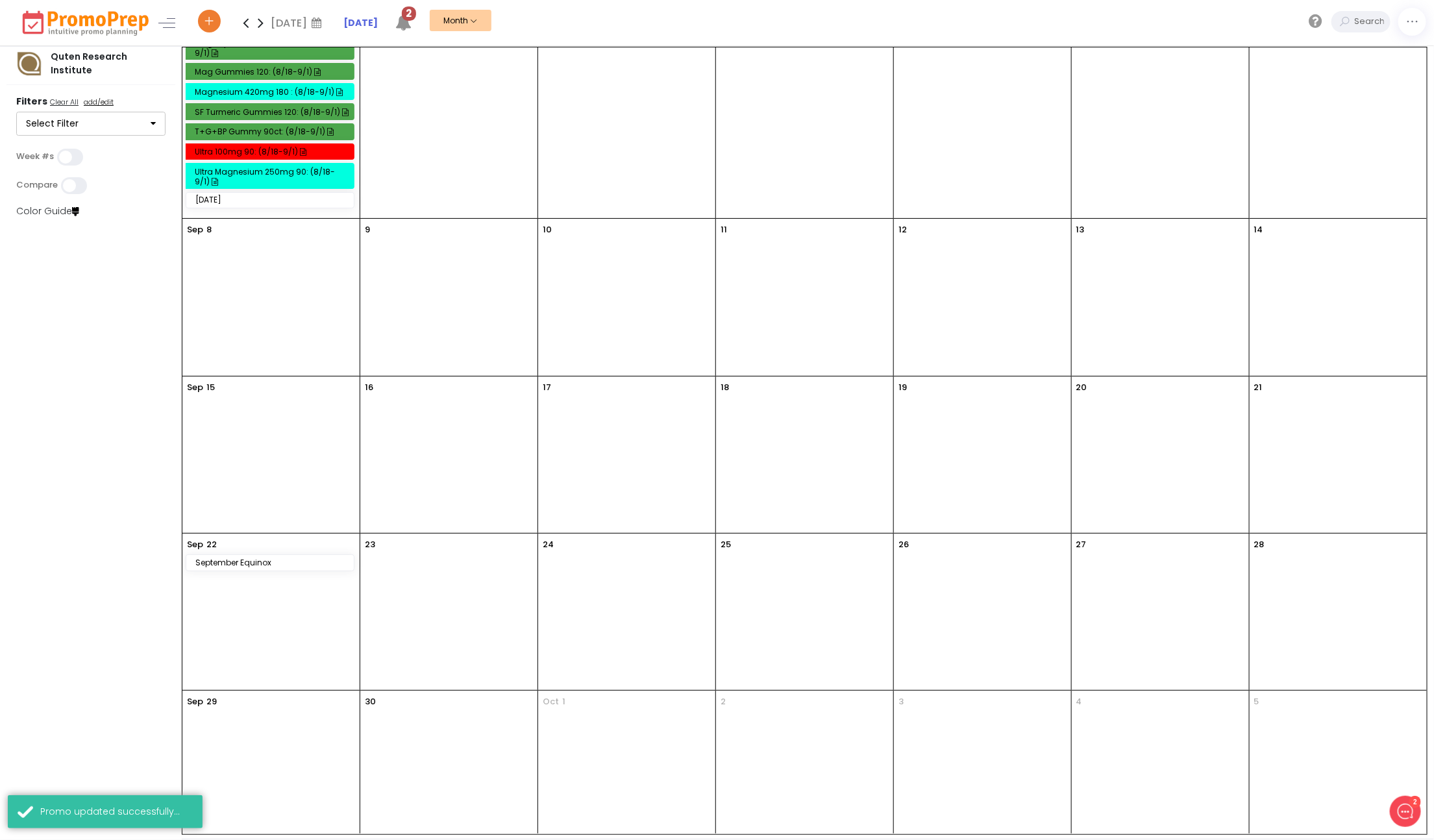
scroll to position [0, 0]
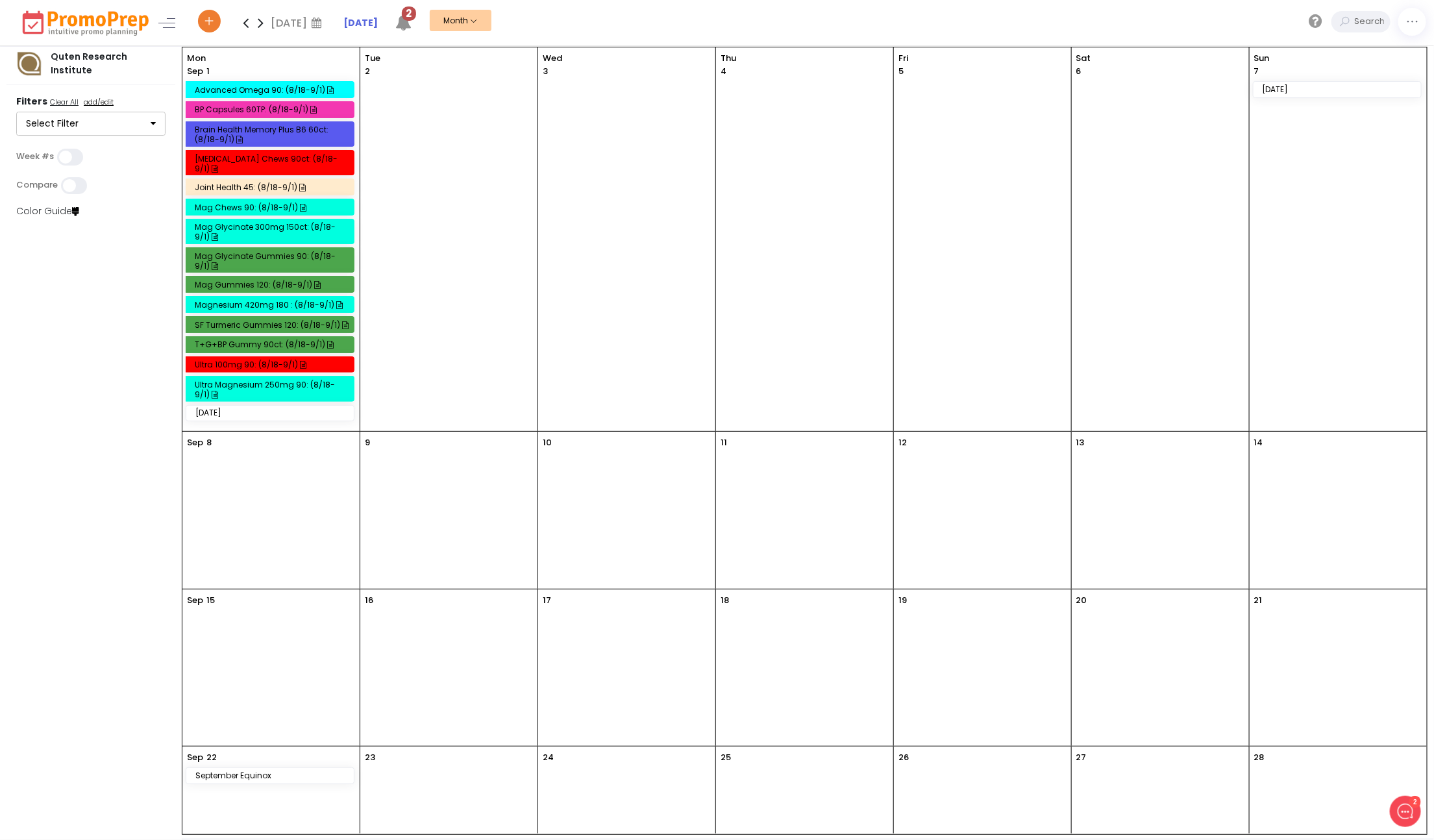
click at [246, 26] on icon at bounding box center [246, 23] width 15 height 26
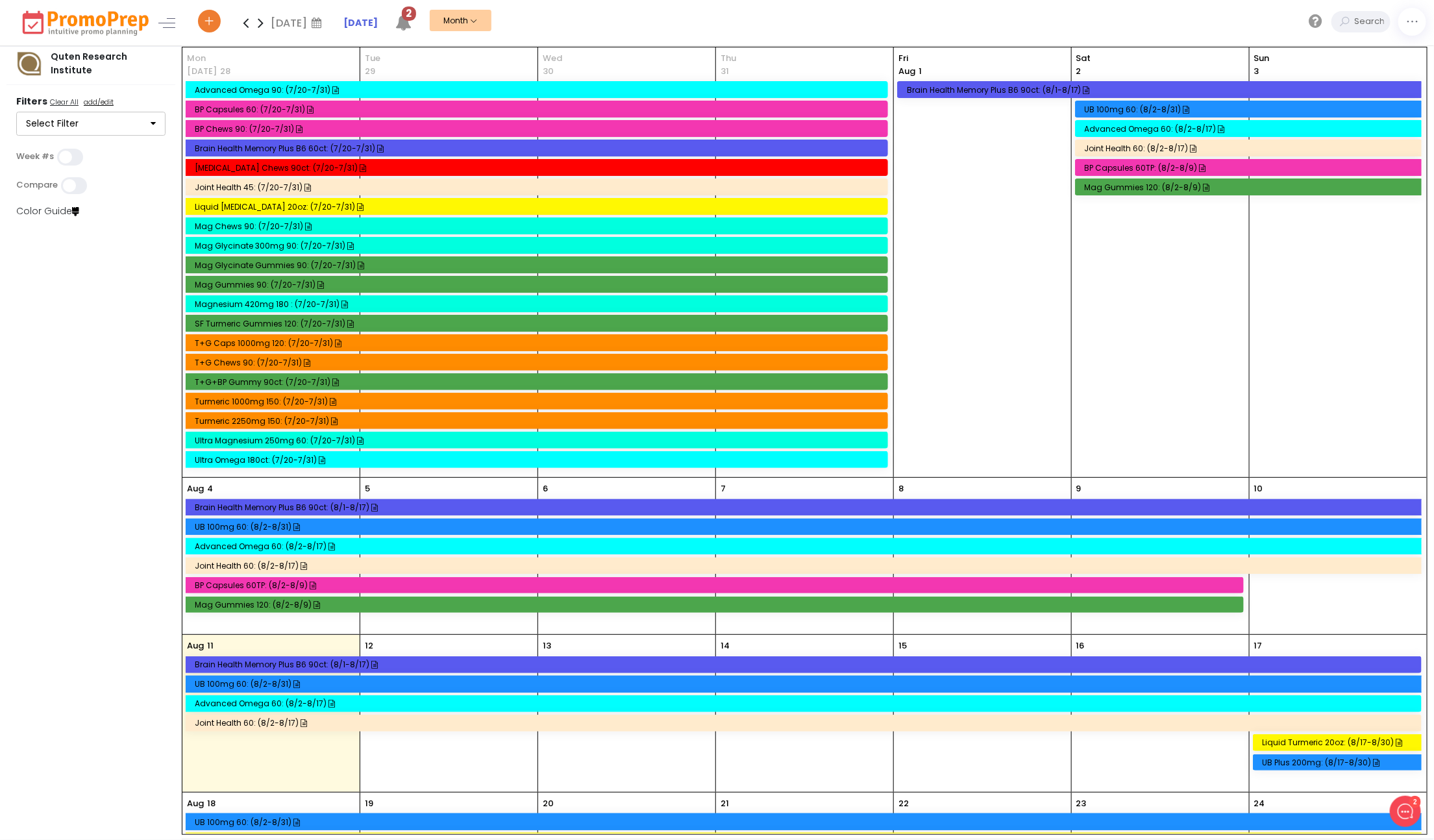
scroll to position [676, 0]
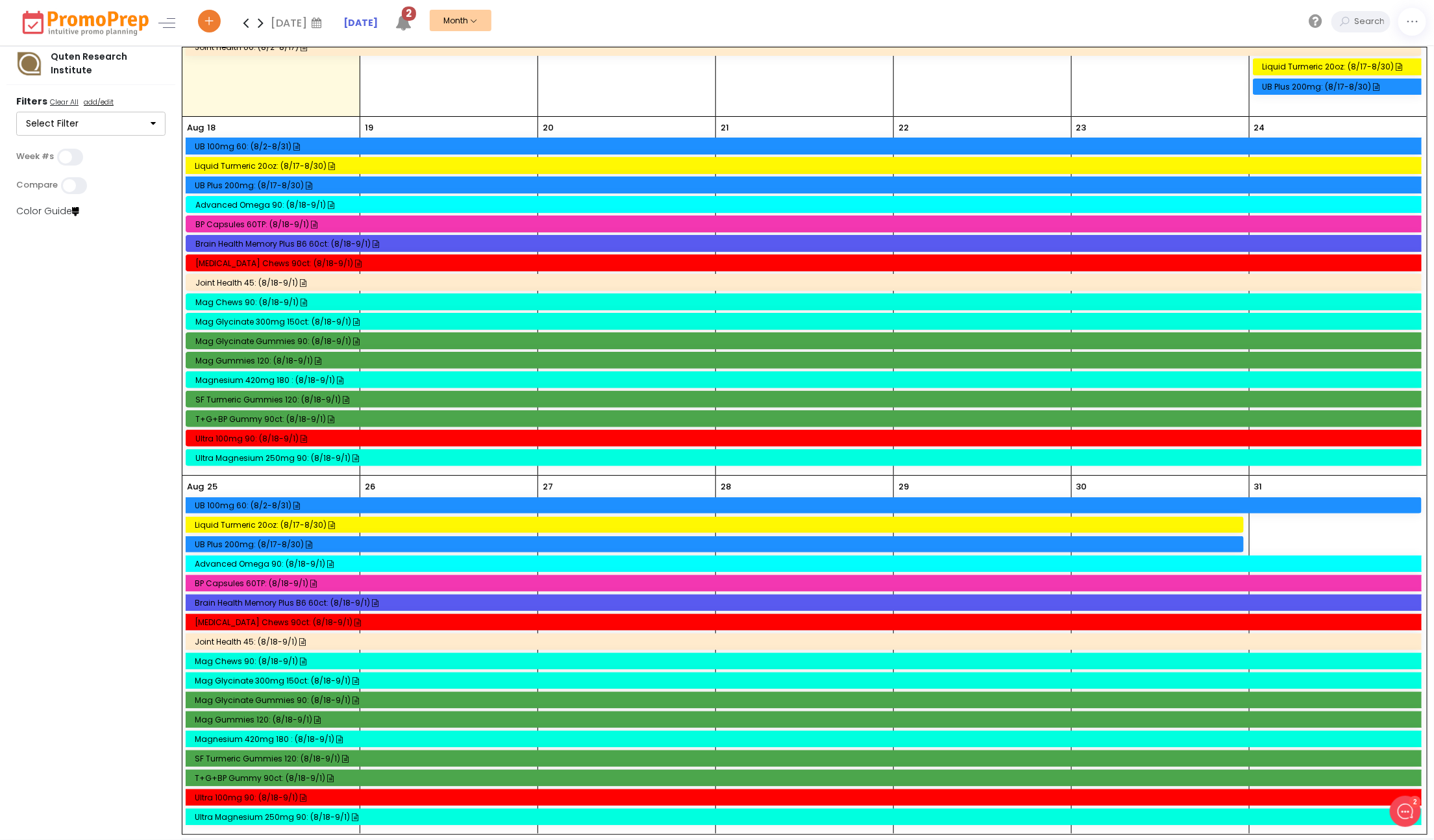
click at [258, 528] on div "Liquid Turmeric 20oz: (8/17-8/30)" at bounding box center [716, 524] width 1043 height 10
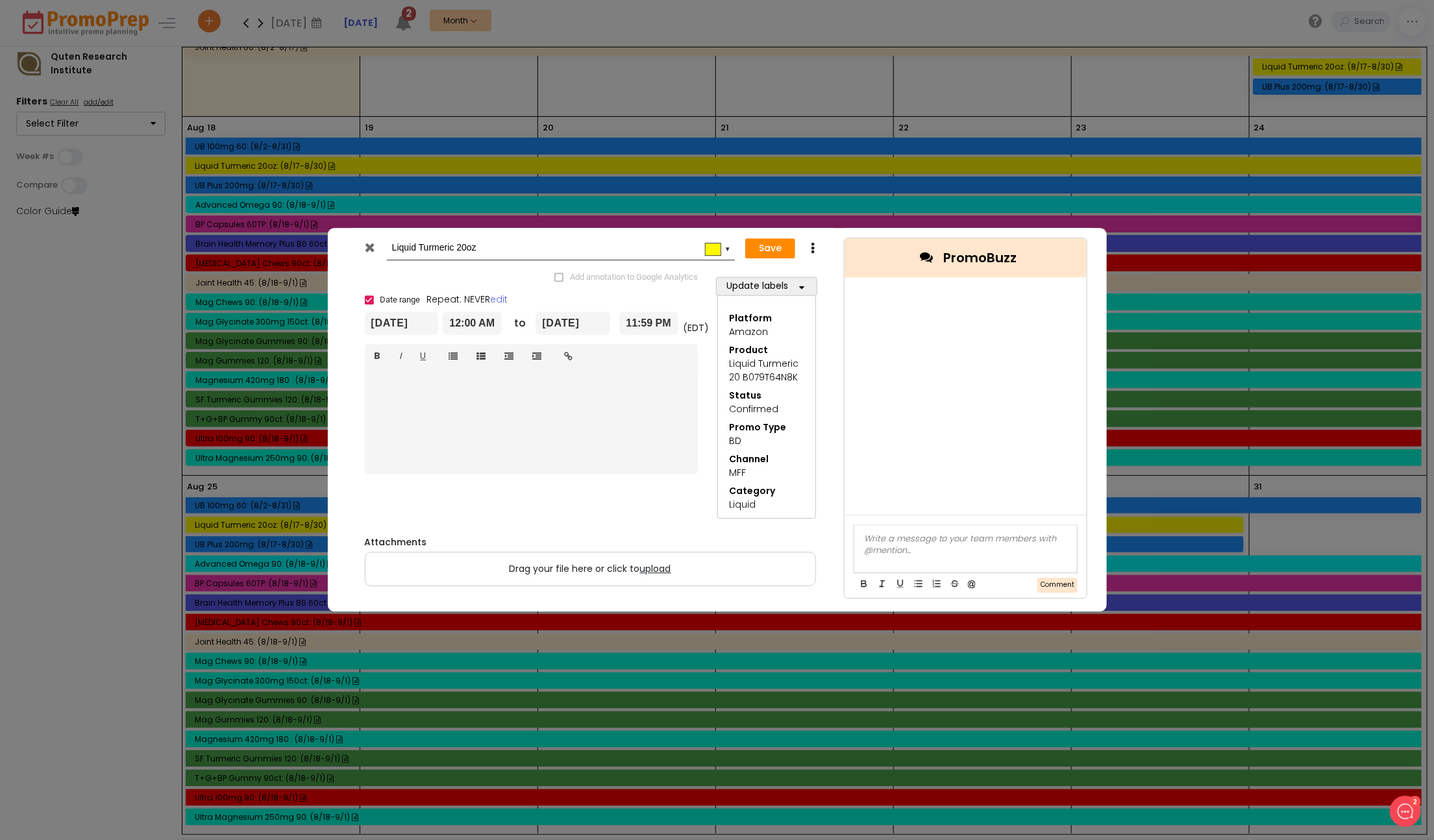
click at [372, 246] on icon at bounding box center [369, 247] width 10 height 13
